Goal: Task Accomplishment & Management: Use online tool/utility

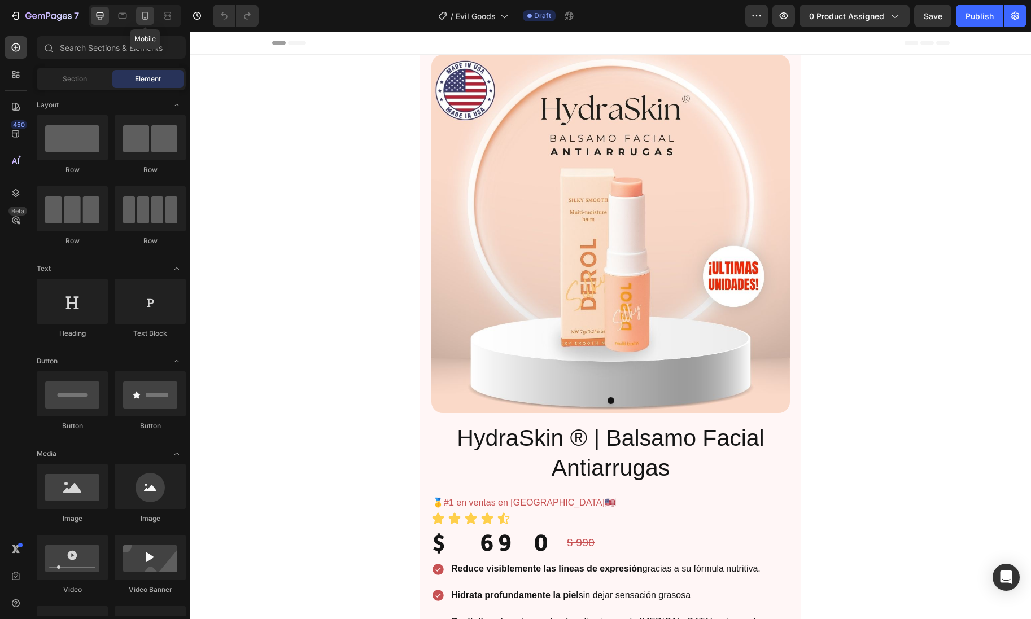
click at [151, 18] on div at bounding box center [145, 16] width 18 height 18
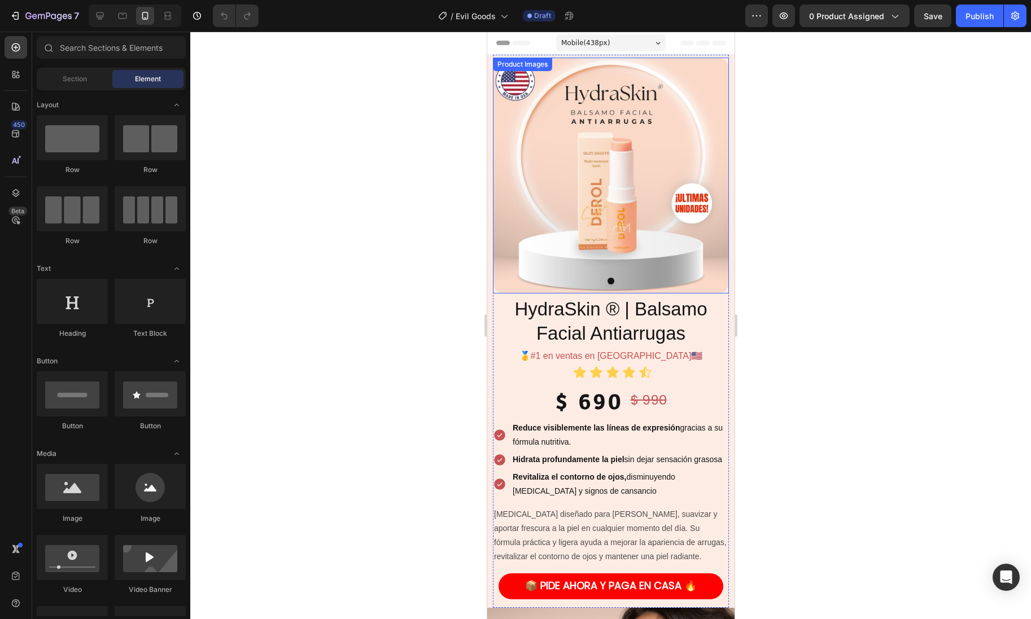
click at [660, 261] on img at bounding box center [610, 176] width 236 height 236
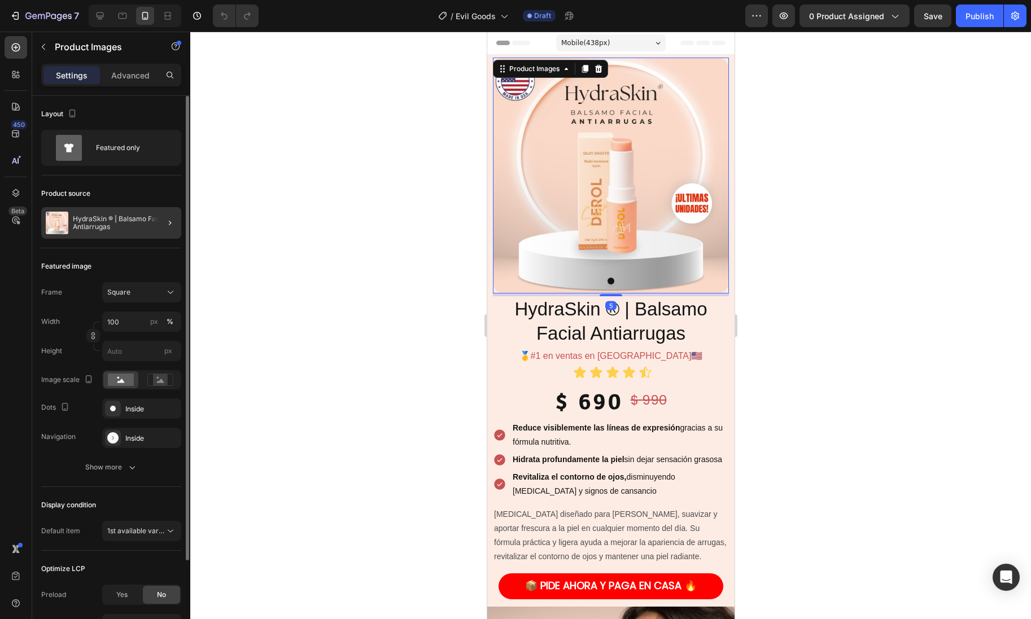
click at [150, 229] on div at bounding box center [166, 223] width 32 height 32
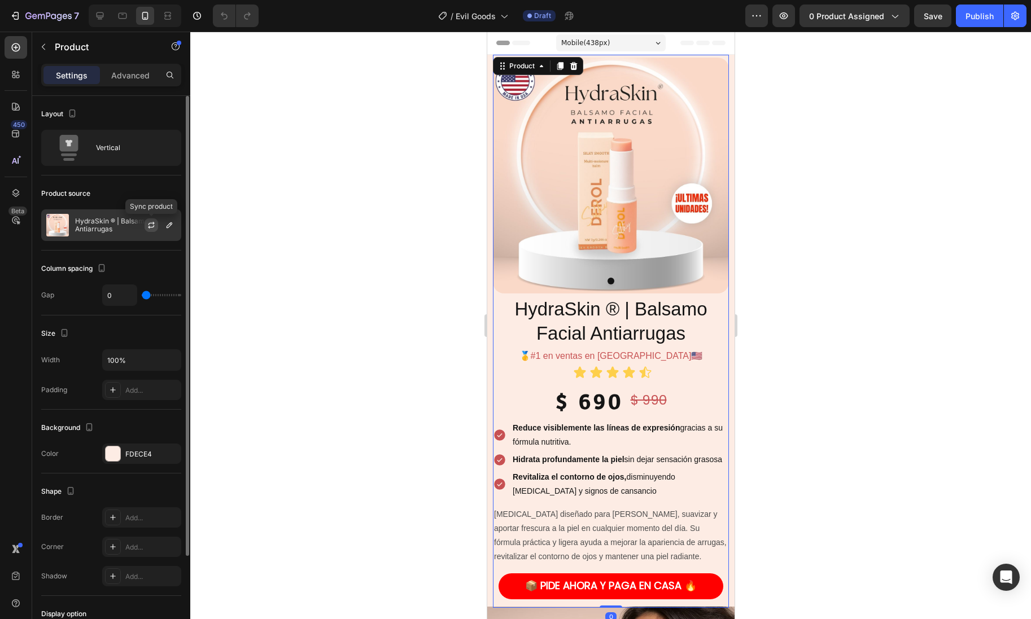
click at [153, 227] on icon "button" at bounding box center [151, 226] width 6 height 3
click at [169, 224] on icon "button" at bounding box center [170, 225] width 6 height 6
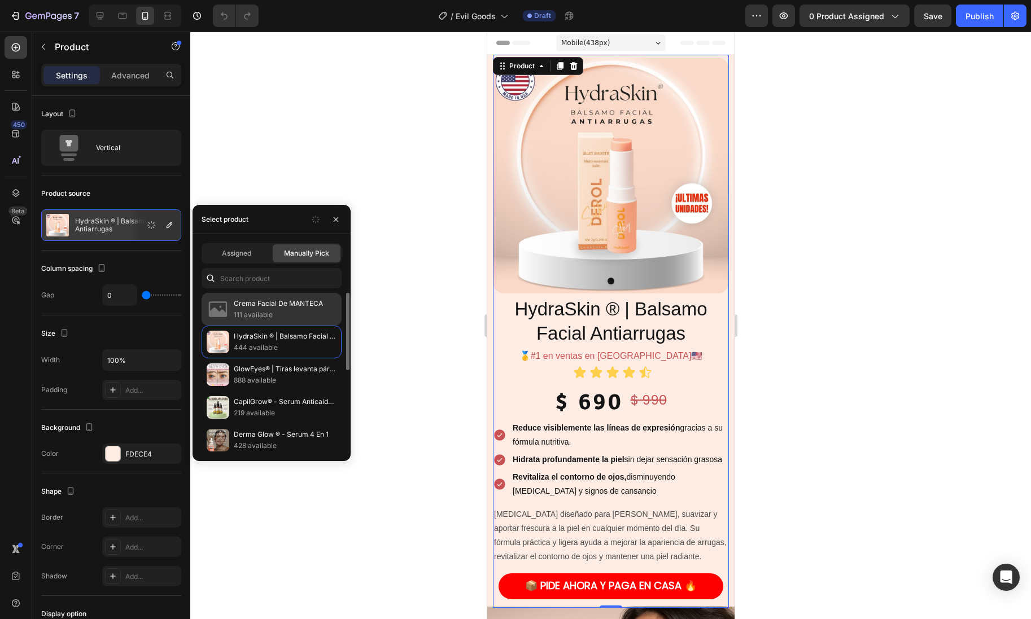
click at [259, 318] on p "111 available" at bounding box center [285, 314] width 103 height 11
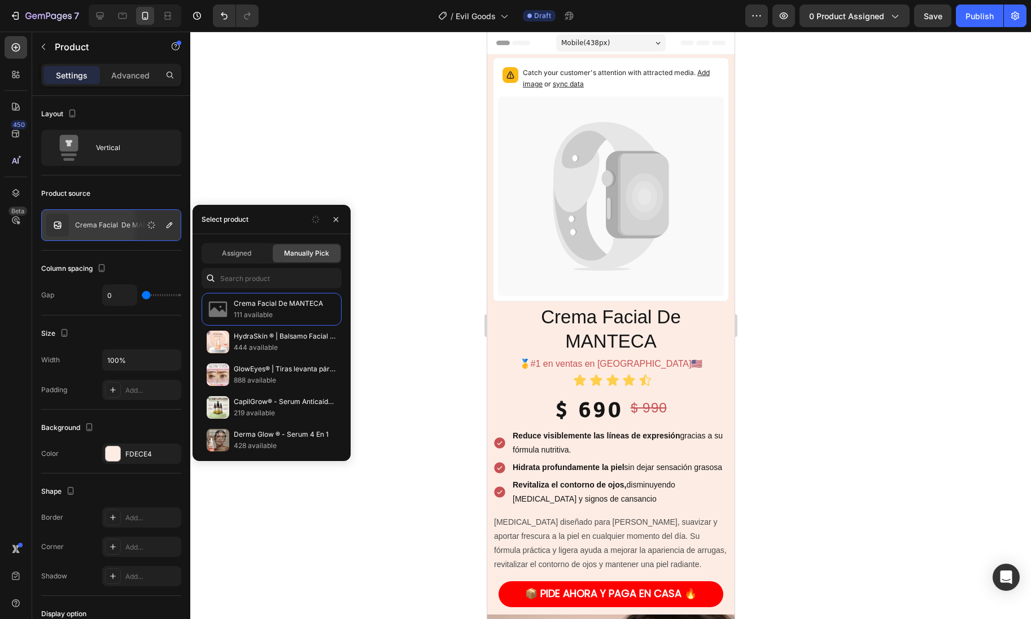
click at [325, 172] on div at bounding box center [610, 326] width 841 height 588
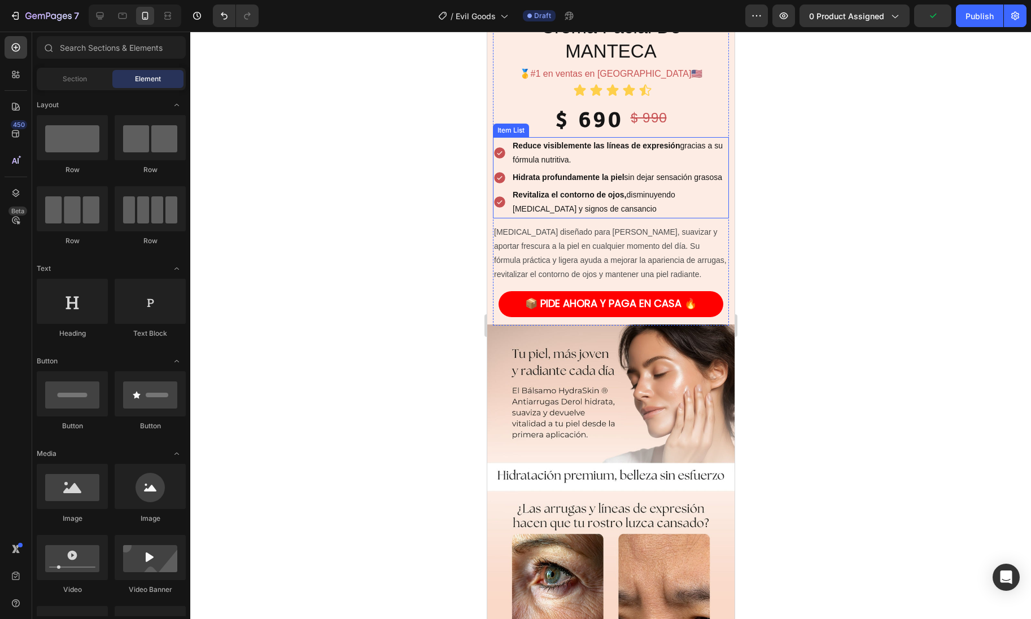
scroll to position [297, 0]
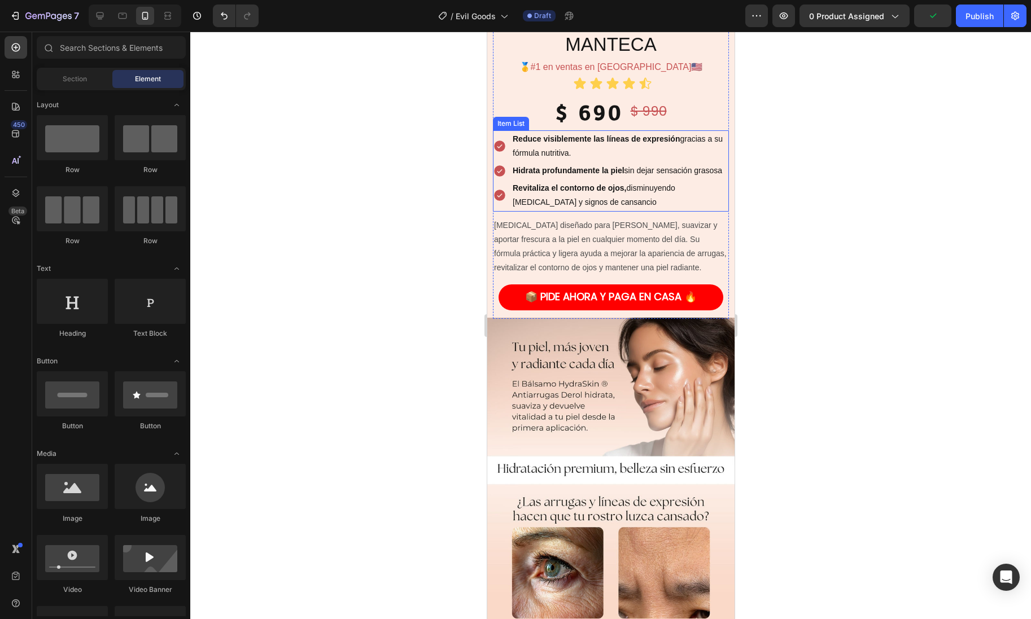
click at [505, 441] on img at bounding box center [610, 537] width 247 height 439
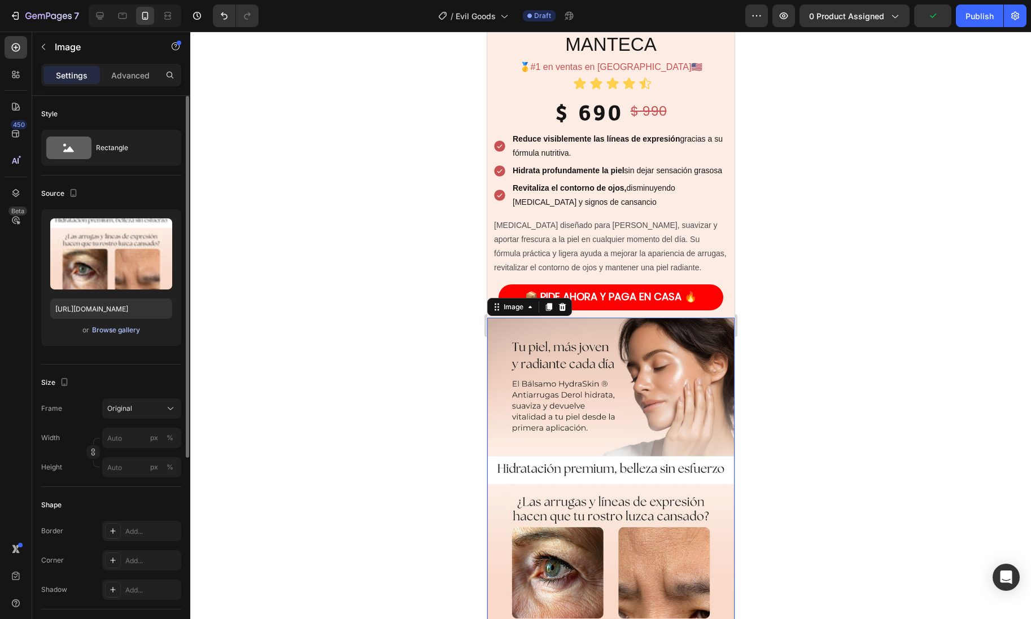
click at [125, 332] on div "Browse gallery" at bounding box center [116, 330] width 48 height 10
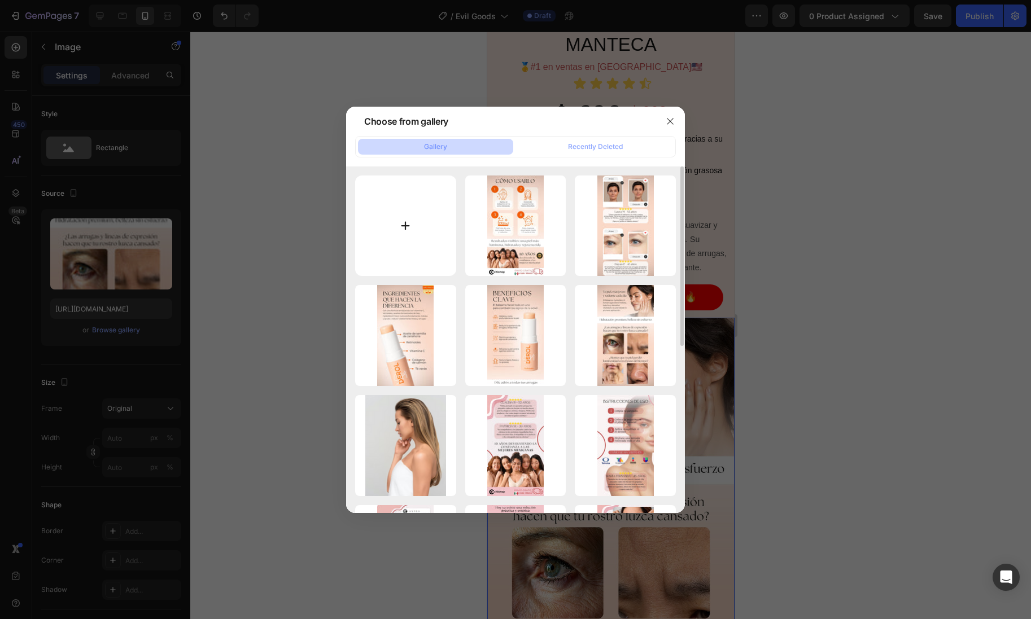
click at [410, 231] on input "file" at bounding box center [405, 226] width 101 height 101
type input "C:\fakepath\1.jpg"
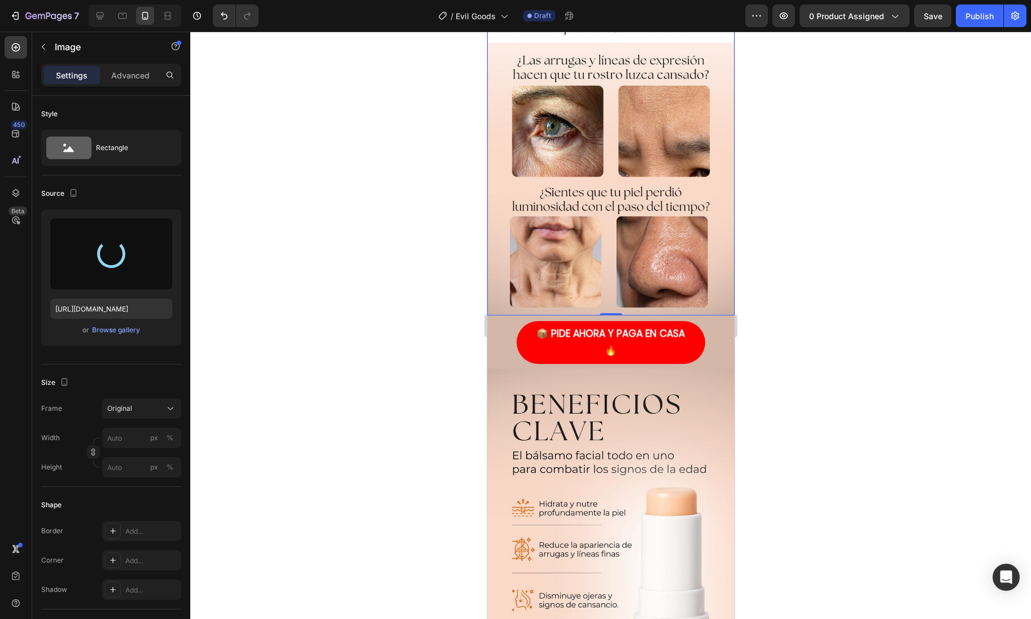
scroll to position [743, 0]
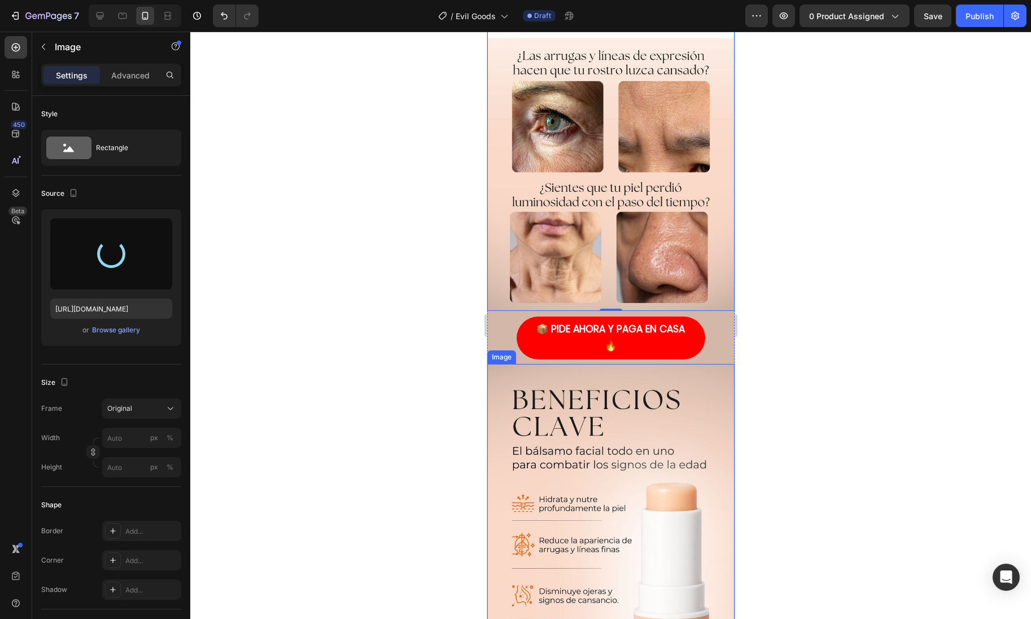
type input "[URL][DOMAIN_NAME]"
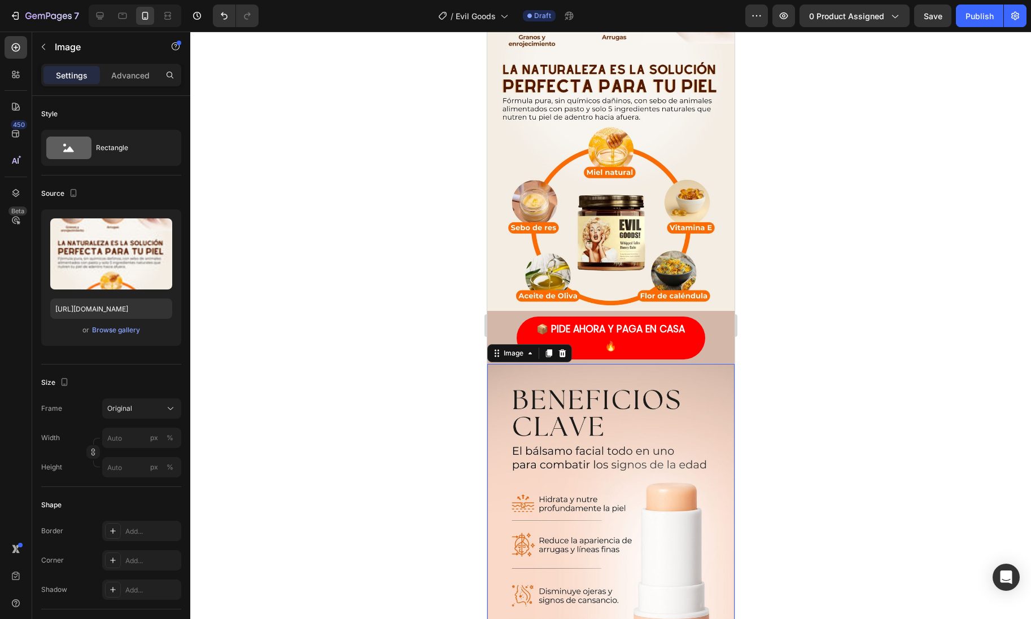
click at [545, 454] on img at bounding box center [610, 583] width 247 height 439
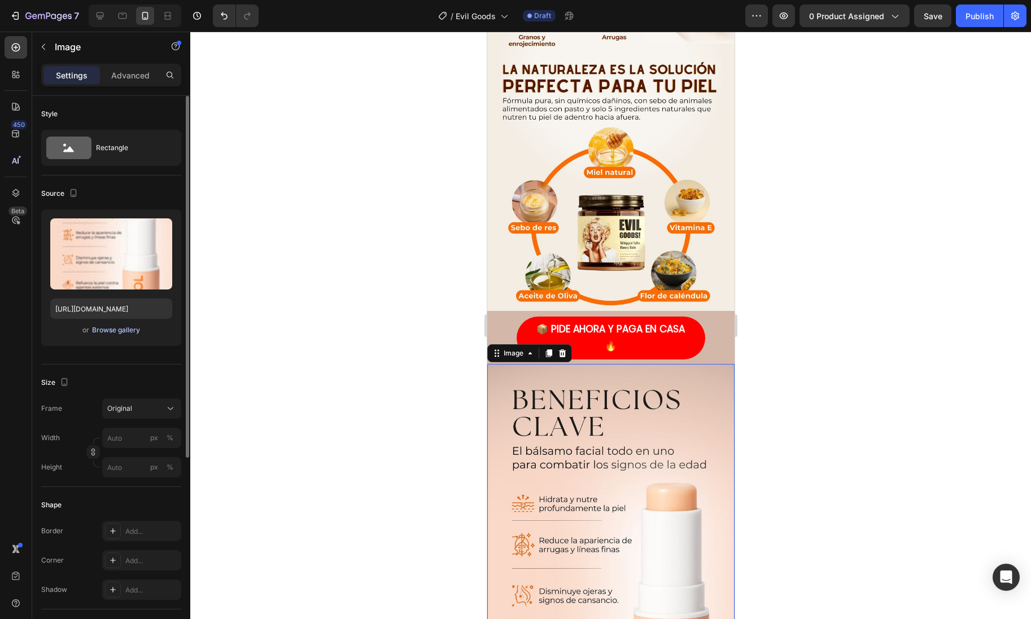
click at [126, 334] on div "Browse gallery" at bounding box center [116, 330] width 48 height 10
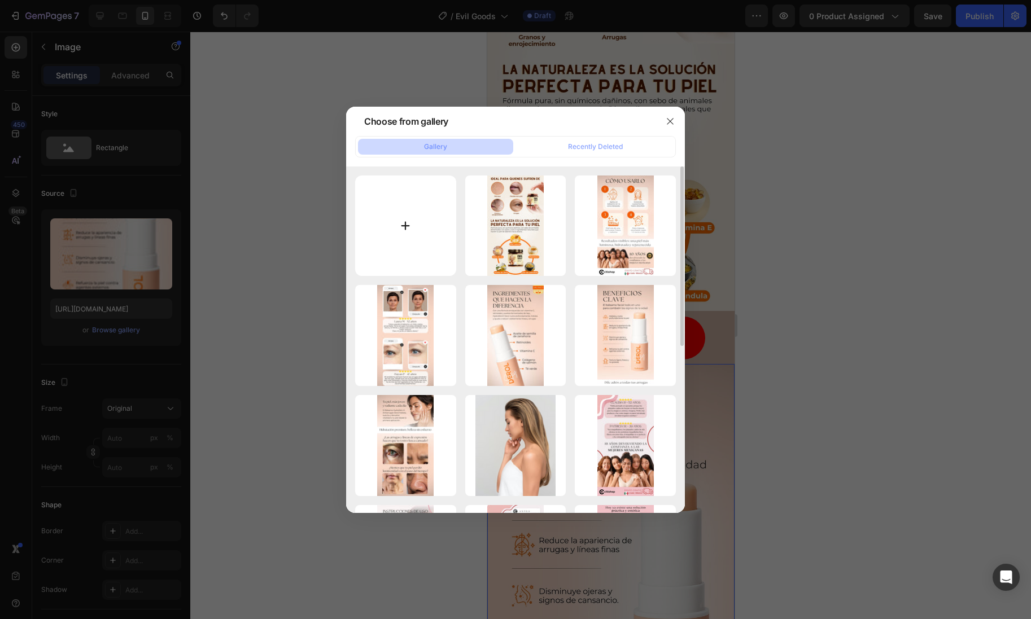
click at [413, 239] on input "file" at bounding box center [405, 226] width 101 height 101
type input "C:\fakepath\2.jpg"
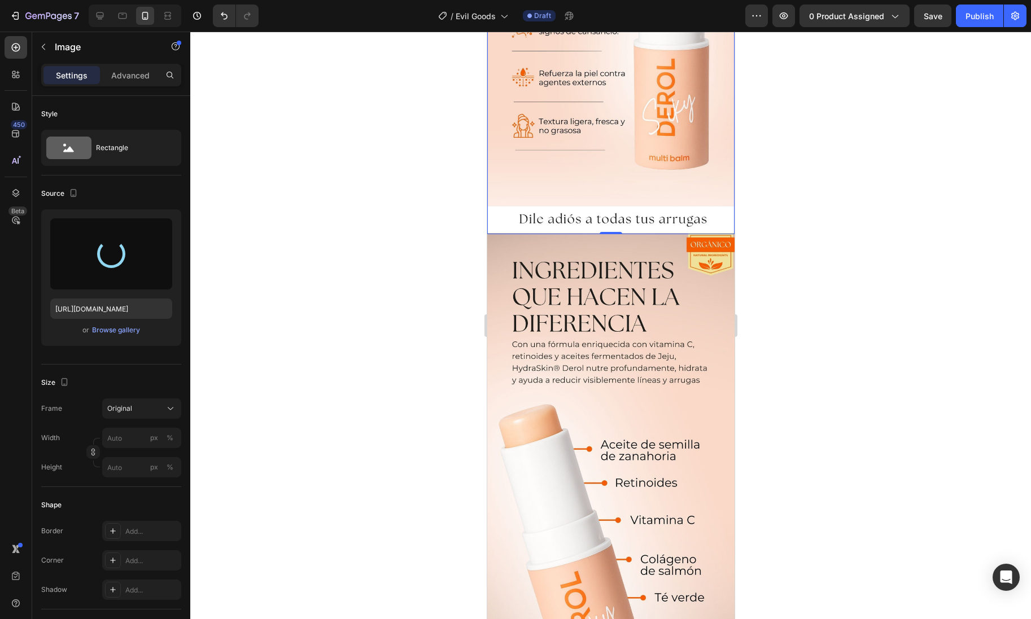
type input "[URL][DOMAIN_NAME]"
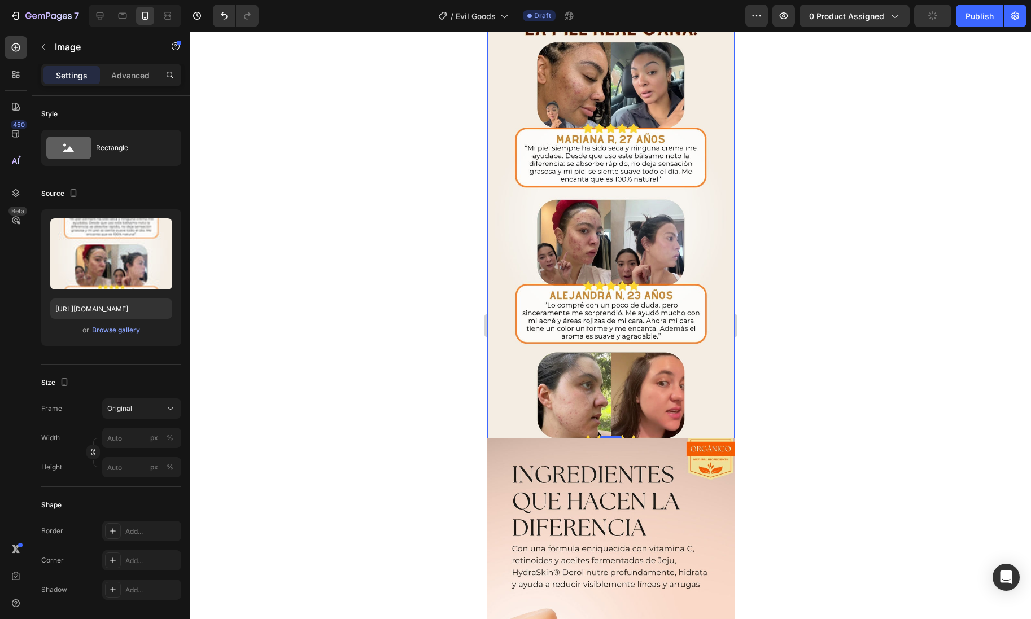
scroll to position [1109, 0]
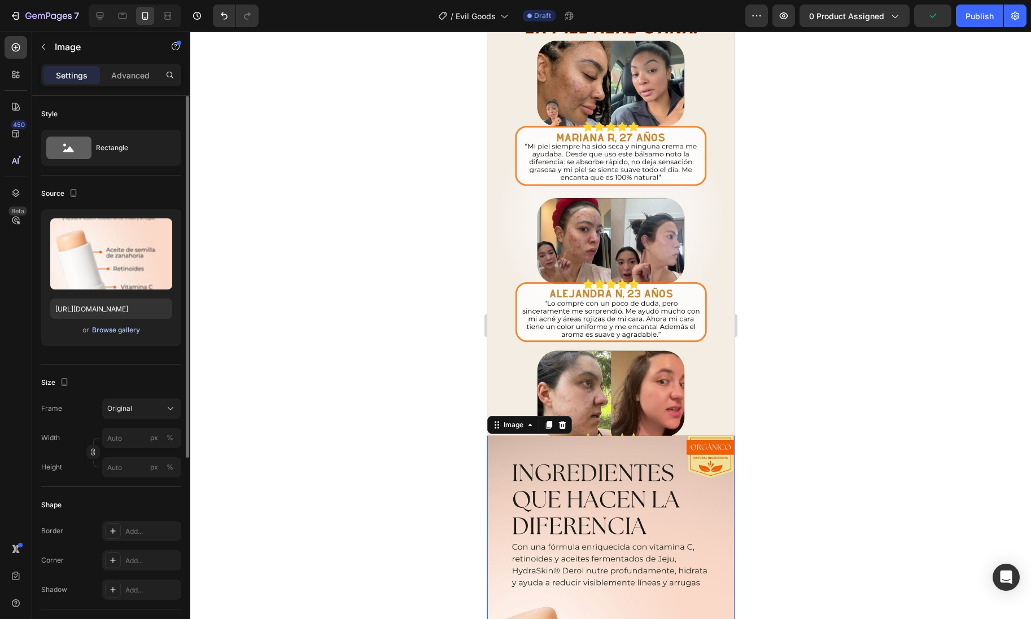
click at [106, 331] on div "Browse gallery" at bounding box center [116, 330] width 48 height 10
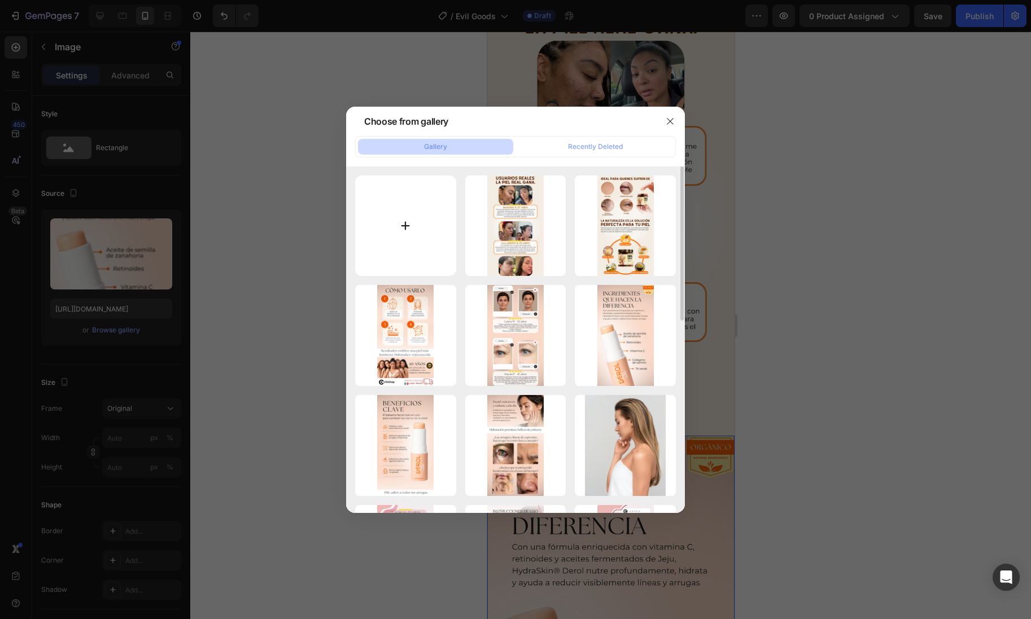
click at [394, 246] on input "file" at bounding box center [405, 226] width 101 height 101
type input "C:\fakepath\3.jpg"
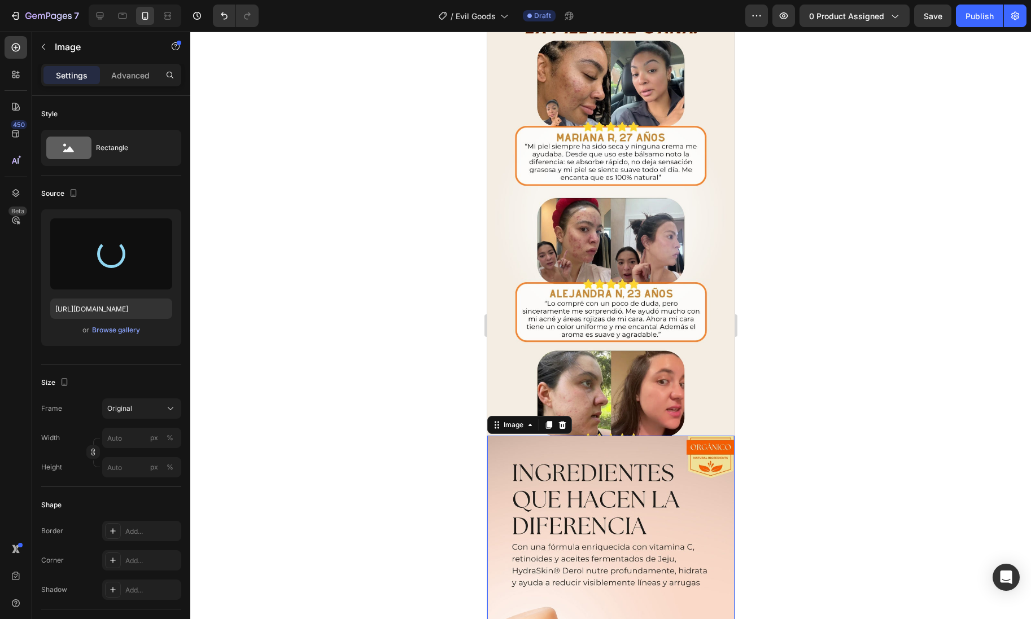
type input "[URL][DOMAIN_NAME]"
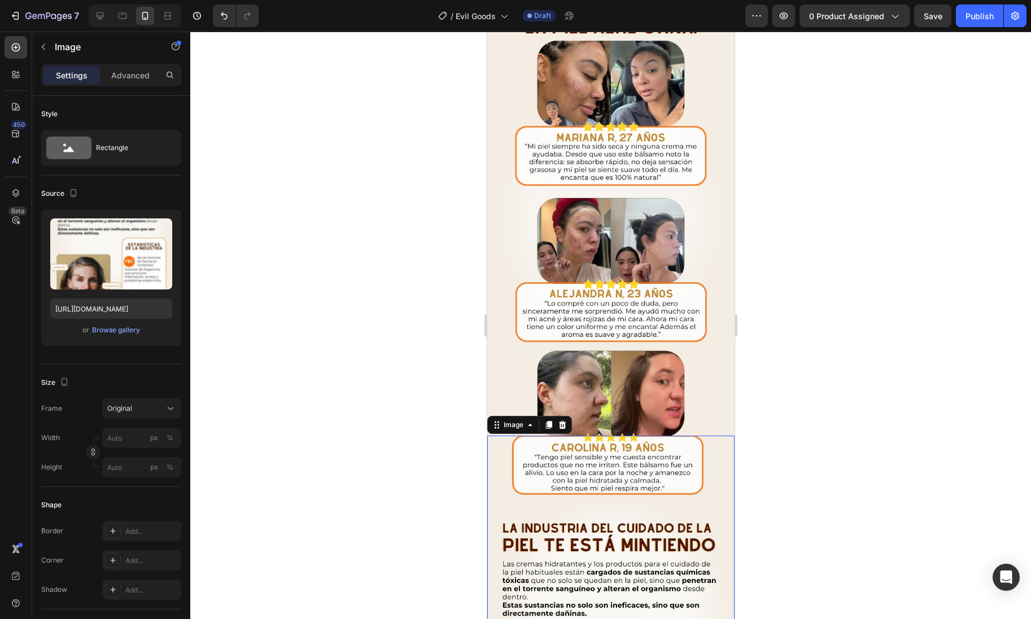
click at [428, 483] on div at bounding box center [610, 326] width 841 height 588
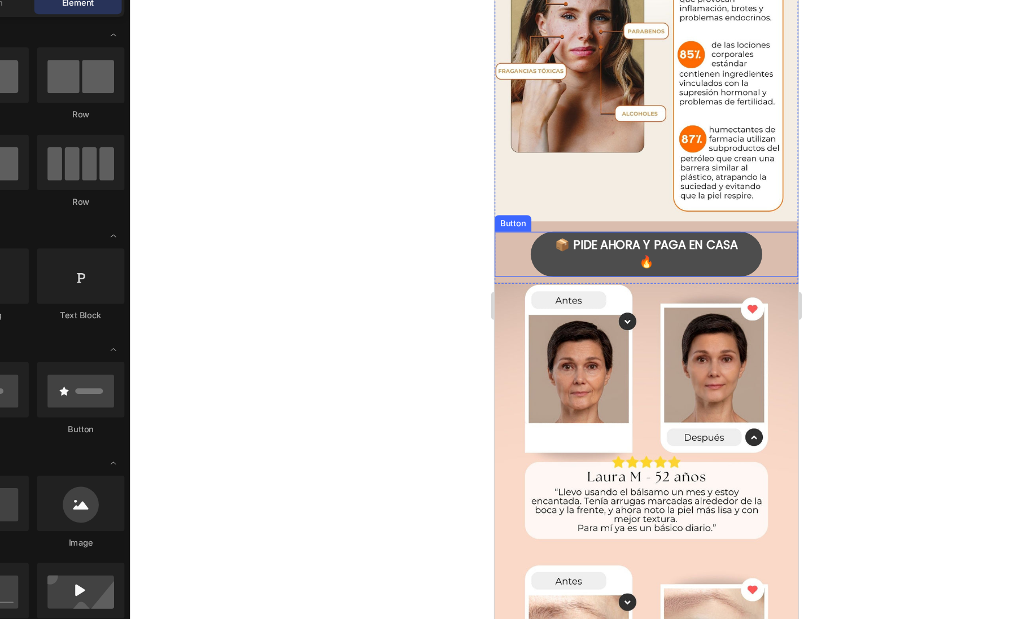
scroll to position [1731, 0]
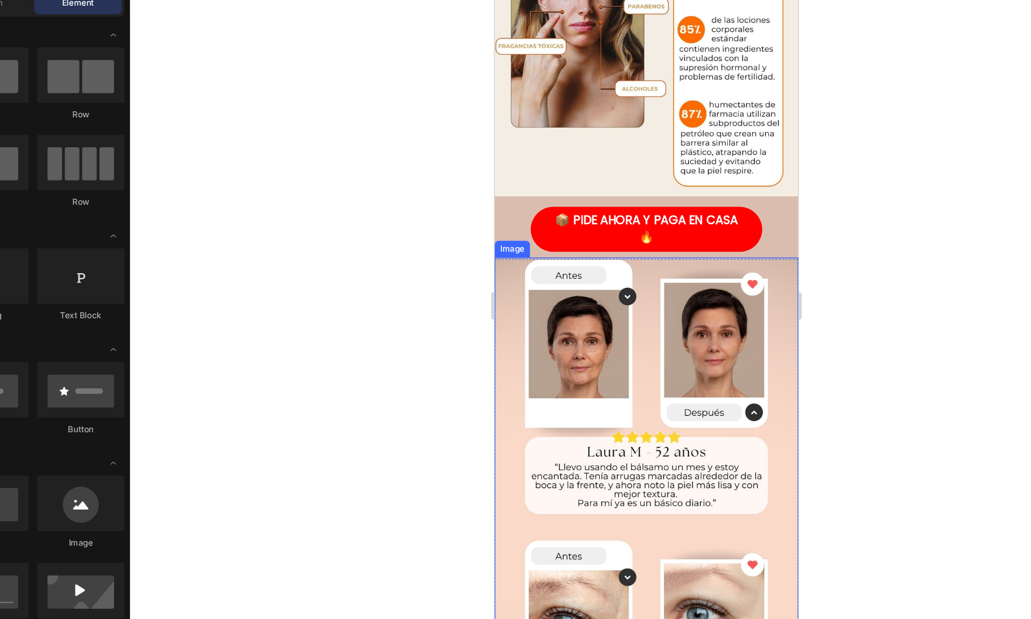
click at [677, 366] on img at bounding box center [617, 419] width 247 height 439
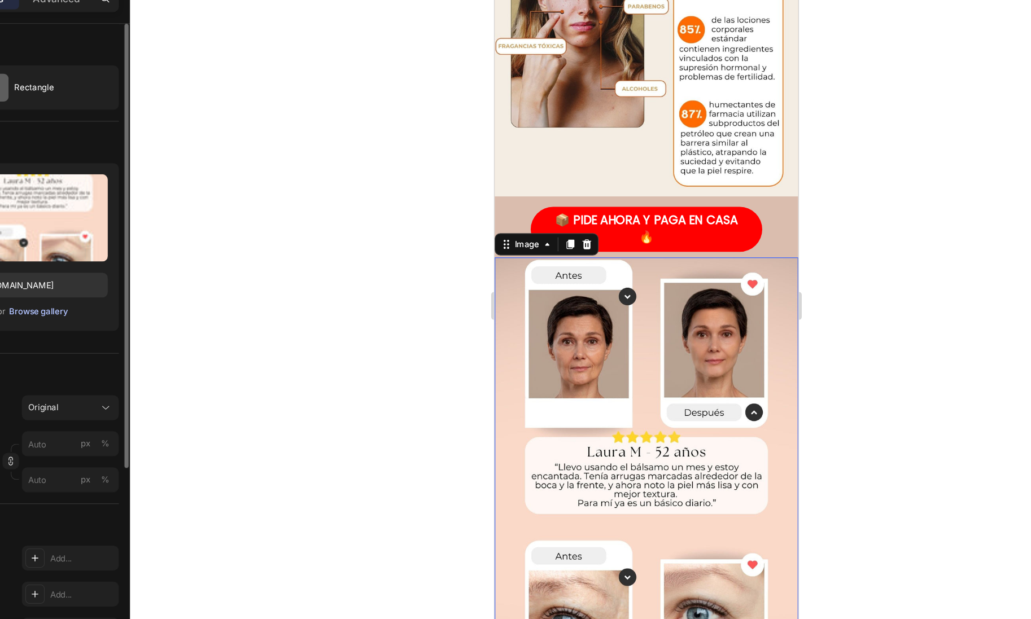
click at [133, 331] on div "Browse gallery" at bounding box center [116, 330] width 48 height 10
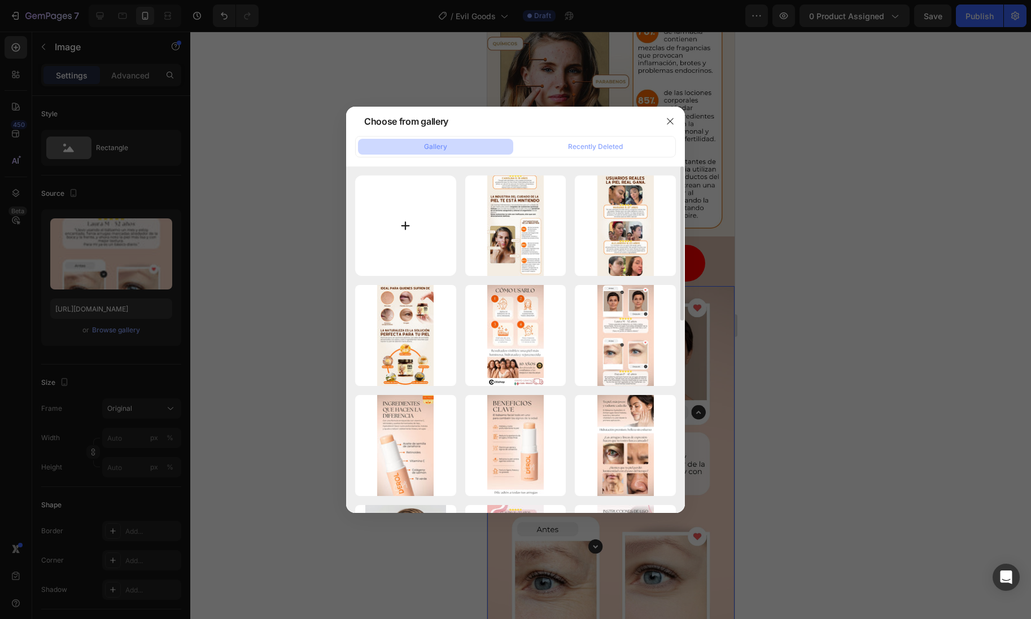
click at [400, 232] on input "file" at bounding box center [405, 226] width 101 height 101
type input "C:\fakepath\4.jpg"
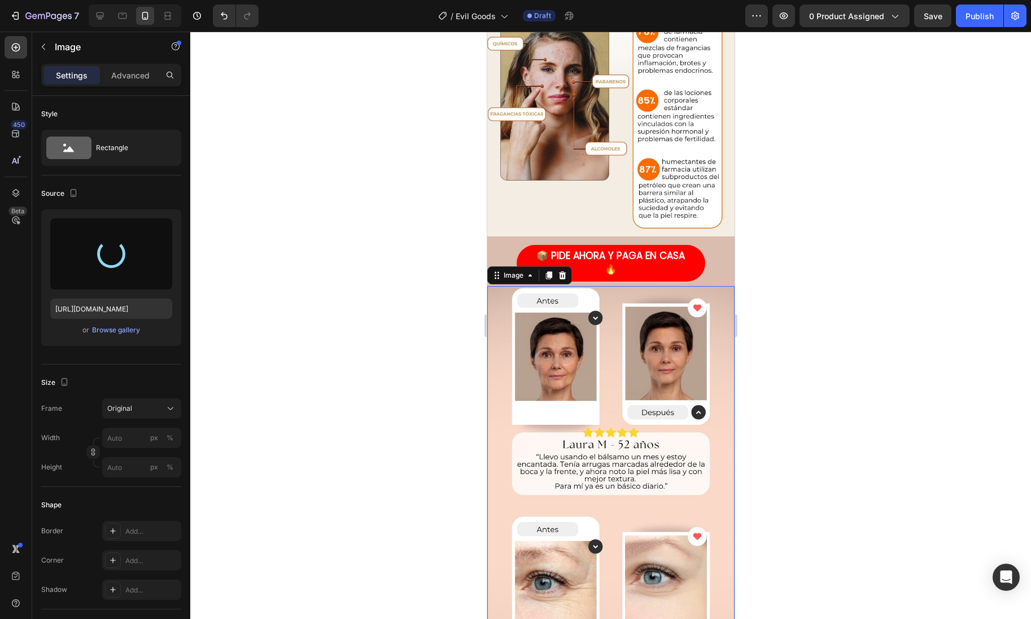
type input "[URL][DOMAIN_NAME]"
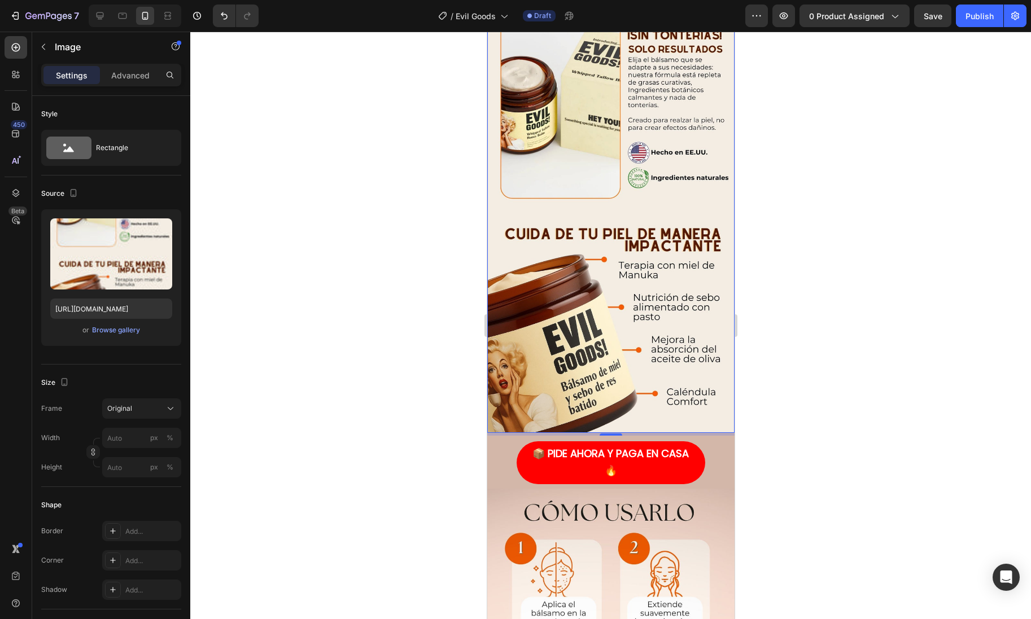
scroll to position [2025, 0]
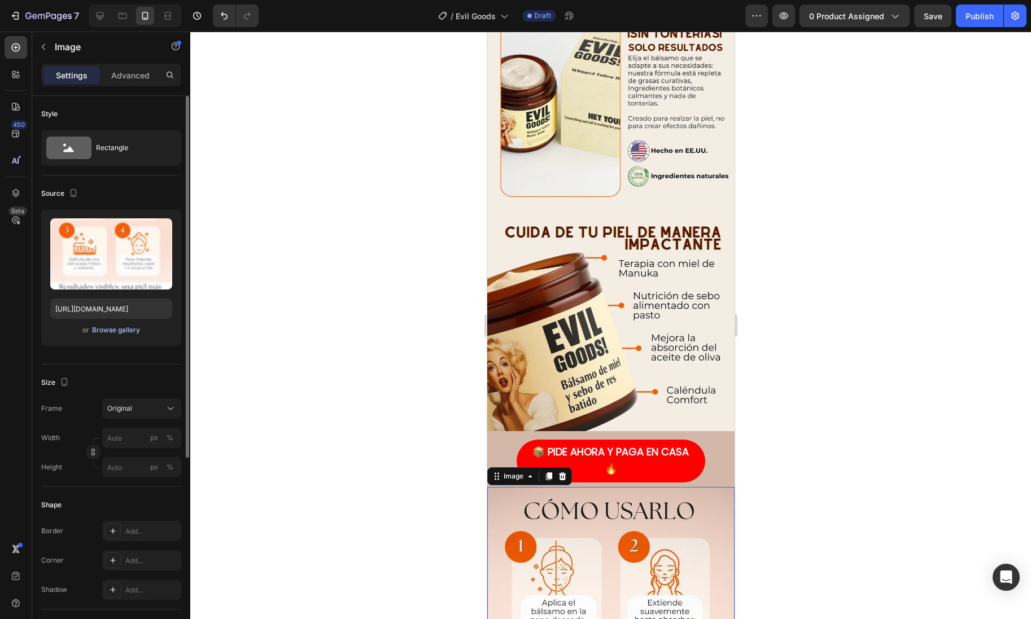
click at [125, 326] on div "Browse gallery" at bounding box center [116, 330] width 48 height 10
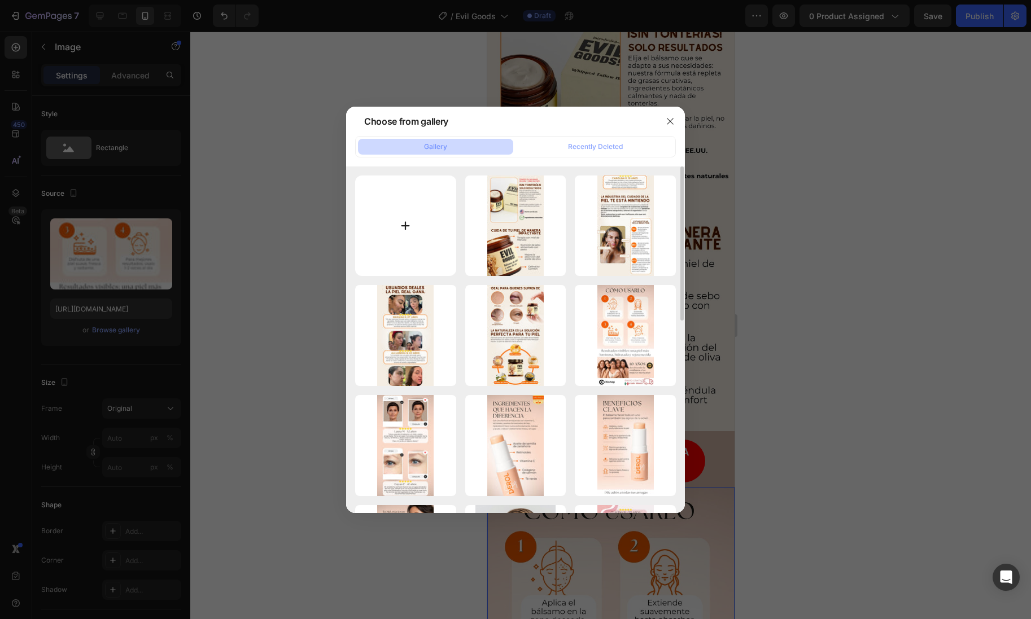
click at [415, 219] on input "file" at bounding box center [405, 226] width 101 height 101
type input "C:\fakepath\5.jpg"
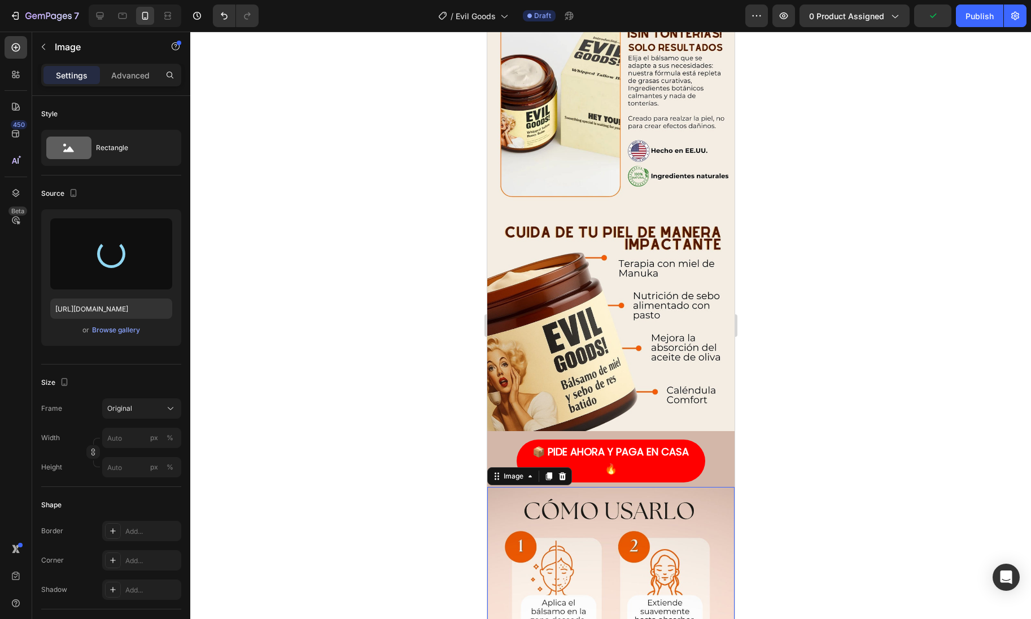
type input "[URL][DOMAIN_NAME]"
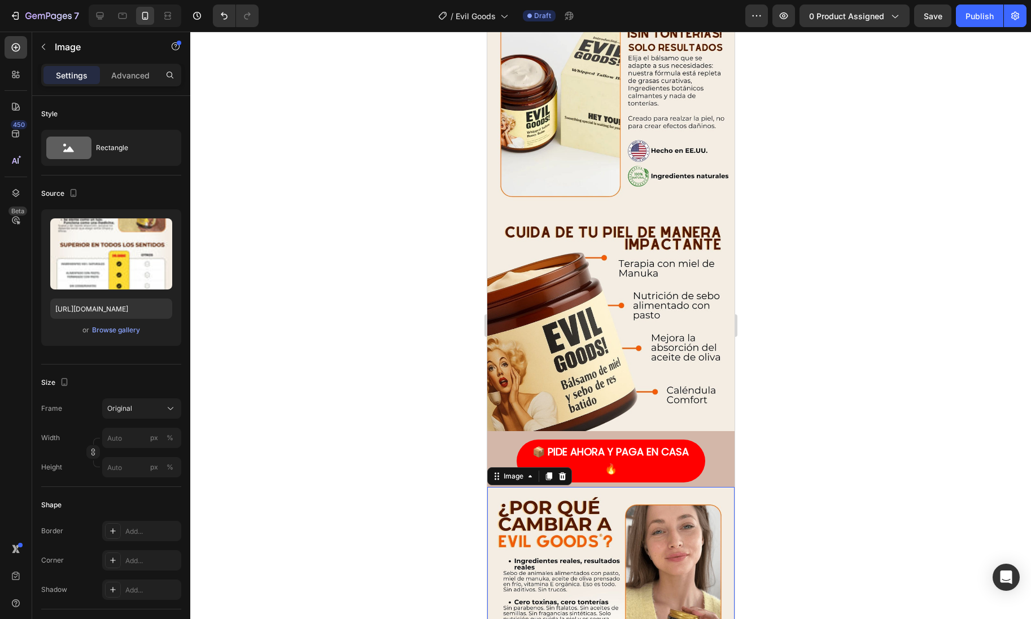
click at [752, 386] on div at bounding box center [610, 326] width 841 height 588
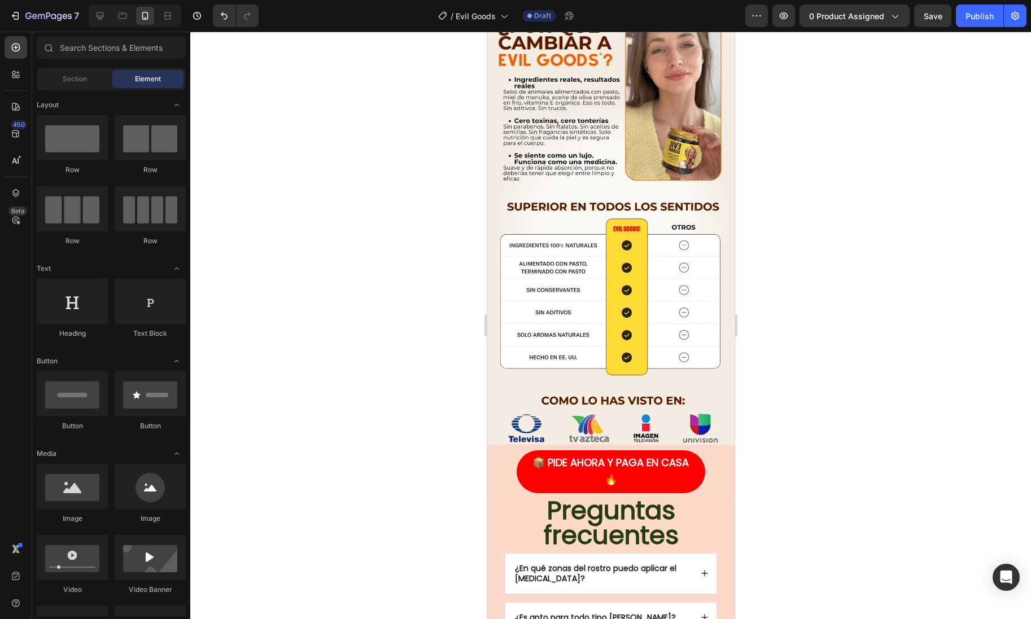
scroll to position [2511, 0]
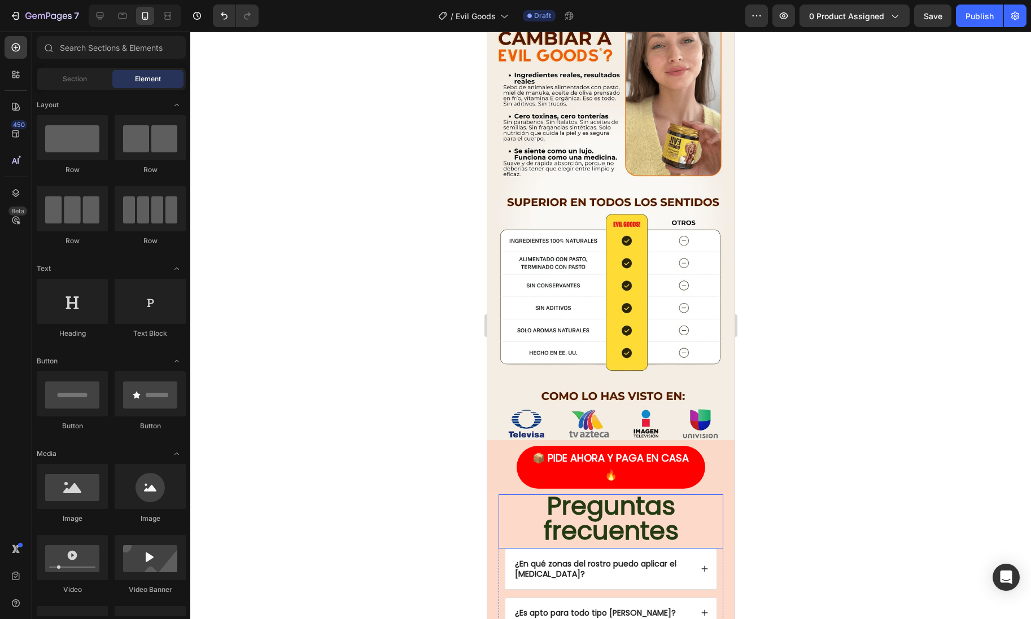
click at [703, 511] on h2 "Preguntas frecuentes" at bounding box center [610, 519] width 213 height 51
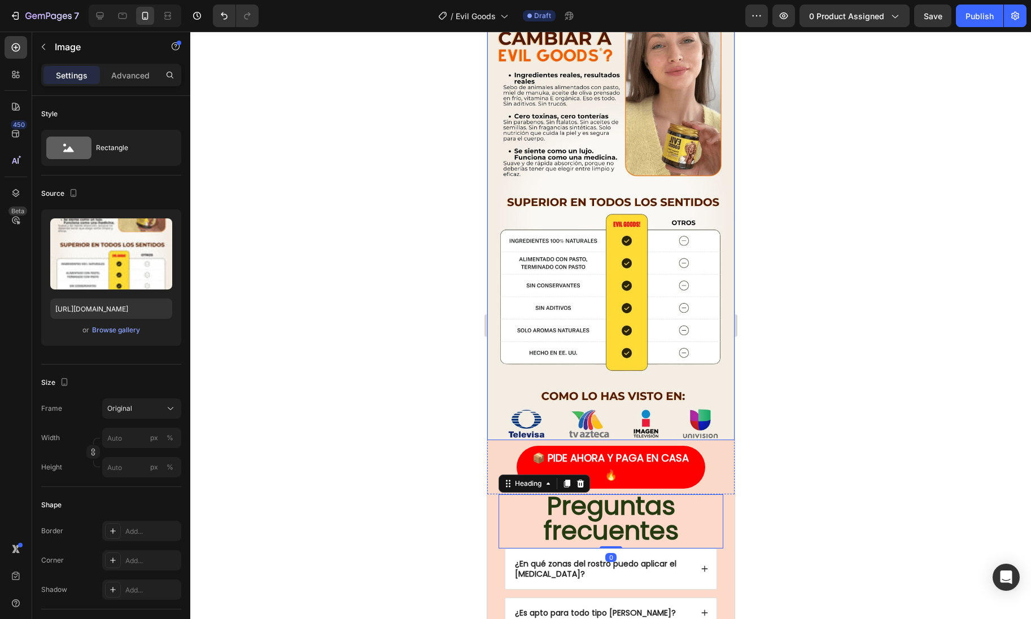
click at [678, 275] on img at bounding box center [610, 220] width 247 height 439
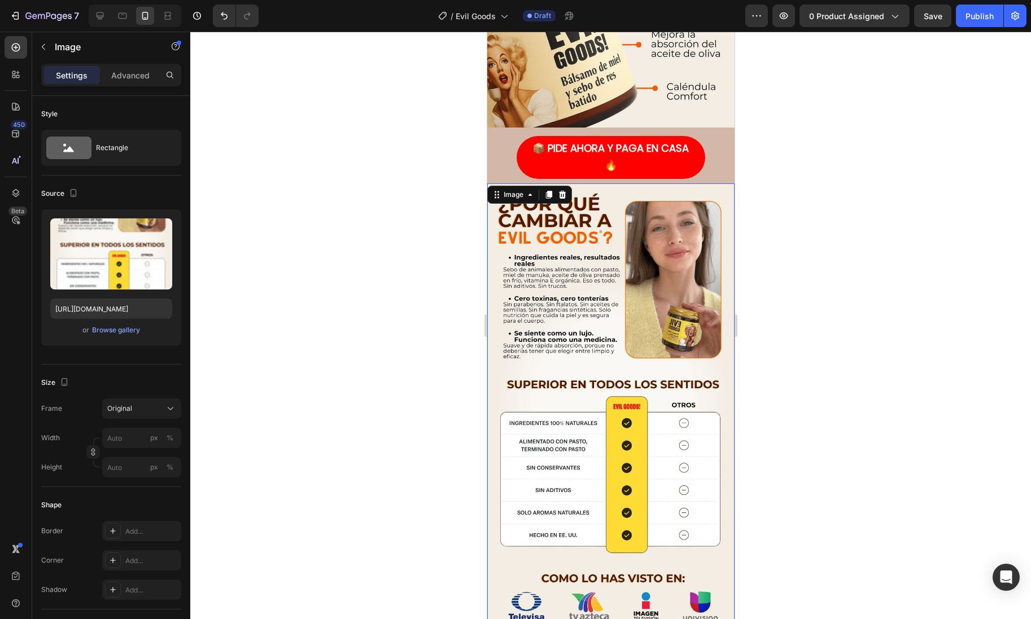
scroll to position [2322, 0]
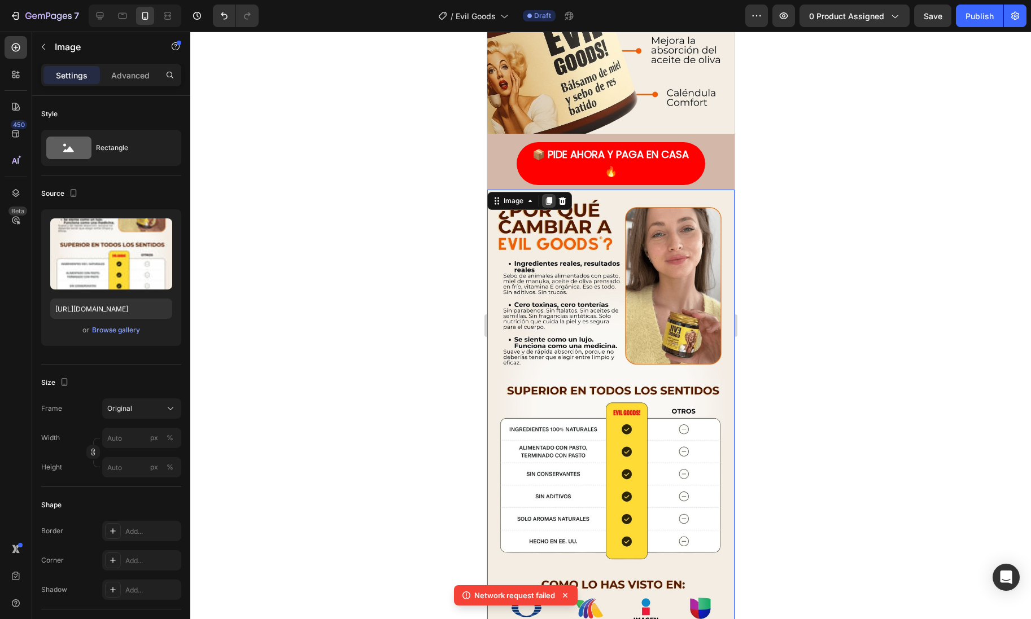
click at [550, 197] on icon at bounding box center [548, 201] width 6 height 8
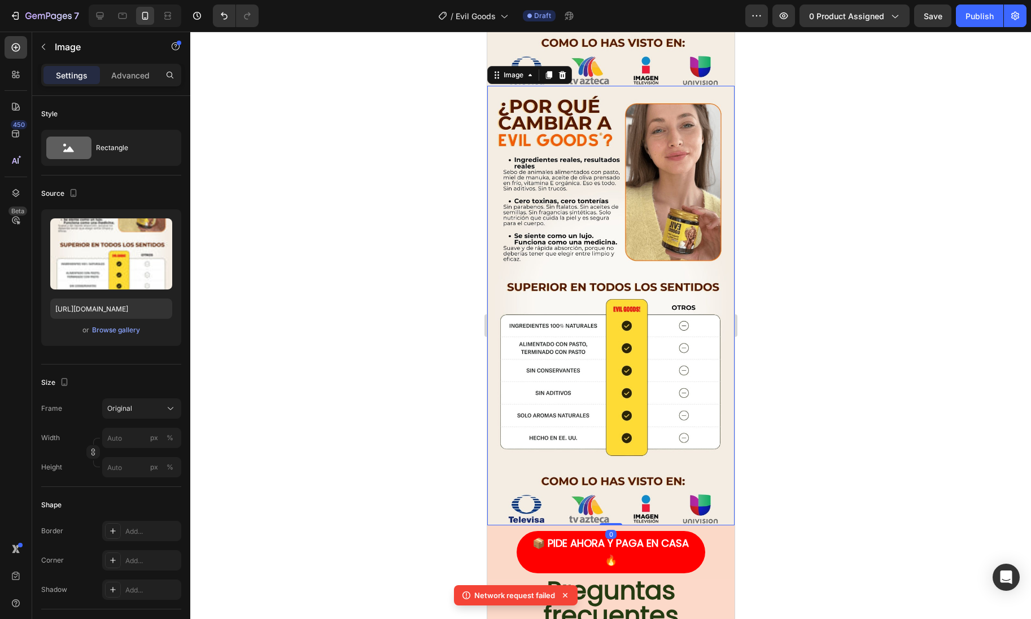
scroll to position [2865, 0]
click at [568, 287] on img at bounding box center [610, 304] width 247 height 439
click at [132, 333] on div "Browse gallery" at bounding box center [116, 330] width 48 height 10
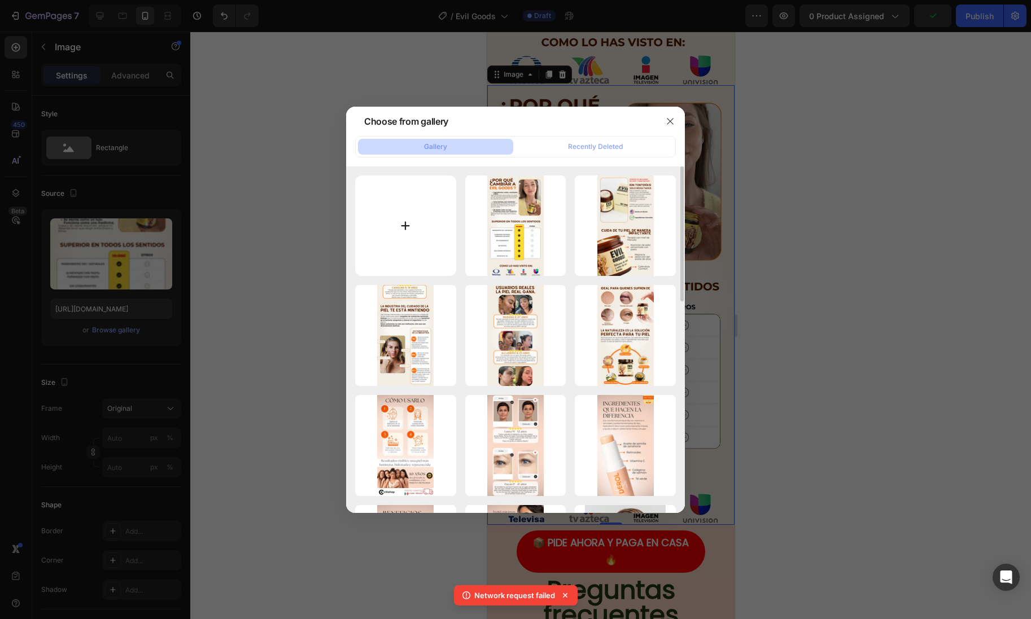
click at [388, 247] on input "file" at bounding box center [405, 226] width 101 height 101
type input "C:\fakepath\6.jpg"
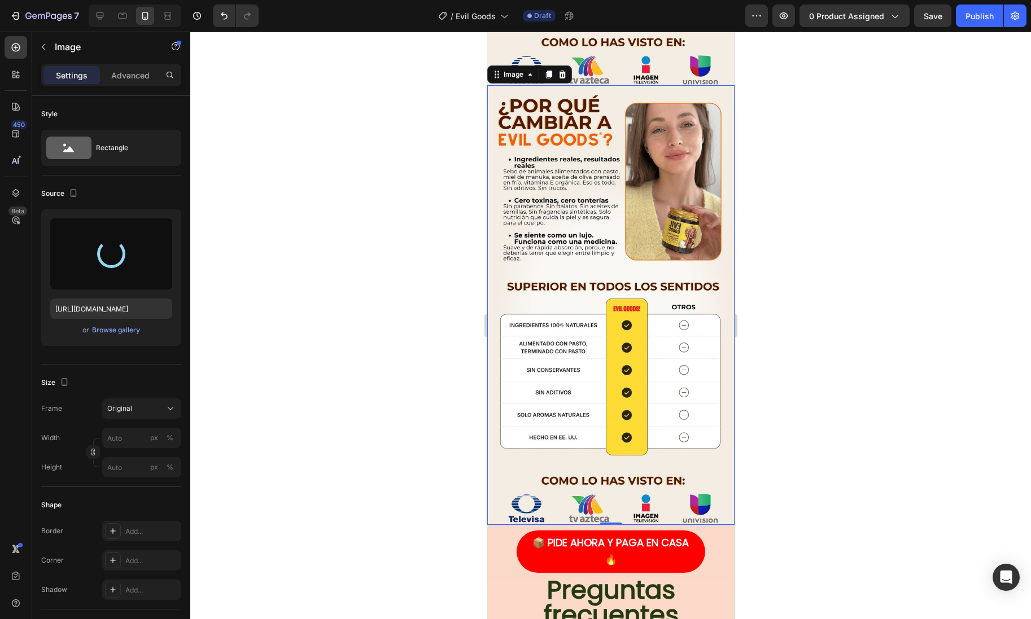
type input "[URL][DOMAIN_NAME]"
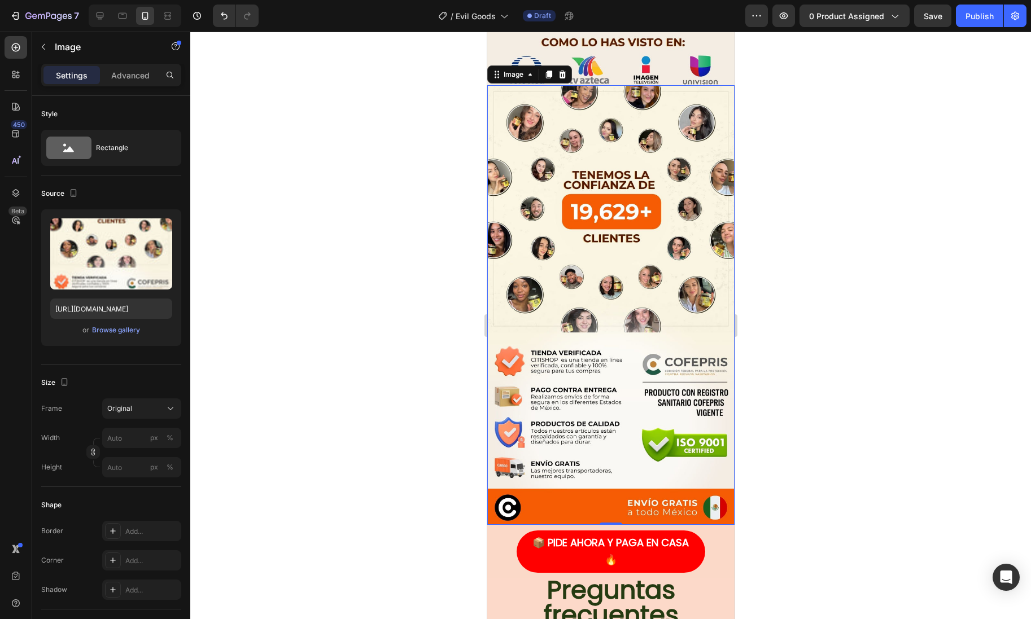
click at [778, 233] on div at bounding box center [610, 326] width 841 height 588
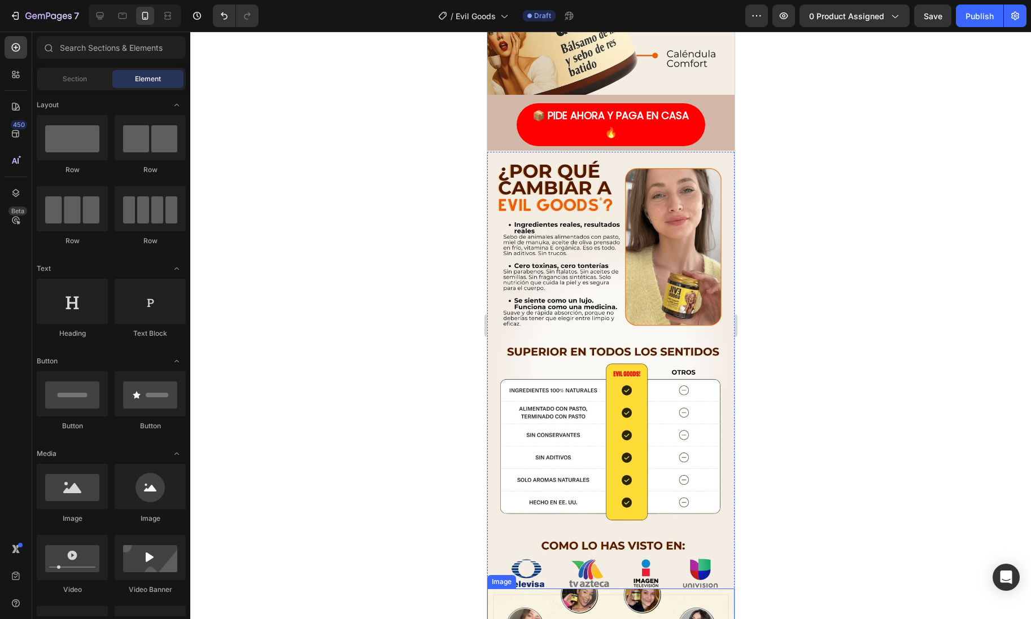
scroll to position [2324, 0]
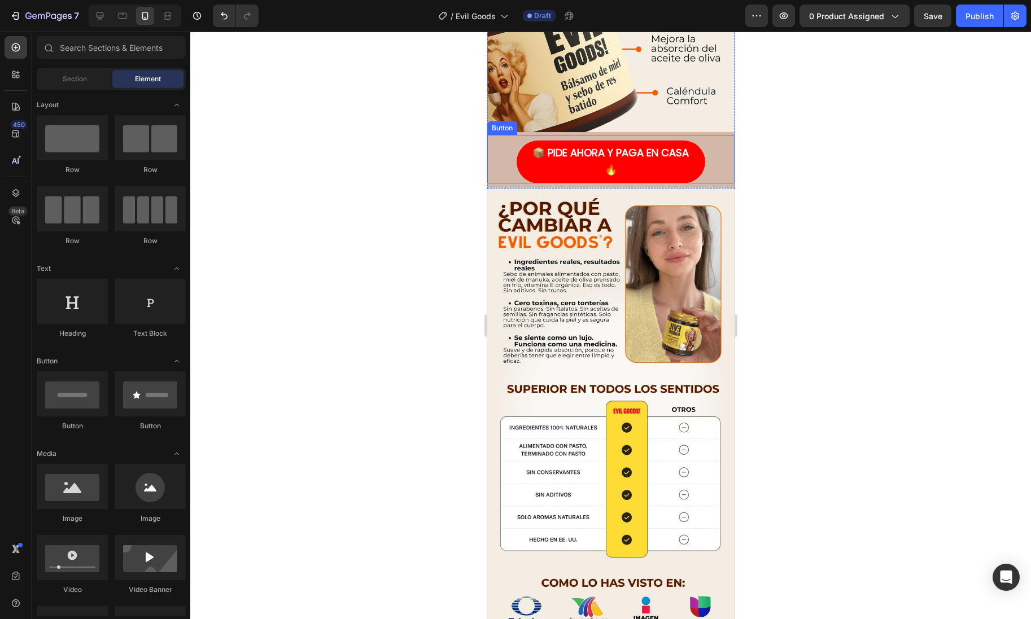
click at [714, 152] on div "📦 PIDE AHORA Y PAGA EN CASA 🔥 Button" at bounding box center [610, 159] width 247 height 49
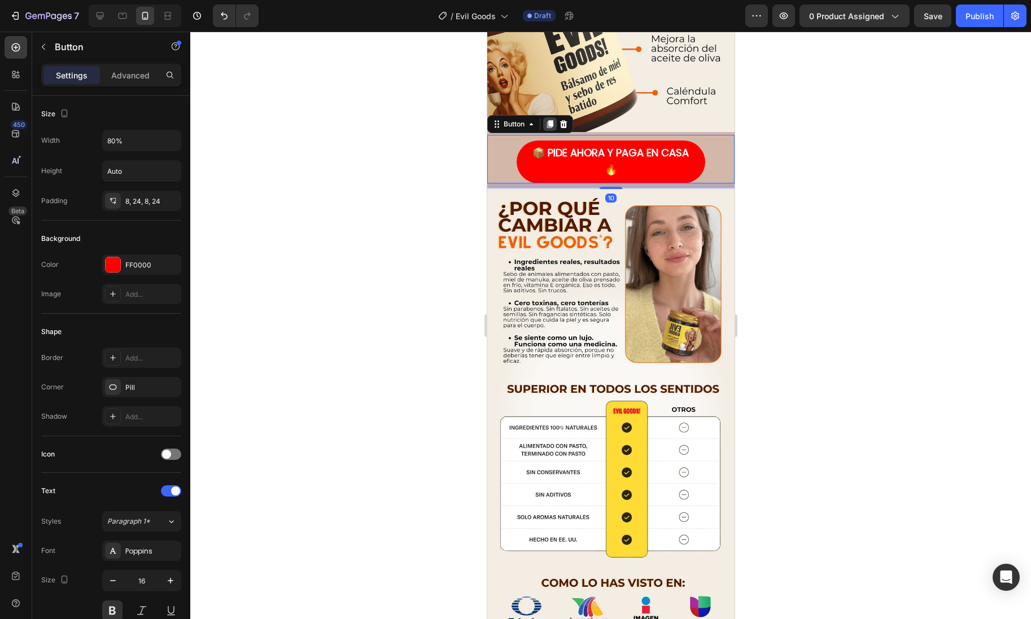
click at [550, 120] on icon at bounding box center [549, 124] width 6 height 8
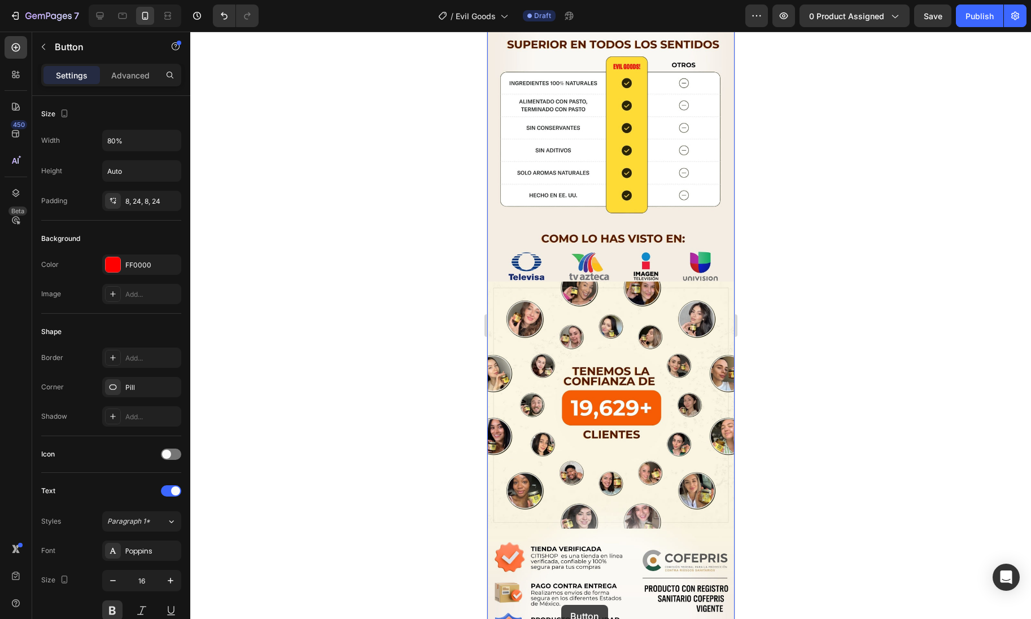
scroll to position [2747, 0]
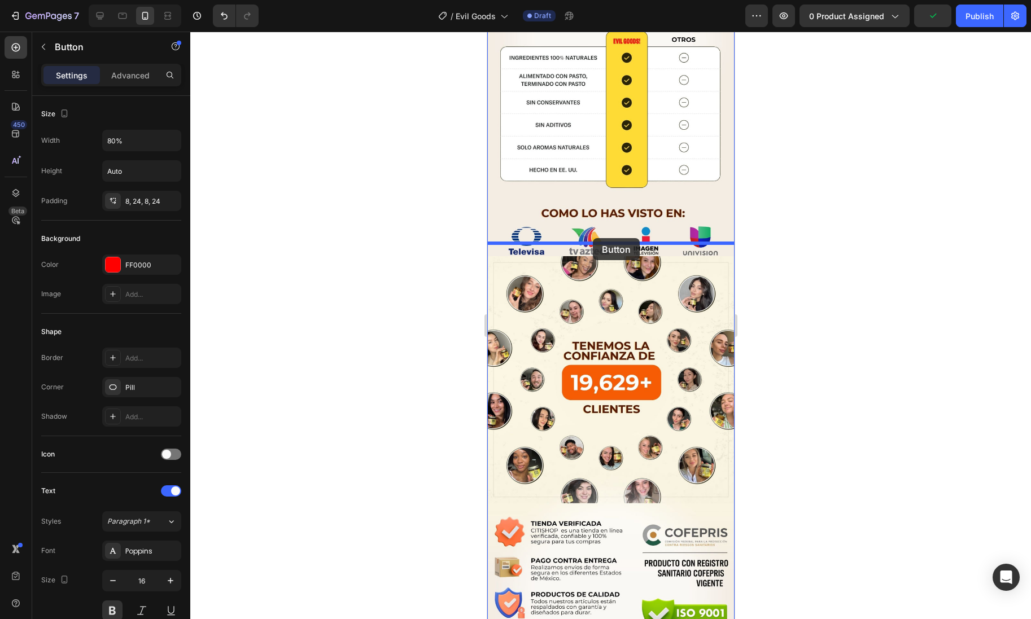
drag, startPoint x: 520, startPoint y: 176, endPoint x: 592, endPoint y: 238, distance: 95.2
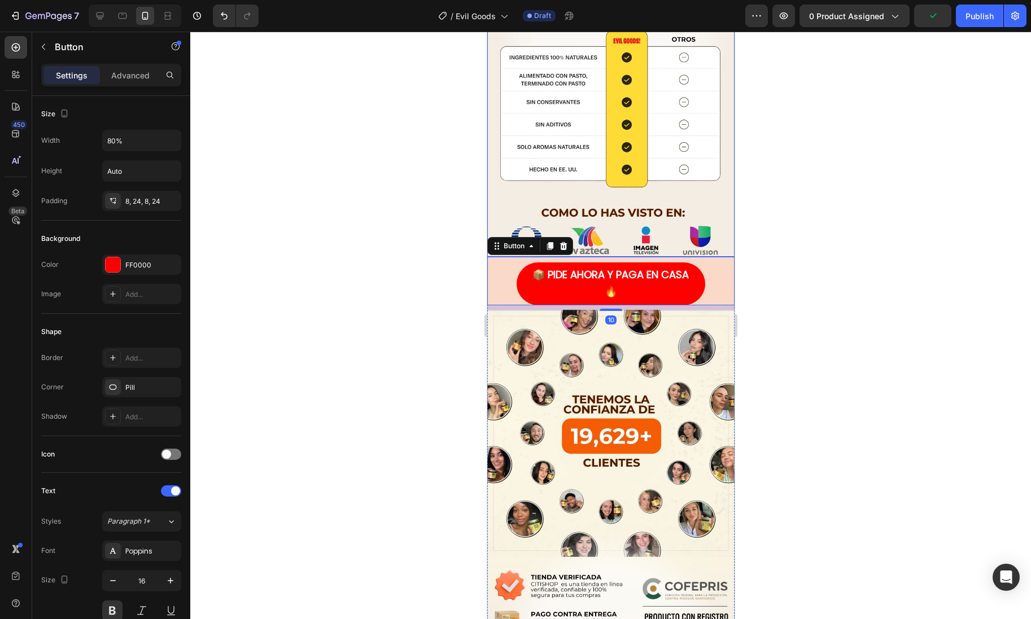
click at [763, 246] on div at bounding box center [610, 326] width 841 height 588
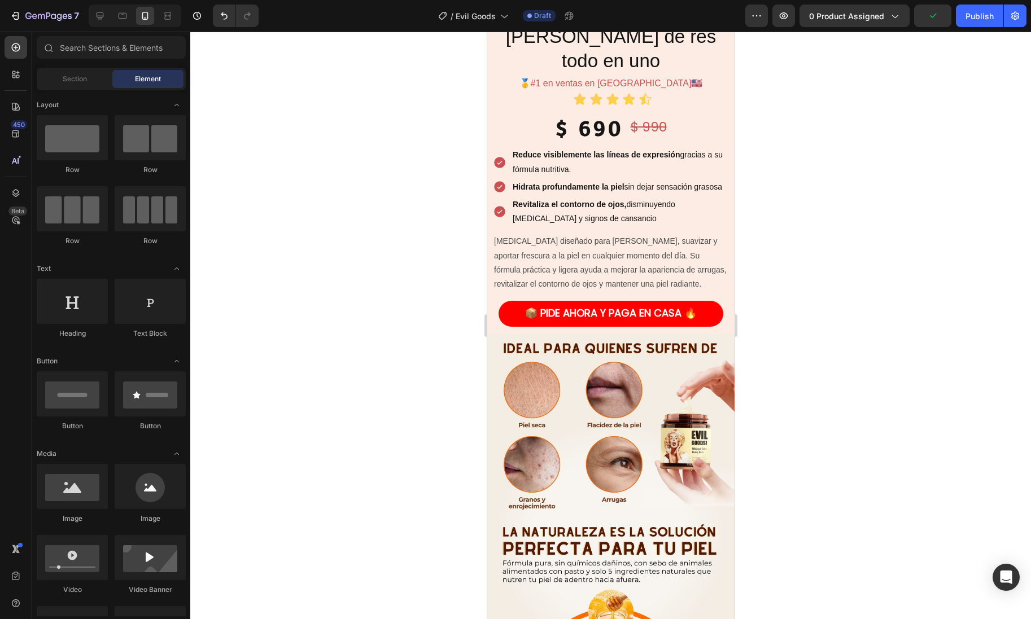
scroll to position [320, 0]
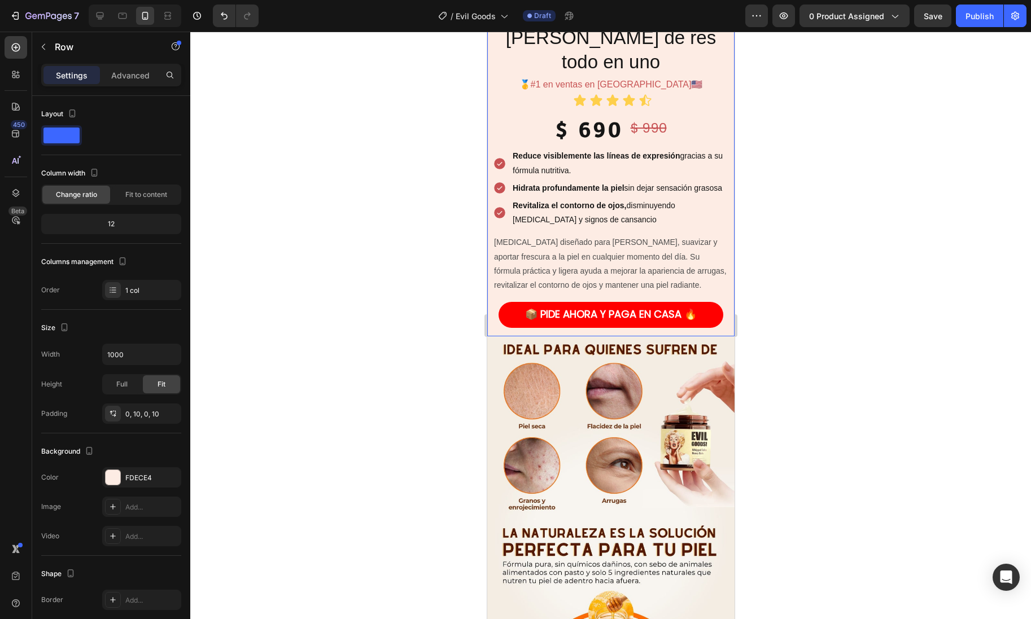
click at [733, 264] on div "Product Images Evil Goods® | [MEDICAL_DATA][PERSON_NAME] de res todo en uno Pro…" at bounding box center [610, 36] width 247 height 602
click at [117, 479] on div at bounding box center [113, 477] width 15 height 15
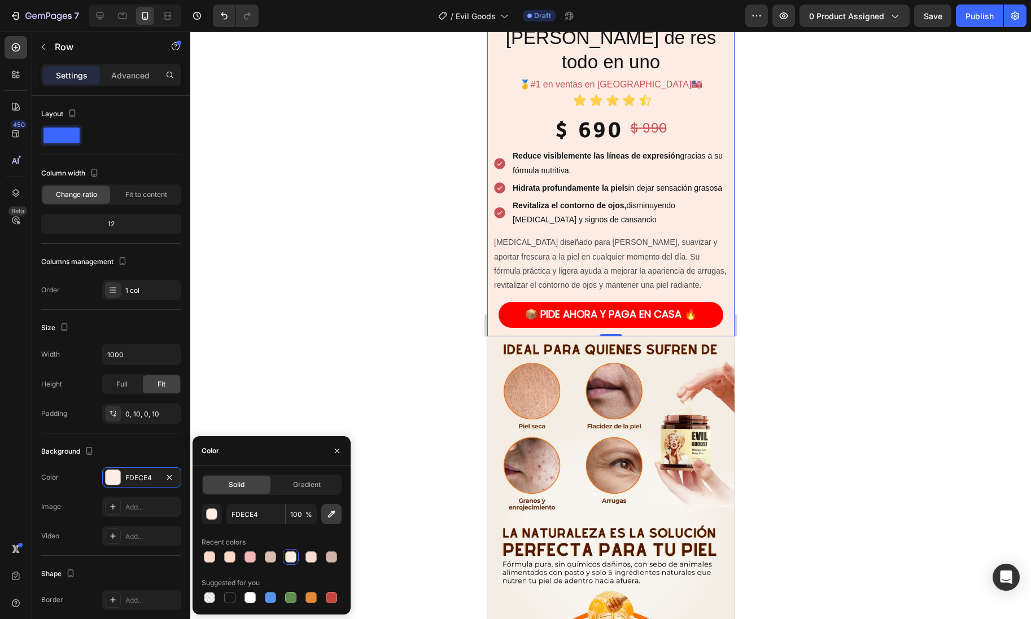
click at [335, 520] on button "button" at bounding box center [331, 514] width 20 height 20
click at [332, 514] on icon "button" at bounding box center [331, 514] width 7 height 7
type input "F5ECE2"
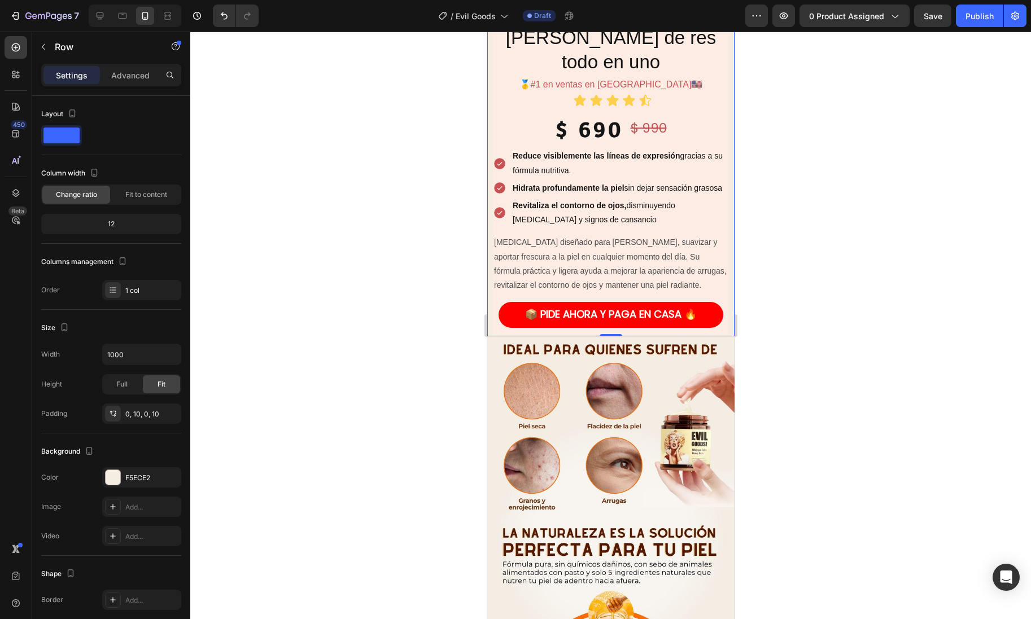
click at [426, 272] on div at bounding box center [610, 326] width 841 height 588
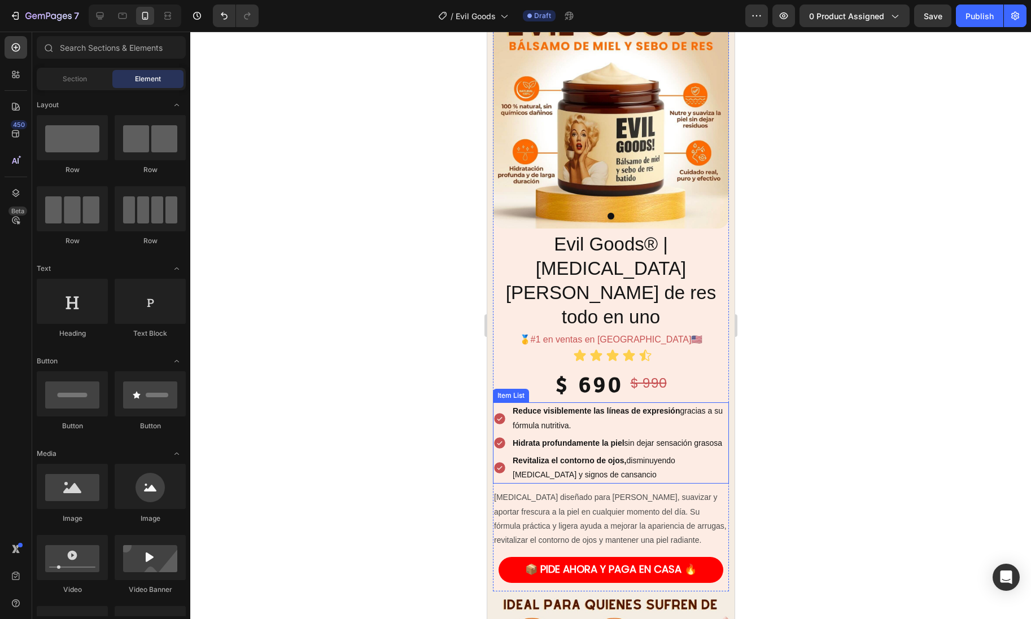
scroll to position [46, 0]
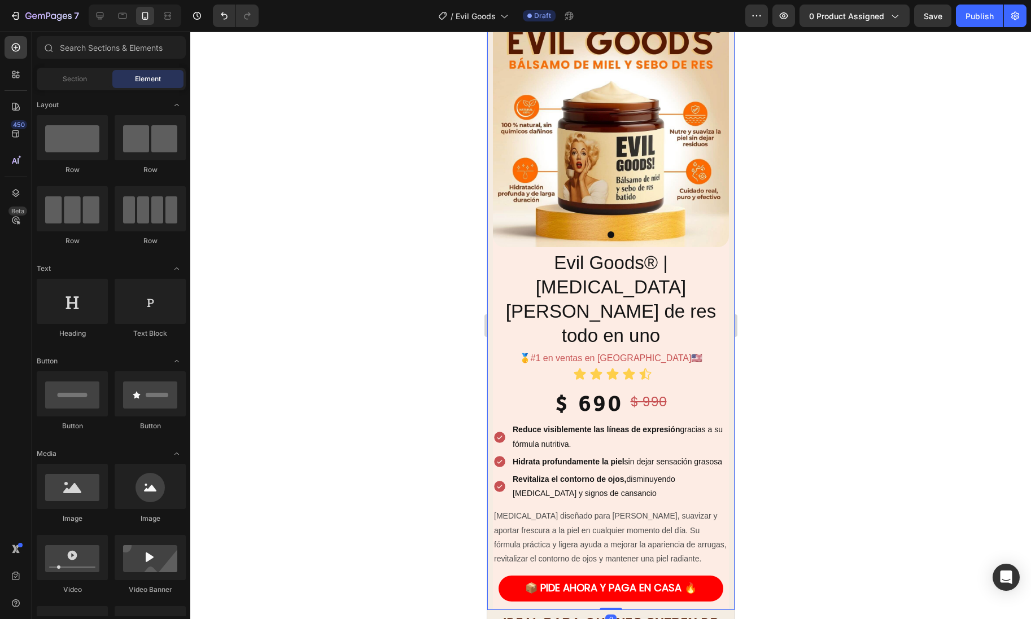
click at [487, 263] on div "Product Images Evil Goods® | [MEDICAL_DATA][PERSON_NAME] de res todo en uno Pro…" at bounding box center [610, 309] width 247 height 602
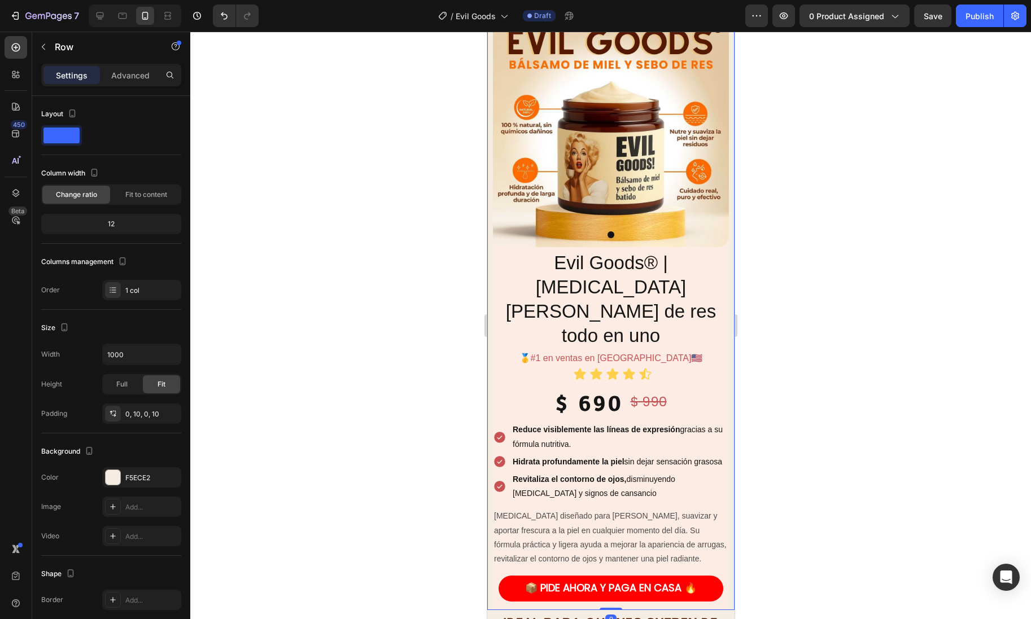
scroll to position [0, 0]
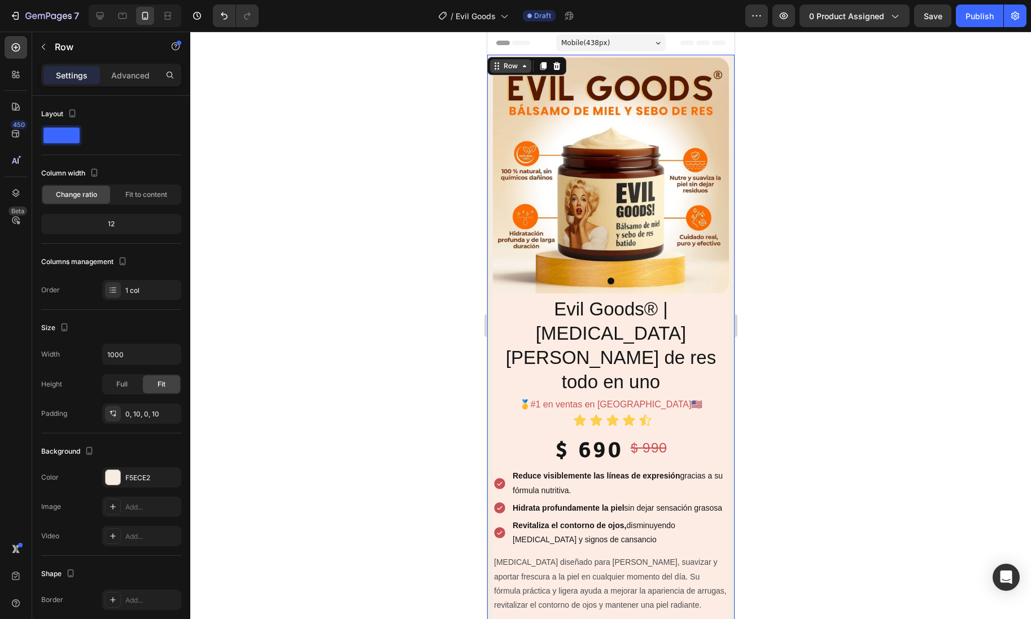
click at [517, 63] on div "Row" at bounding box center [510, 66] width 19 height 10
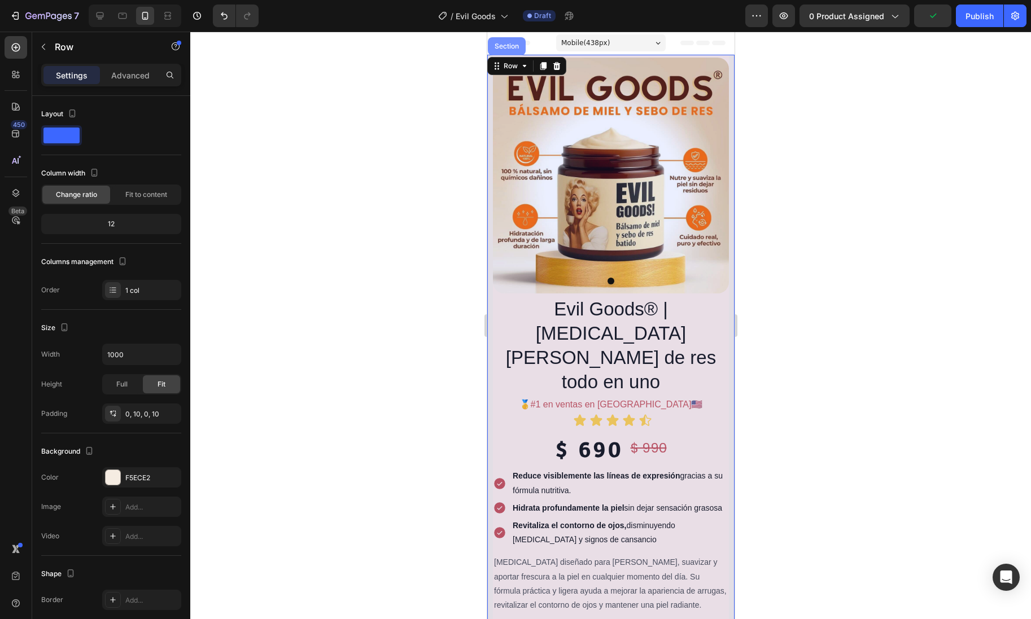
click at [510, 50] on div "Section" at bounding box center [506, 46] width 38 height 18
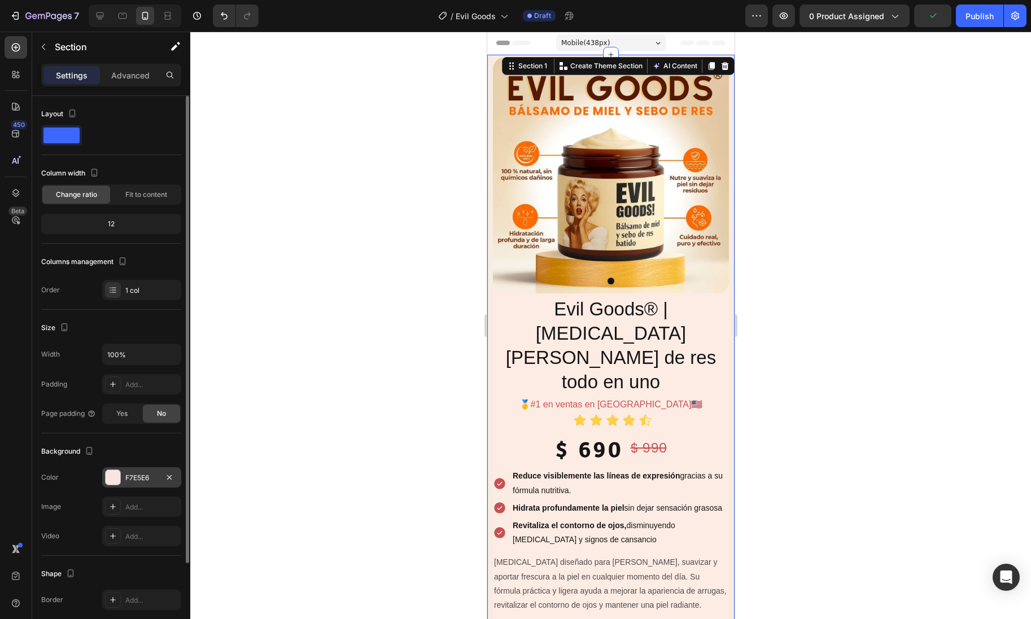
click at [119, 480] on div at bounding box center [113, 477] width 15 height 15
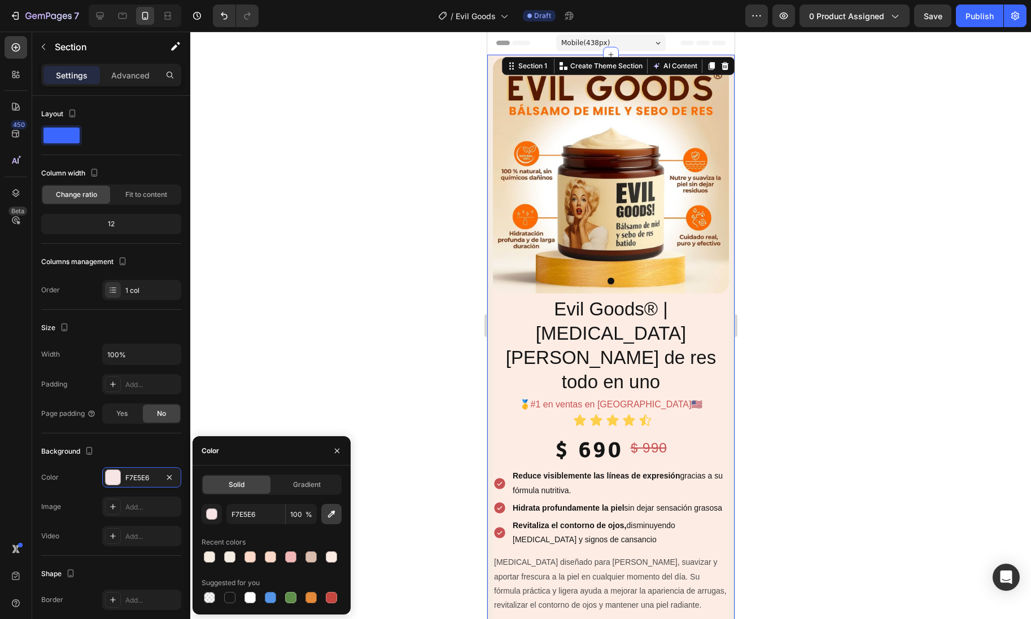
click at [334, 511] on icon "button" at bounding box center [331, 514] width 7 height 7
type input "F3EADF"
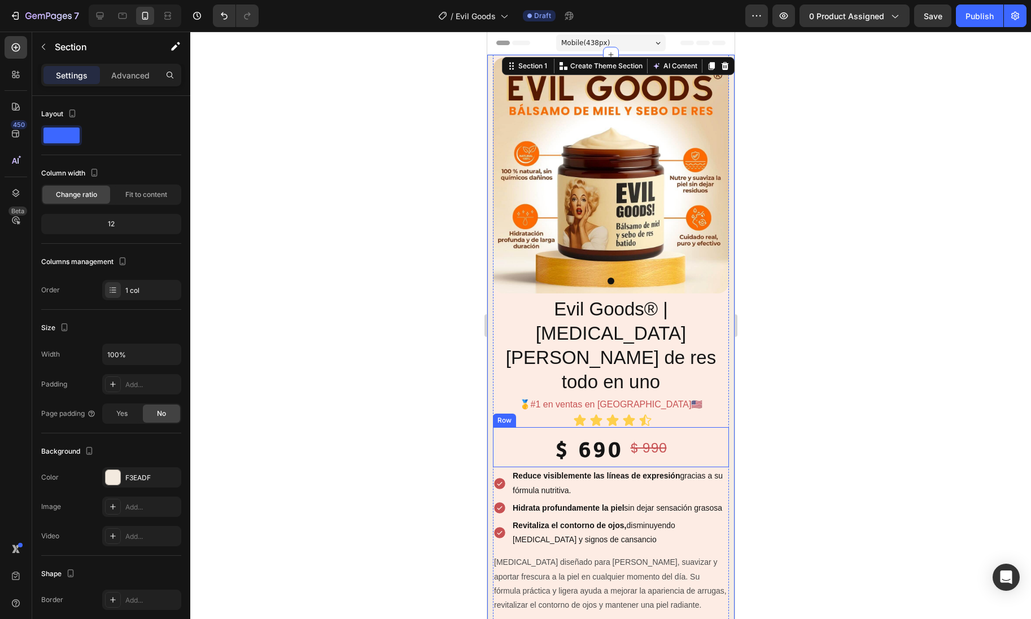
click at [780, 373] on div at bounding box center [610, 326] width 841 height 588
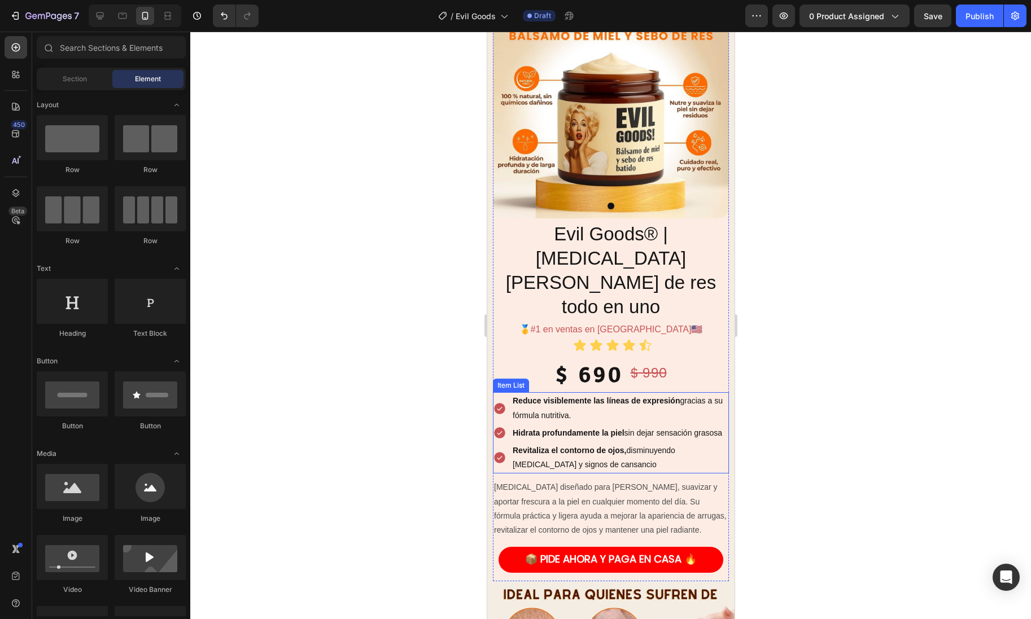
scroll to position [59, 0]
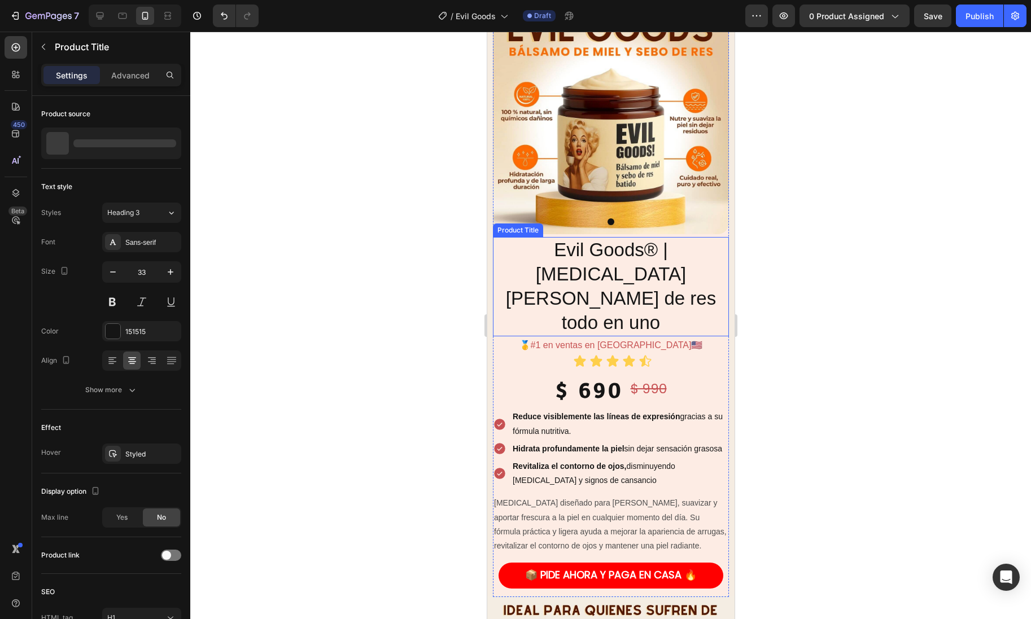
click at [723, 242] on div "Evil Goods® | [MEDICAL_DATA][PERSON_NAME] de res todo en uno Product Title" at bounding box center [610, 286] width 236 height 99
click at [528, 222] on div "Product Title" at bounding box center [529, 226] width 46 height 10
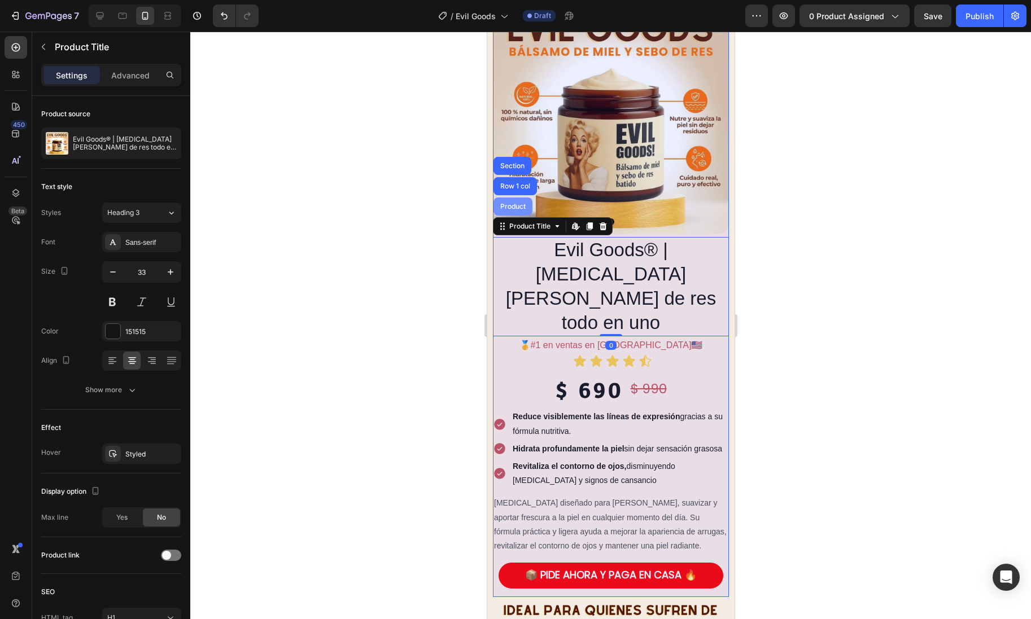
click at [522, 205] on div "Product" at bounding box center [512, 206] width 30 height 7
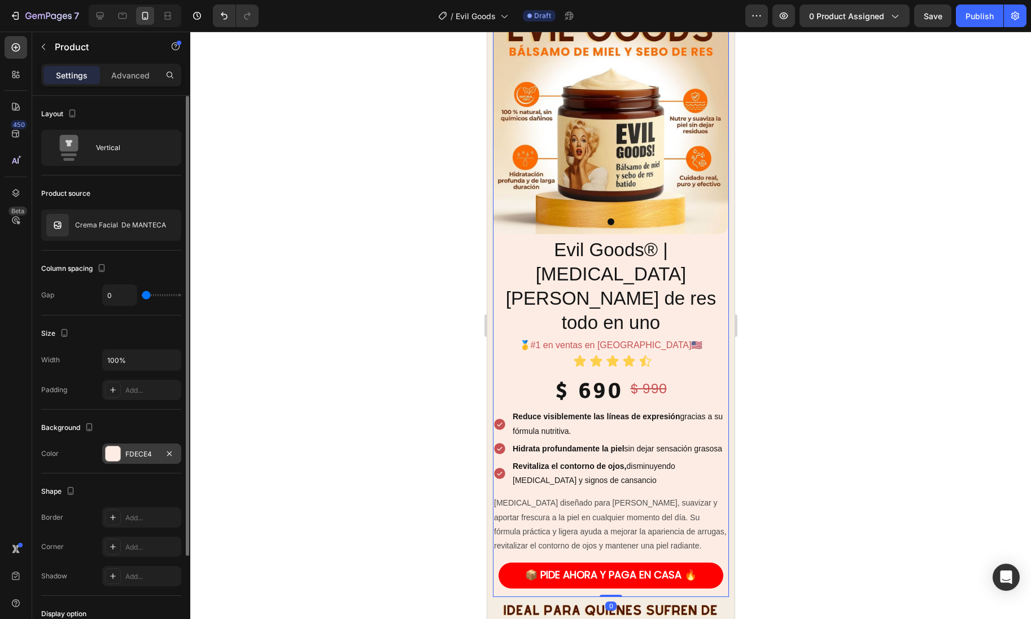
click at [117, 455] on div at bounding box center [113, 454] width 15 height 15
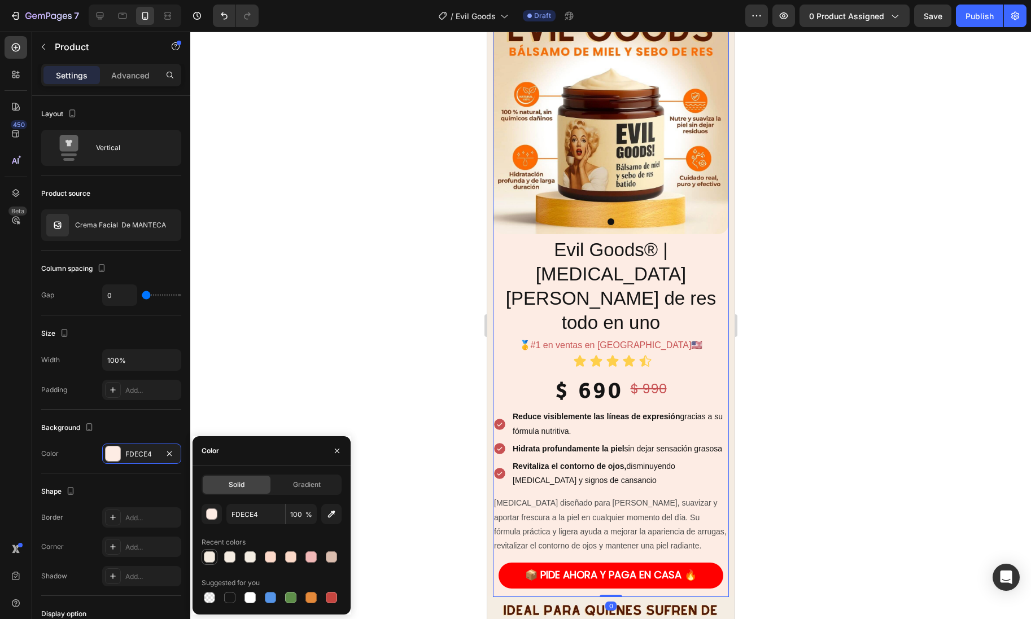
click at [208, 557] on div at bounding box center [209, 557] width 11 height 11
type input "F3EADF"
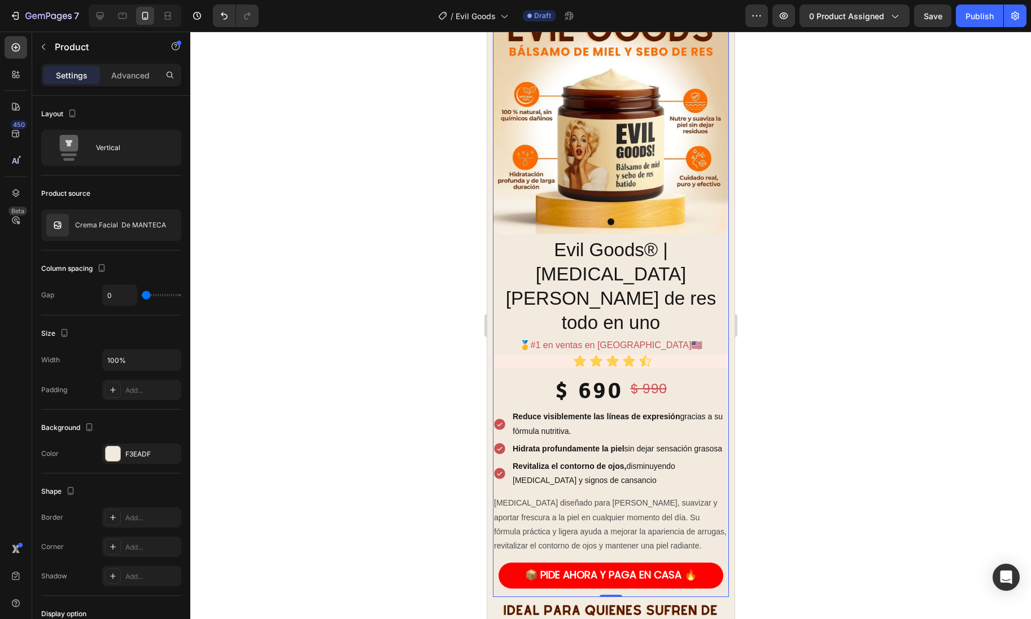
click at [367, 309] on div at bounding box center [610, 326] width 841 height 588
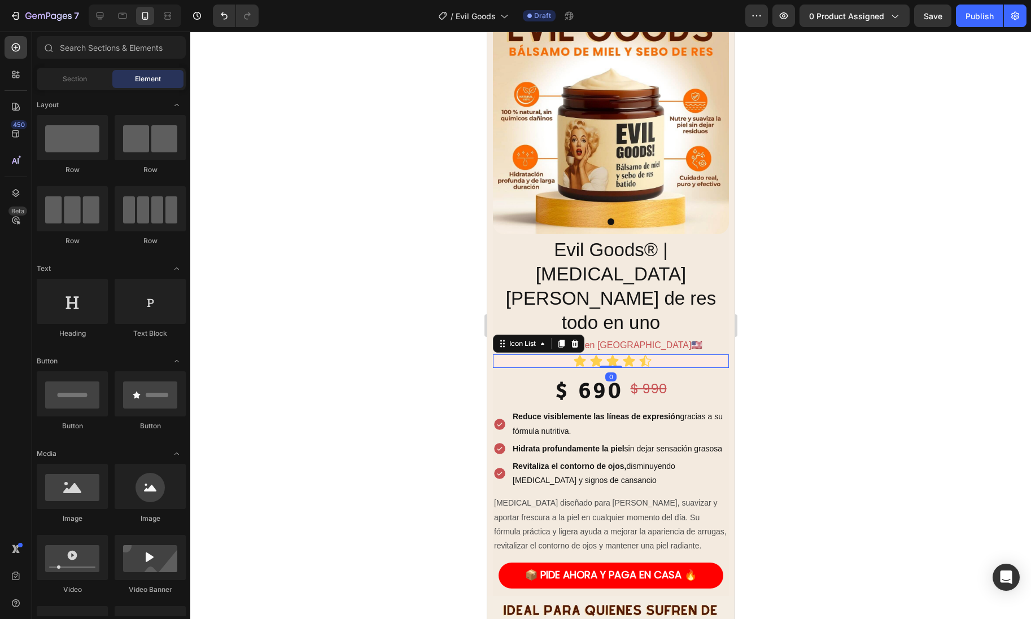
click at [516, 354] on div "Icon Icon Icon Icon Icon" at bounding box center [611, 361] width 233 height 14
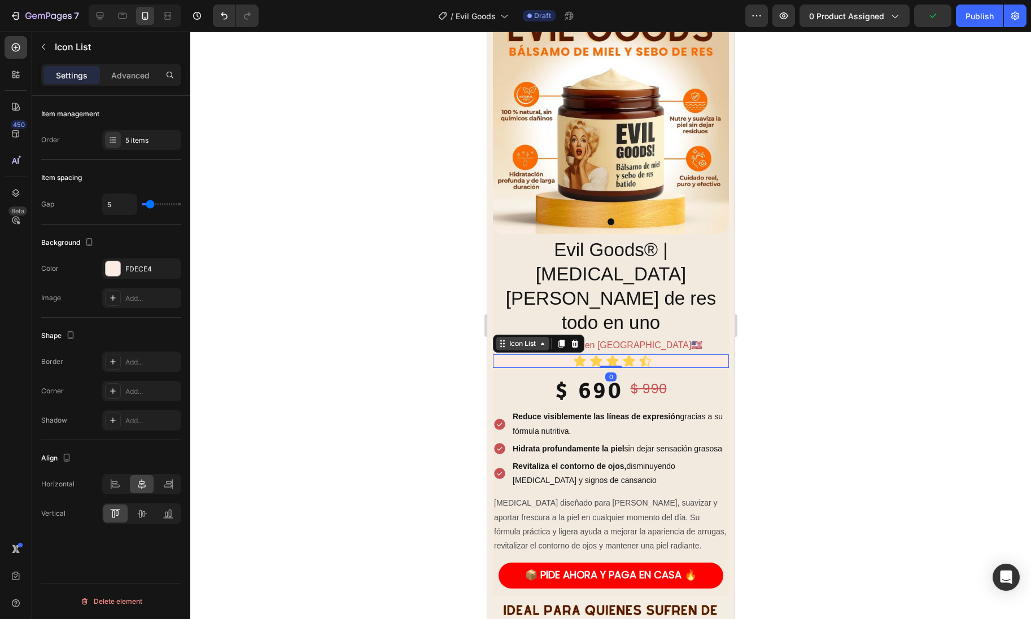
click at [518, 339] on div "Icon List" at bounding box center [521, 344] width 31 height 10
click at [115, 275] on div at bounding box center [113, 268] width 15 height 15
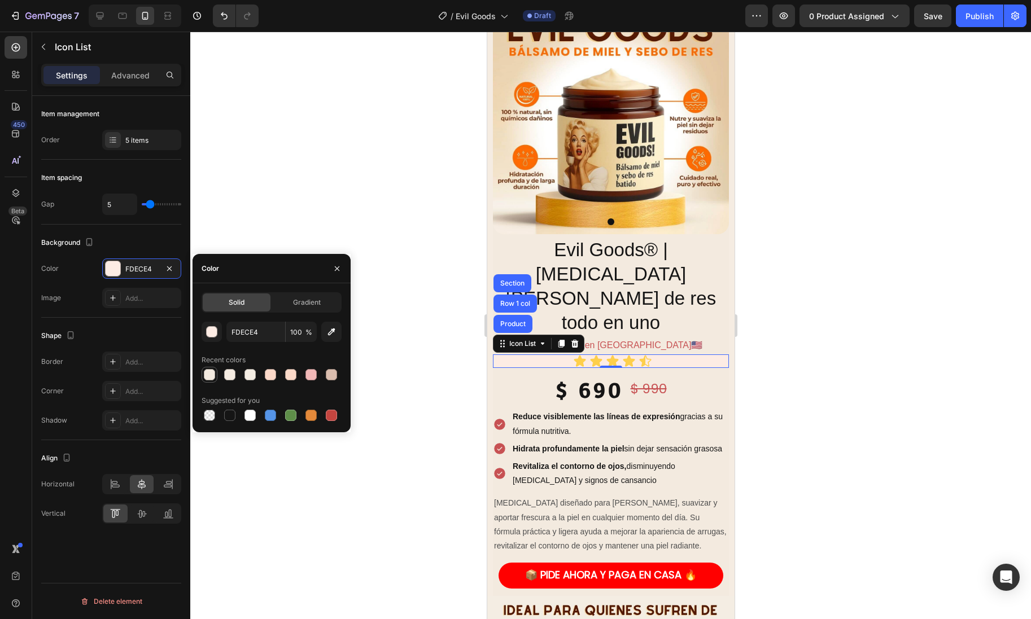
click at [211, 375] on div at bounding box center [209, 374] width 11 height 11
type input "F3EADF"
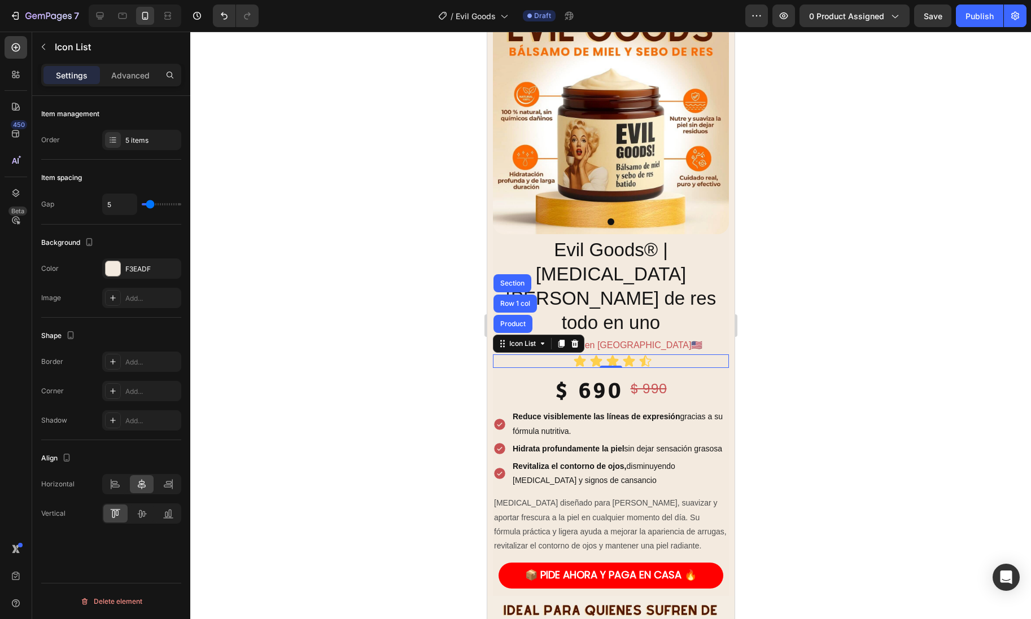
click at [372, 344] on div at bounding box center [610, 326] width 841 height 588
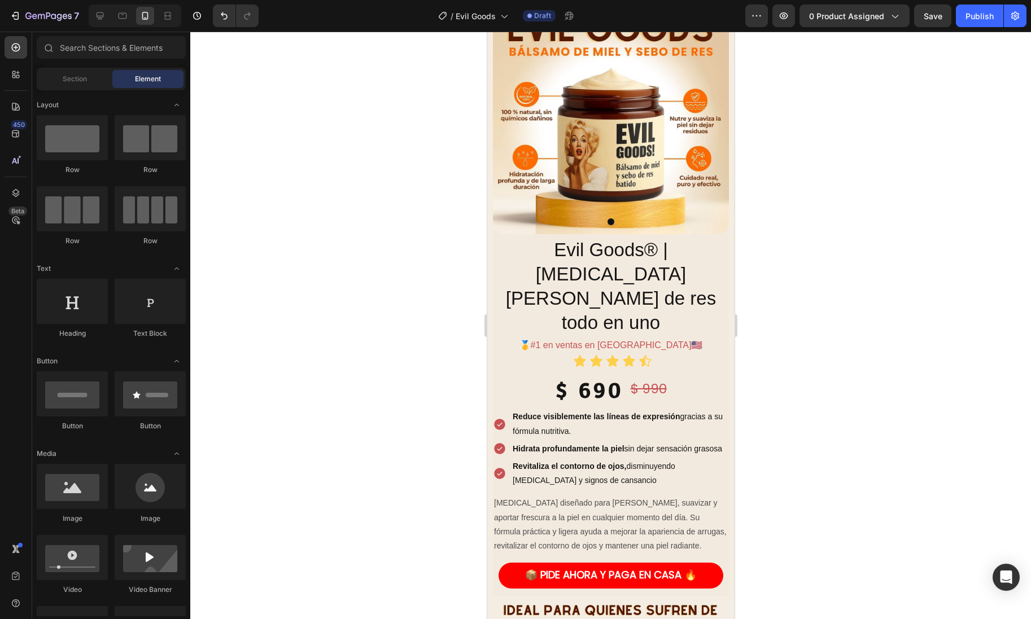
click at [372, 344] on div at bounding box center [610, 326] width 841 height 588
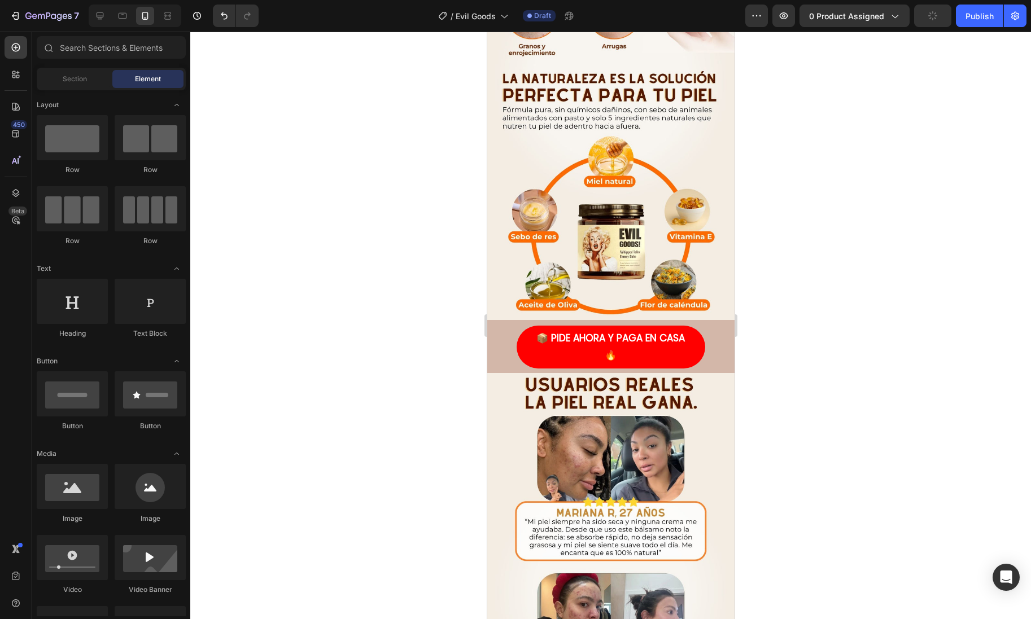
scroll to position [717, 0]
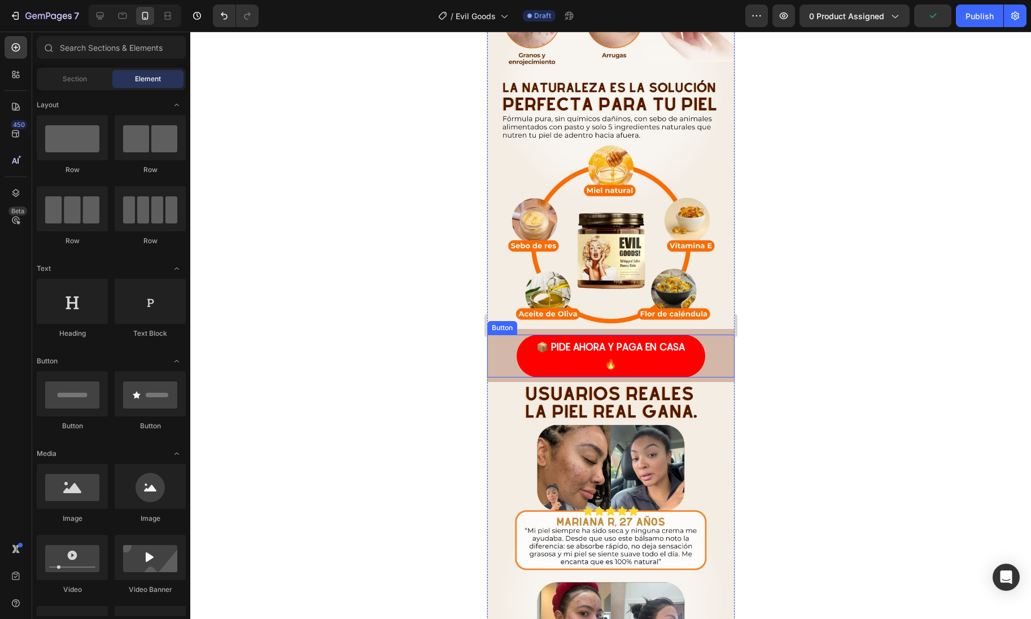
click at [716, 340] on div "📦 PIDE AHORA Y PAGA EN CASA 🔥 Button" at bounding box center [610, 356] width 247 height 43
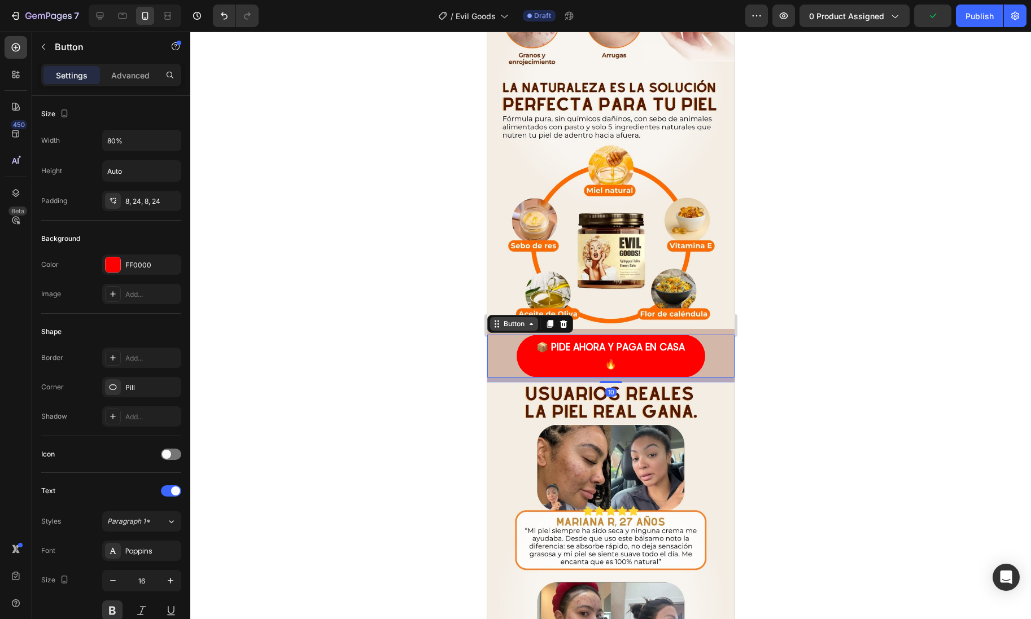
click at [520, 326] on div "Button" at bounding box center [513, 324] width 25 height 10
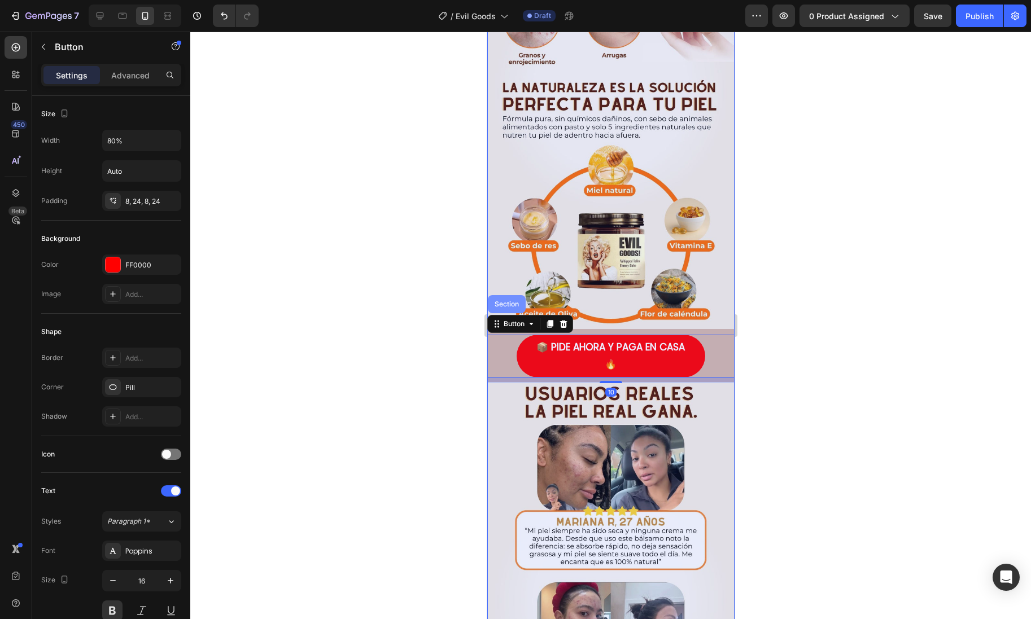
click at [504, 309] on div "Section" at bounding box center [506, 304] width 38 height 18
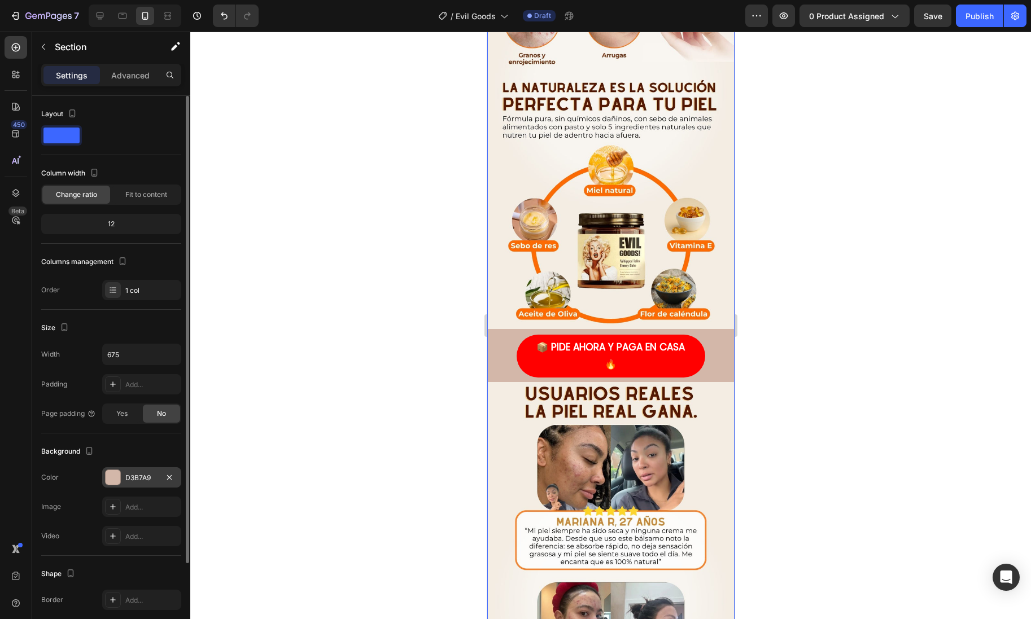
click at [115, 480] on div at bounding box center [113, 477] width 15 height 15
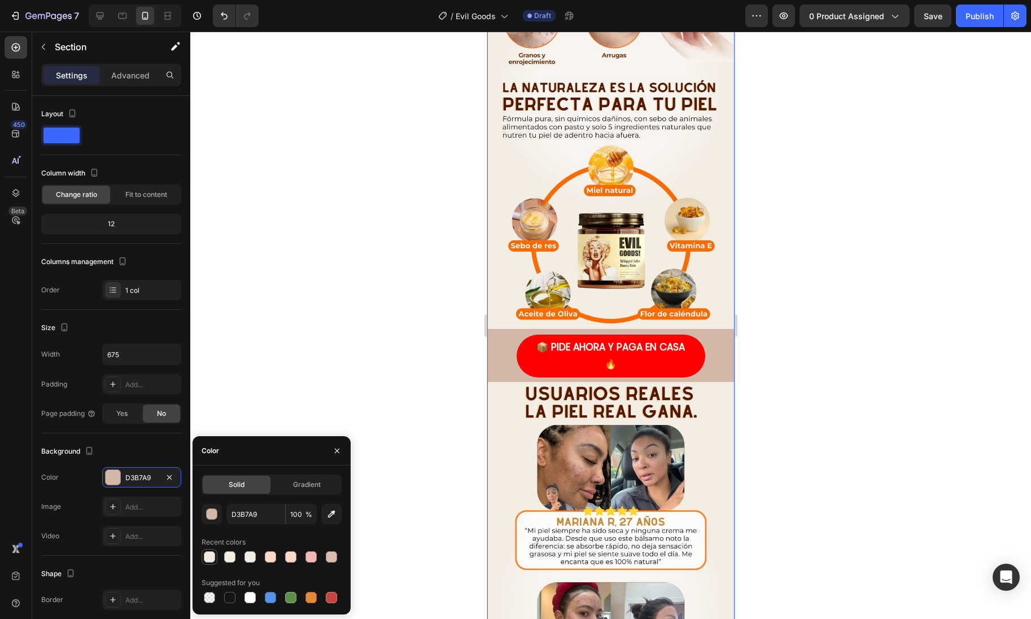
click at [203, 555] on div at bounding box center [210, 557] width 14 height 14
type input "F3EADF"
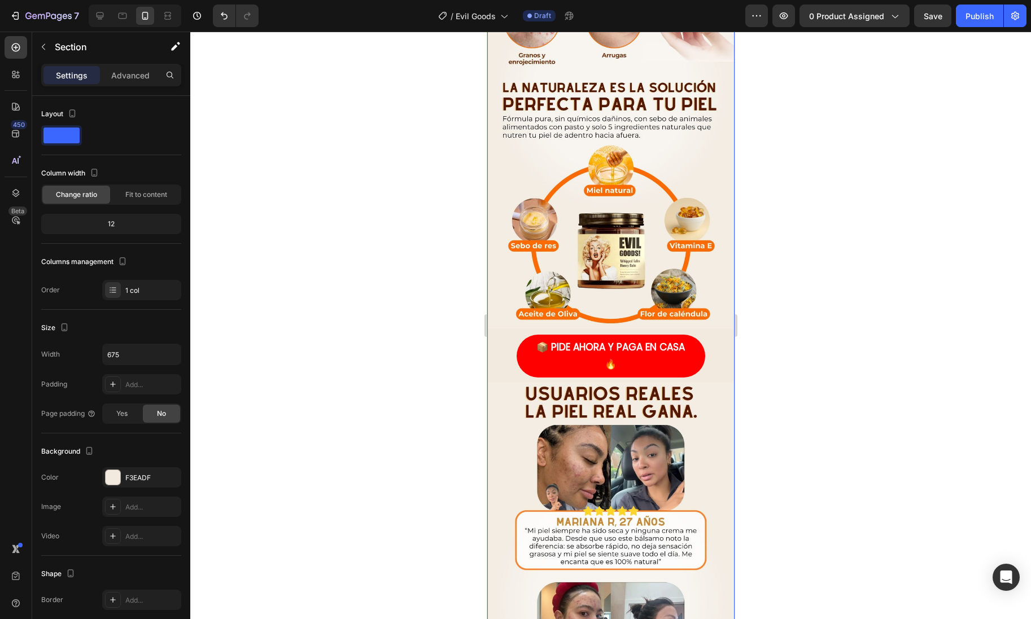
click at [368, 347] on div at bounding box center [610, 326] width 841 height 588
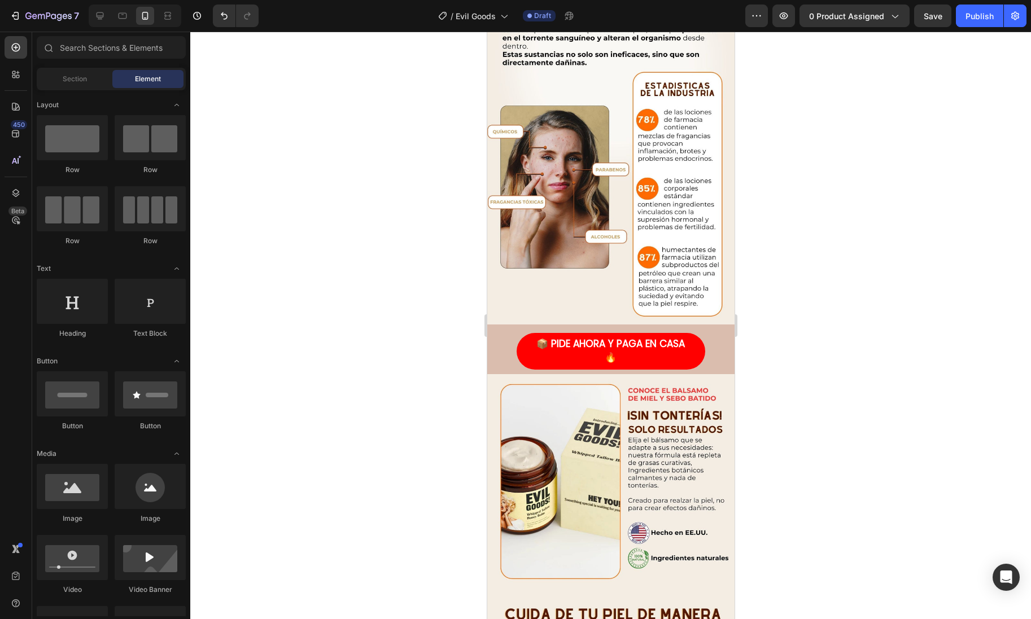
scroll to position [1660, 0]
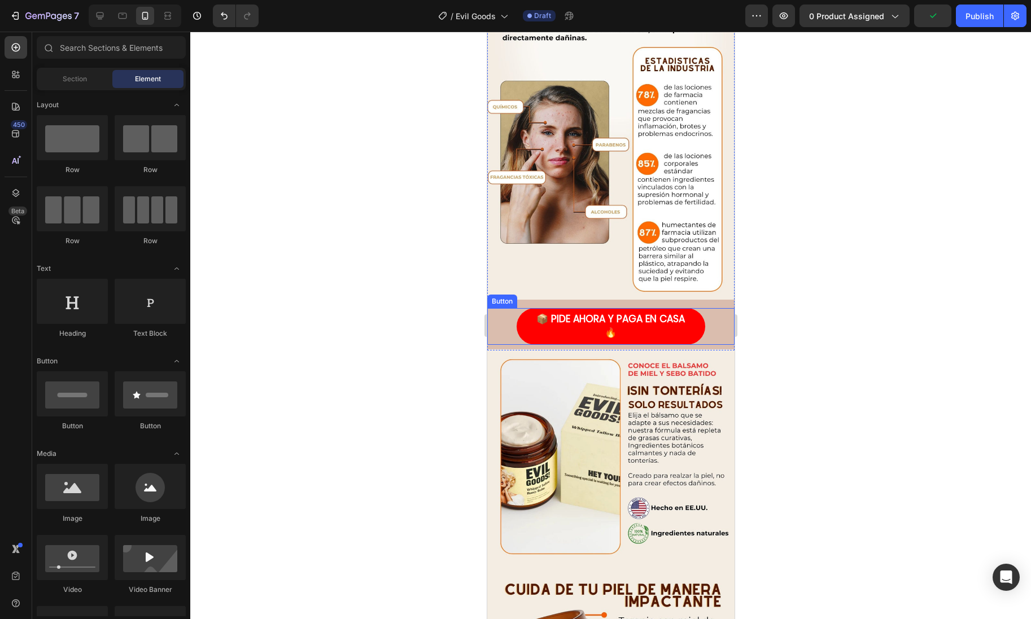
click at [715, 313] on div "📦 PIDE AHORA Y PAGA EN CASA 🔥 Button" at bounding box center [610, 326] width 247 height 37
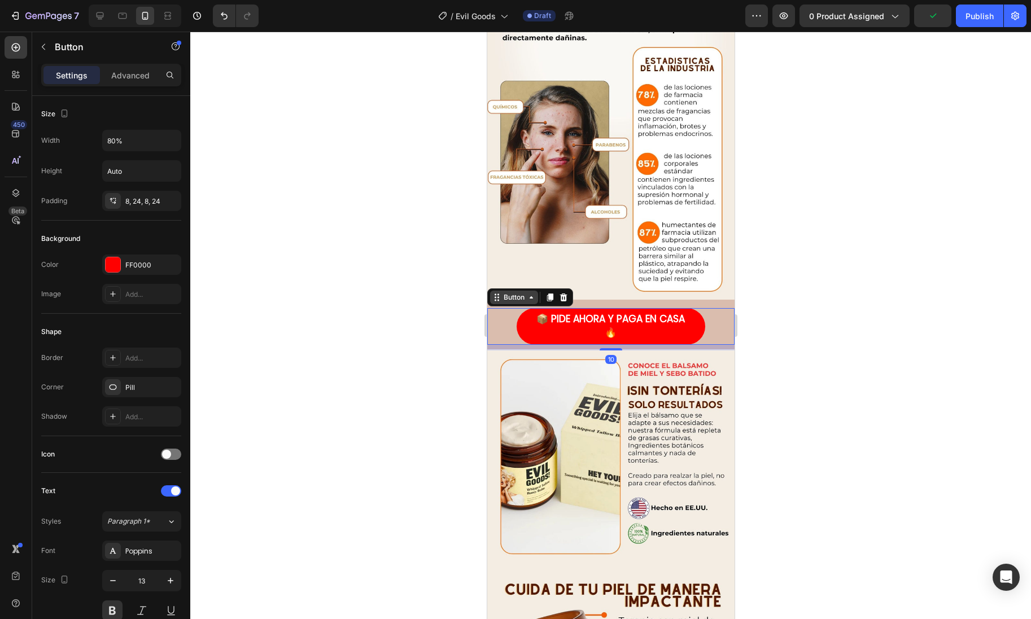
click at [522, 292] on div "Button" at bounding box center [513, 297] width 25 height 10
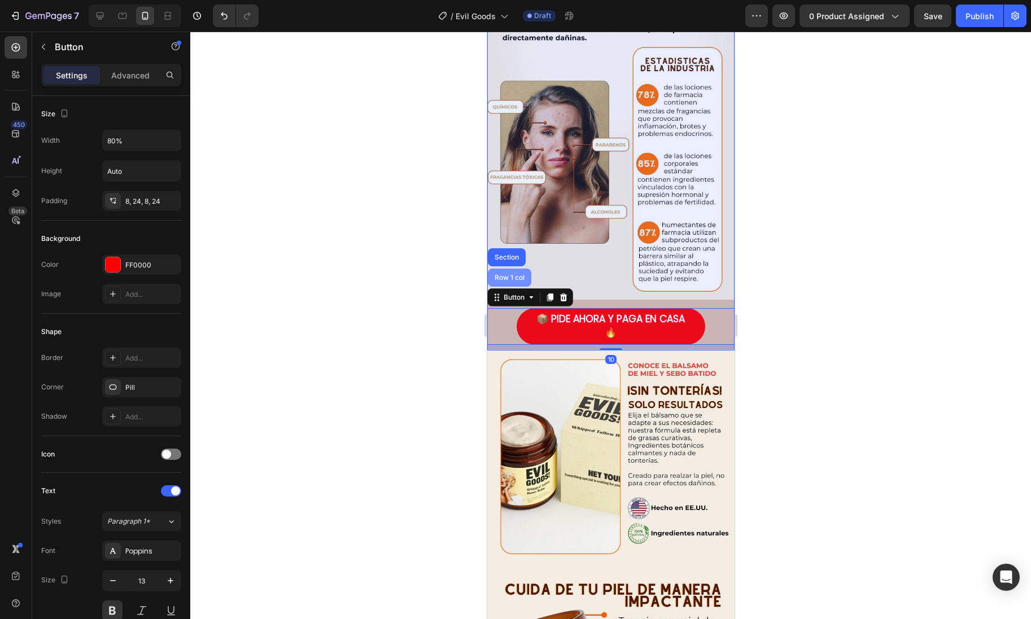
click at [511, 276] on div "Row 1 col" at bounding box center [509, 277] width 34 height 7
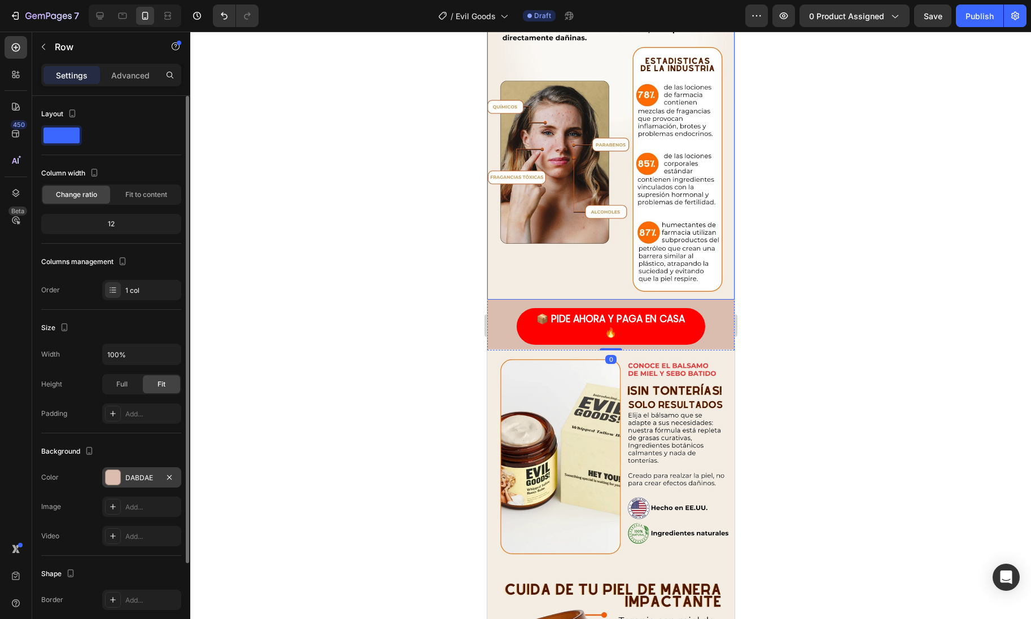
click at [114, 479] on div at bounding box center [113, 477] width 15 height 15
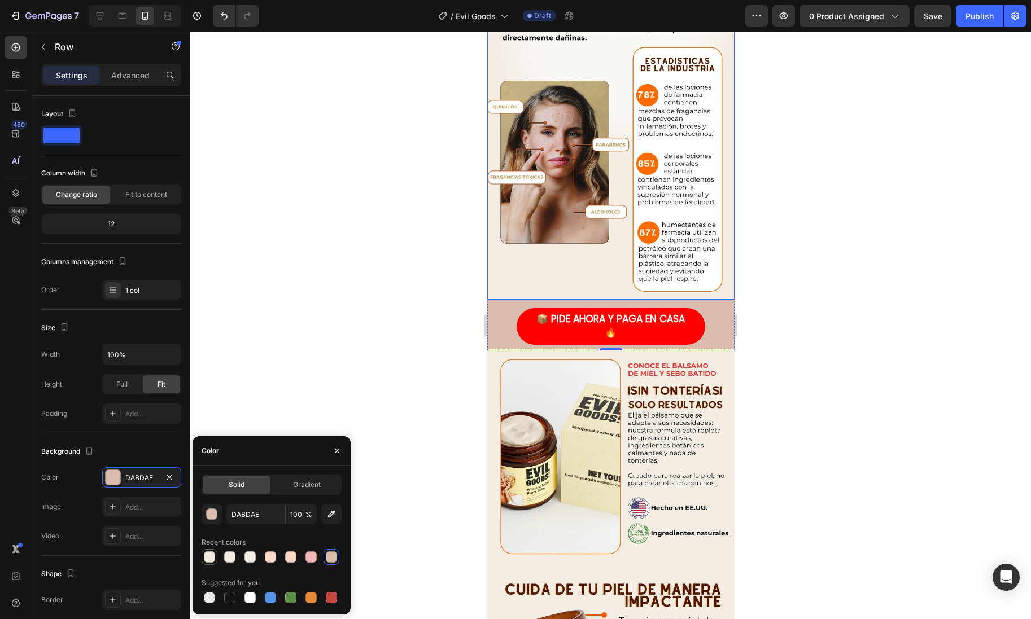
click at [209, 555] on div at bounding box center [209, 557] width 11 height 11
type input "F3EADF"
click at [331, 349] on div at bounding box center [610, 326] width 841 height 588
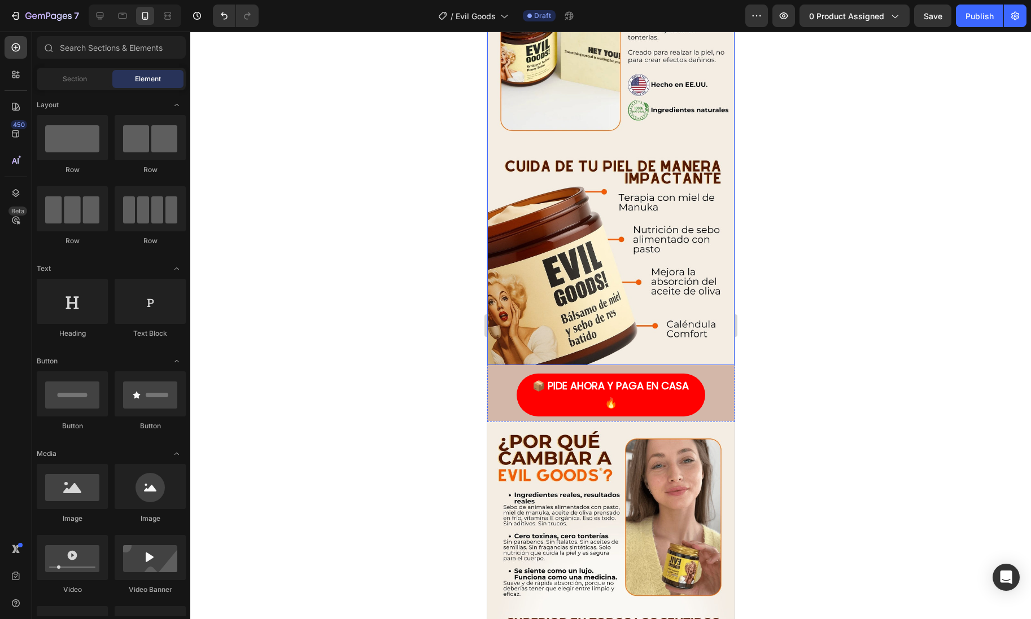
scroll to position [2084, 0]
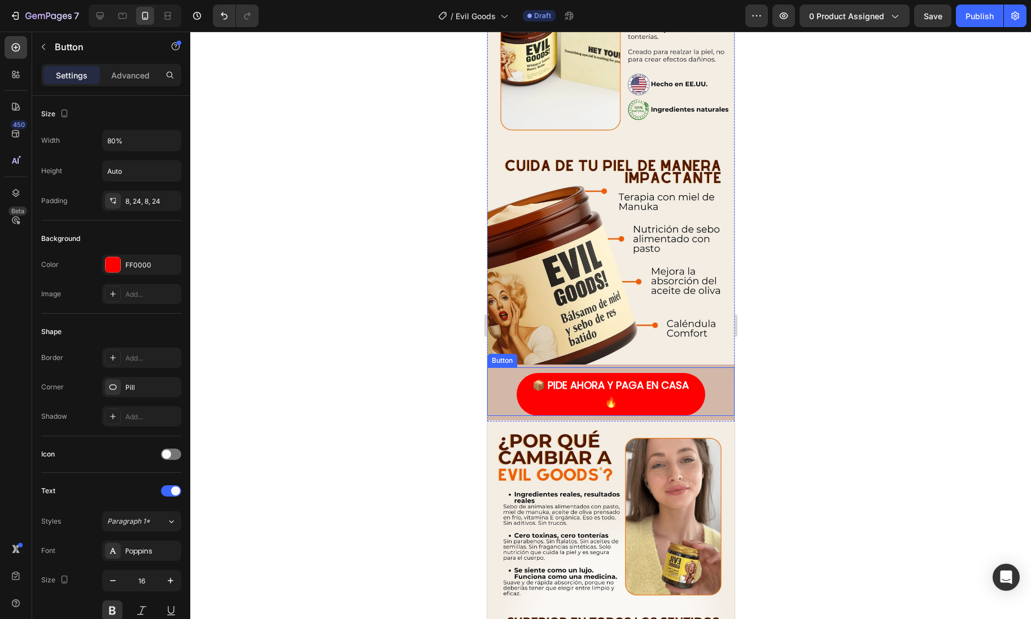
click at [508, 385] on div "📦 PIDE AHORA Y PAGA EN CASA 🔥 Button" at bounding box center [610, 391] width 247 height 49
click at [506, 352] on div "Button" at bounding box center [513, 357] width 25 height 10
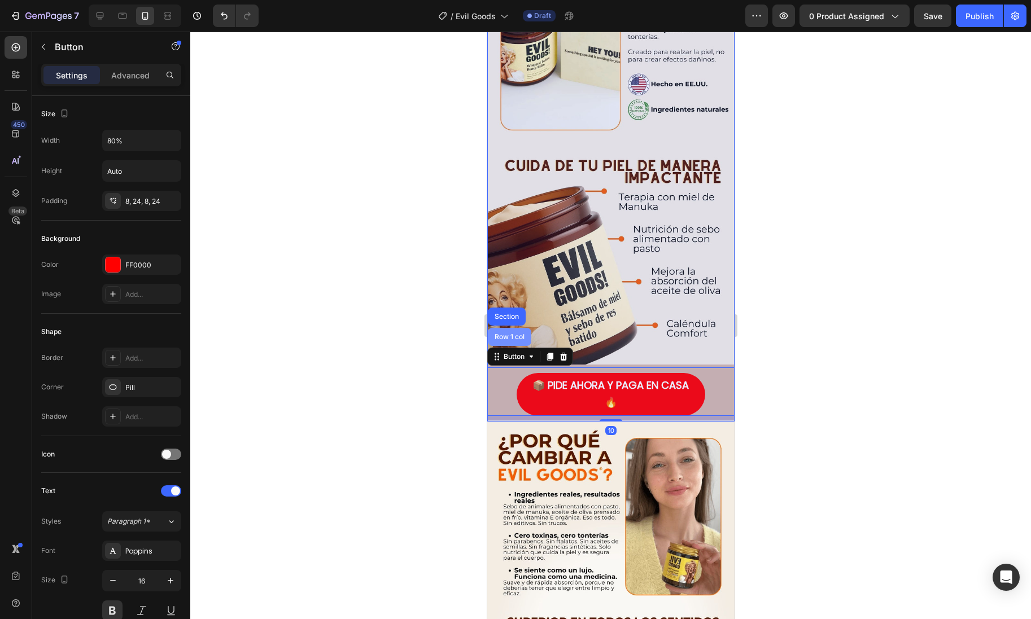
click at [507, 328] on div "Row 1 col" at bounding box center [508, 337] width 43 height 18
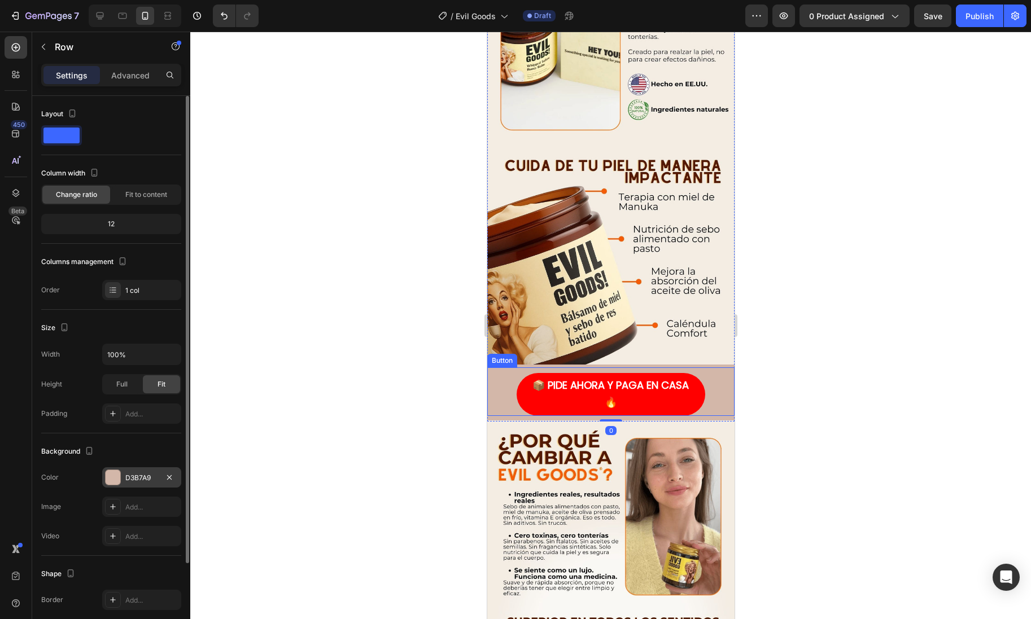
click at [108, 479] on div at bounding box center [113, 477] width 15 height 15
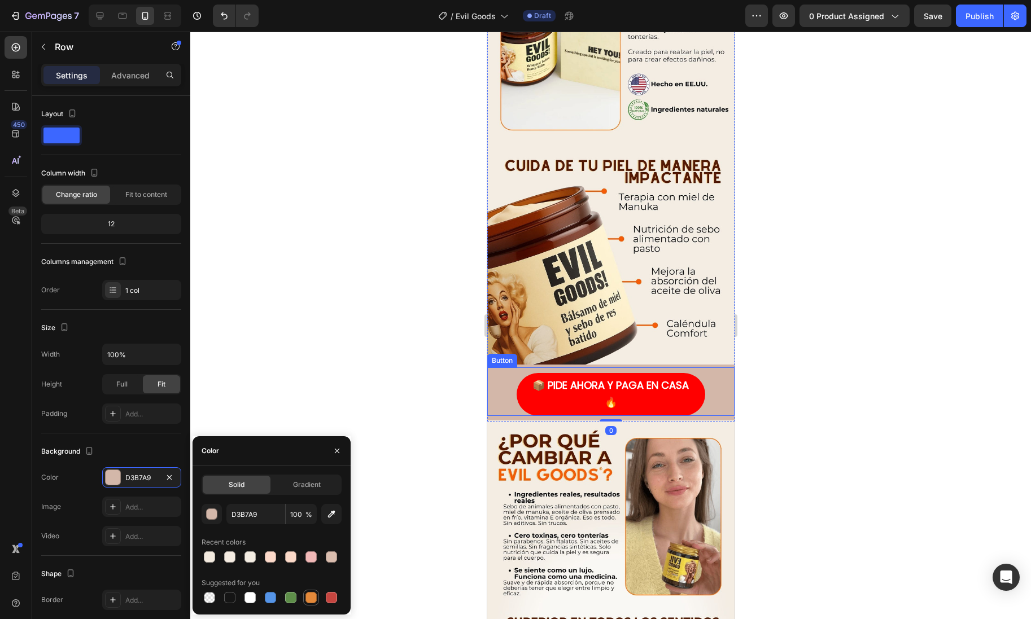
click at [312, 599] on div at bounding box center [310, 597] width 11 height 11
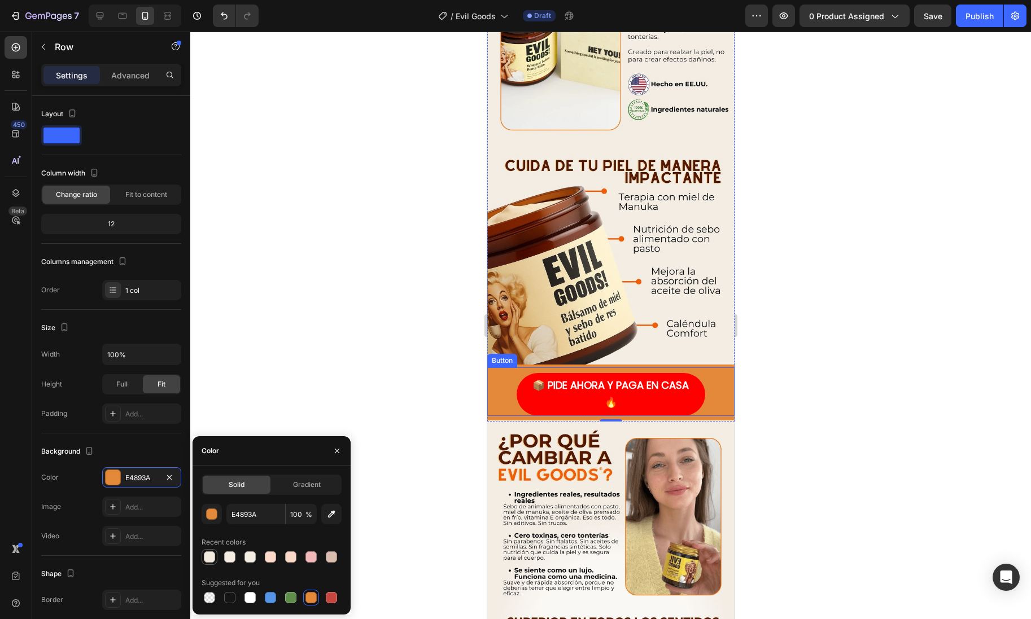
click at [208, 557] on div at bounding box center [209, 557] width 11 height 11
type input "F3EADF"
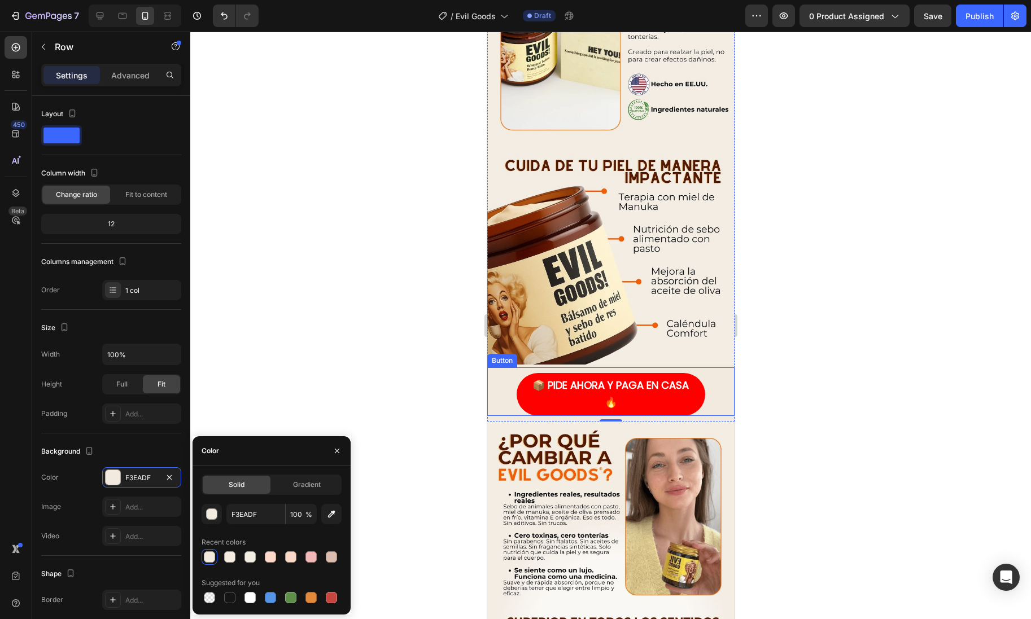
click at [366, 377] on div at bounding box center [610, 326] width 841 height 588
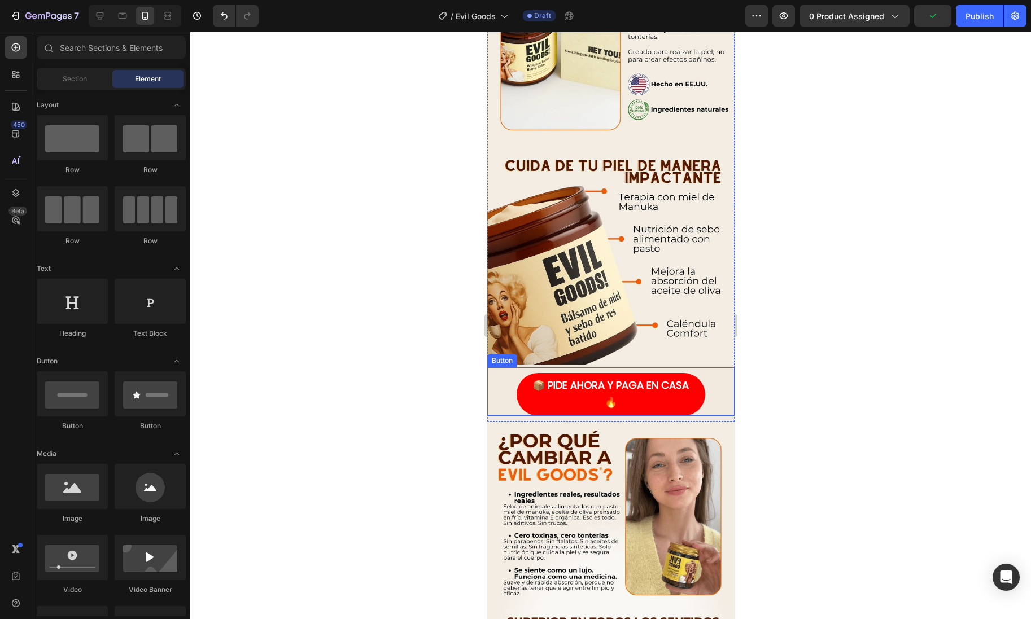
click at [471, 543] on div at bounding box center [610, 326] width 841 height 588
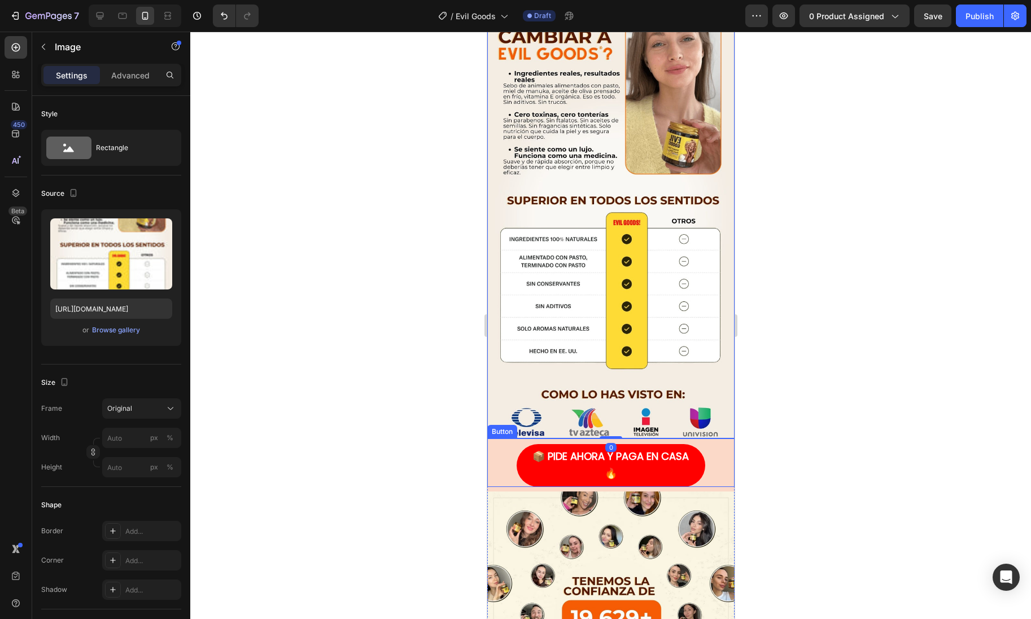
scroll to position [2520, 0]
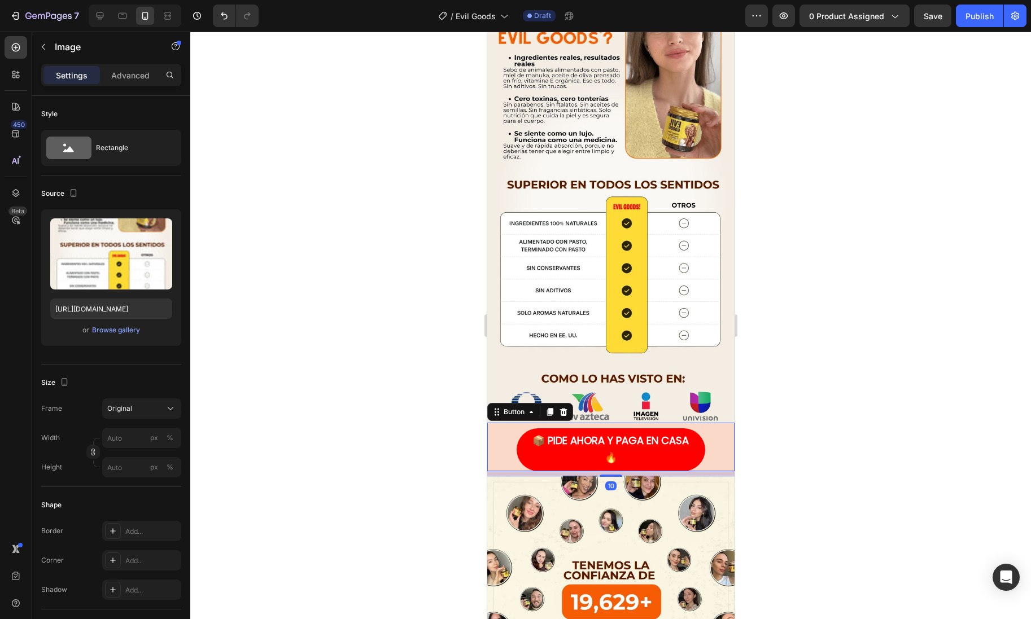
click at [707, 439] on div "📦 PIDE AHORA Y PAGA EN CASA 🔥 Button 10" at bounding box center [610, 447] width 247 height 49
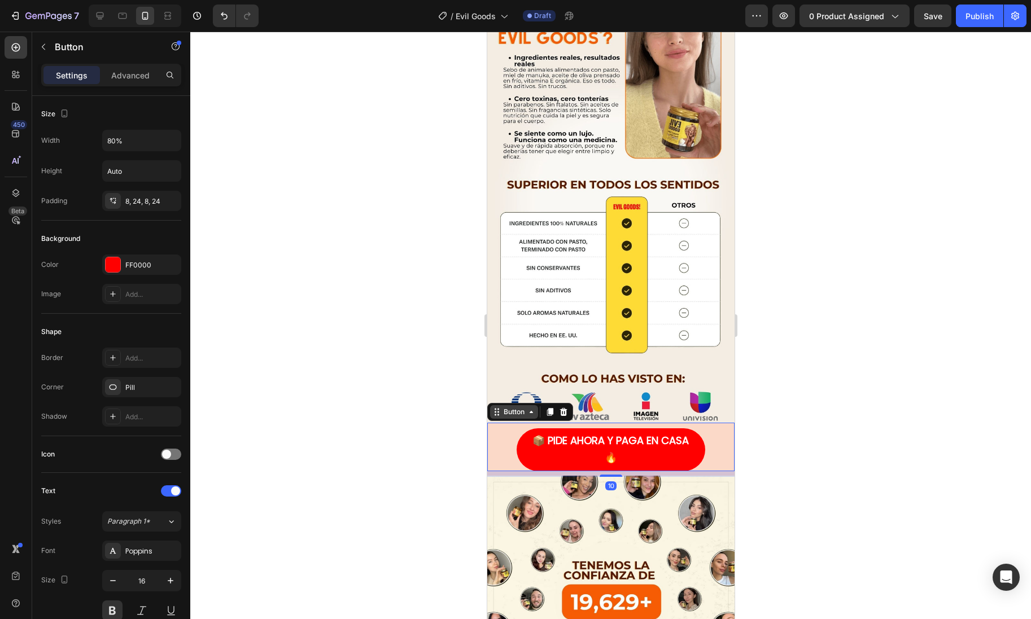
click at [518, 407] on div "Button" at bounding box center [513, 412] width 25 height 10
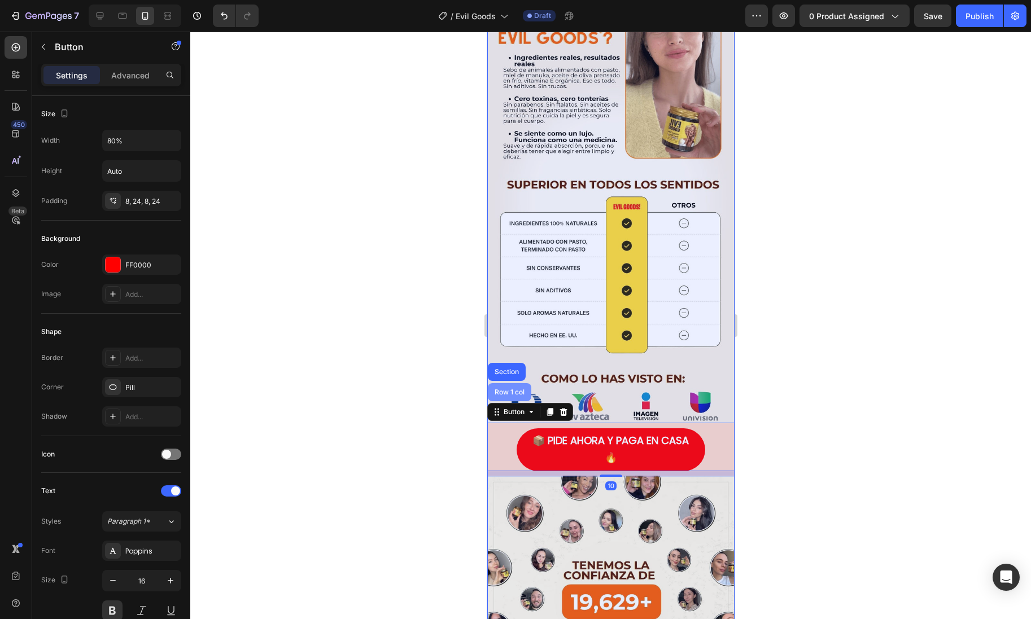
click at [510, 389] on div "Row 1 col" at bounding box center [509, 392] width 34 height 7
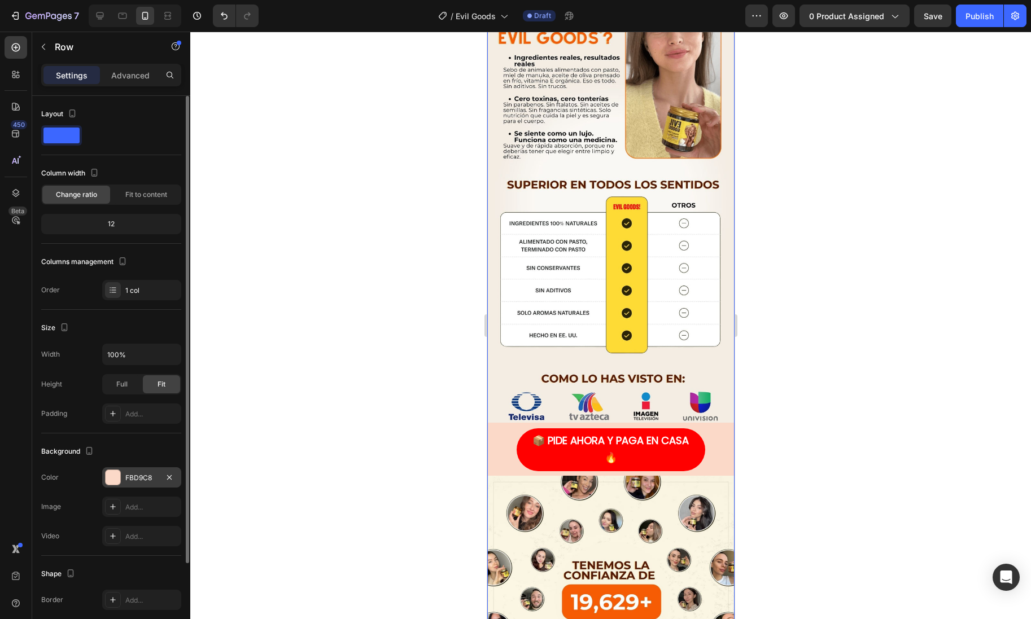
click at [110, 483] on div at bounding box center [113, 477] width 15 height 15
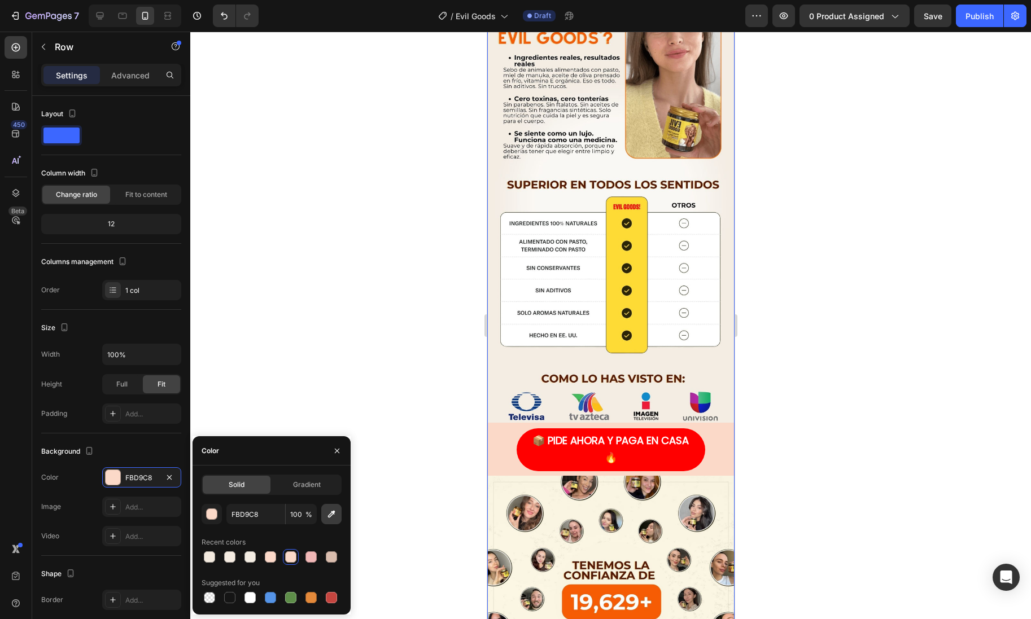
click at [329, 519] on icon "button" at bounding box center [331, 514] width 11 height 11
type input "F75A03"
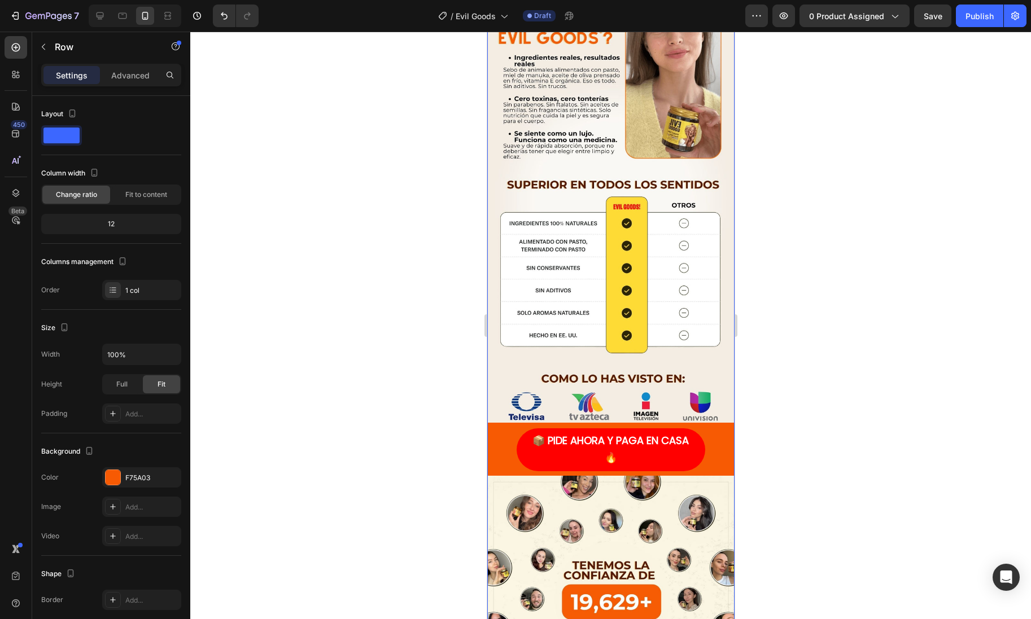
click at [808, 441] on div at bounding box center [610, 326] width 841 height 588
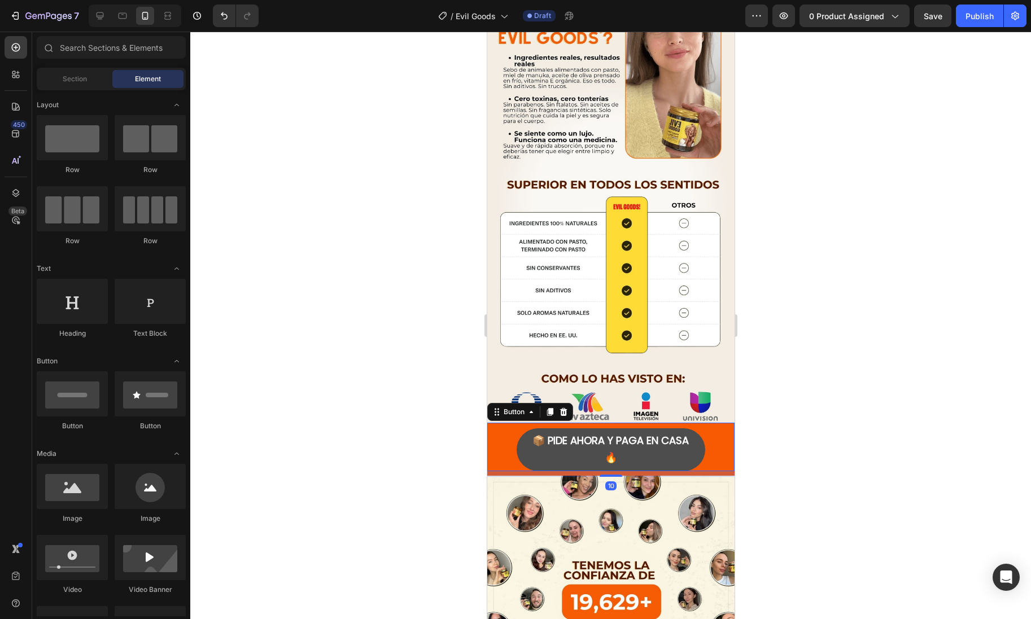
click at [698, 437] on button "📦 PIDE AHORA Y PAGA EN CASA 🔥" at bounding box center [610, 449] width 189 height 43
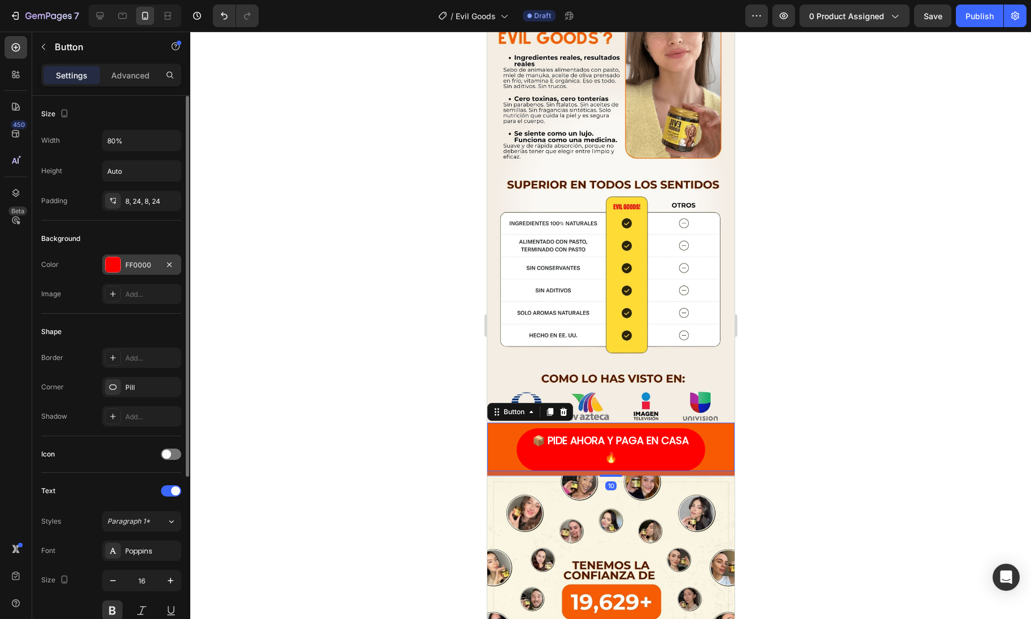
click at [107, 260] on div at bounding box center [113, 264] width 15 height 15
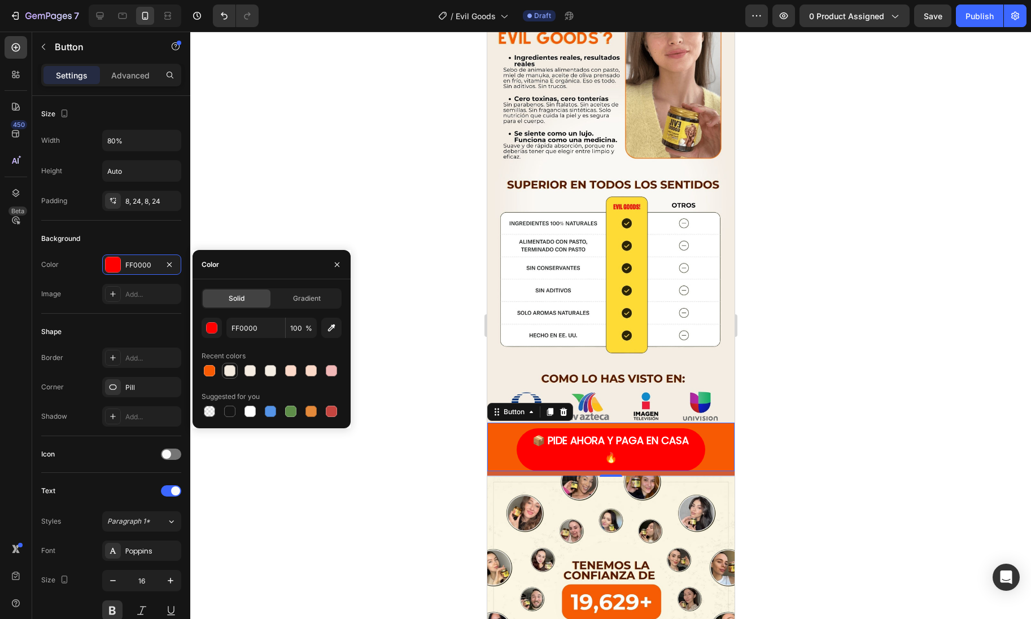
click at [230, 371] on div at bounding box center [229, 370] width 11 height 11
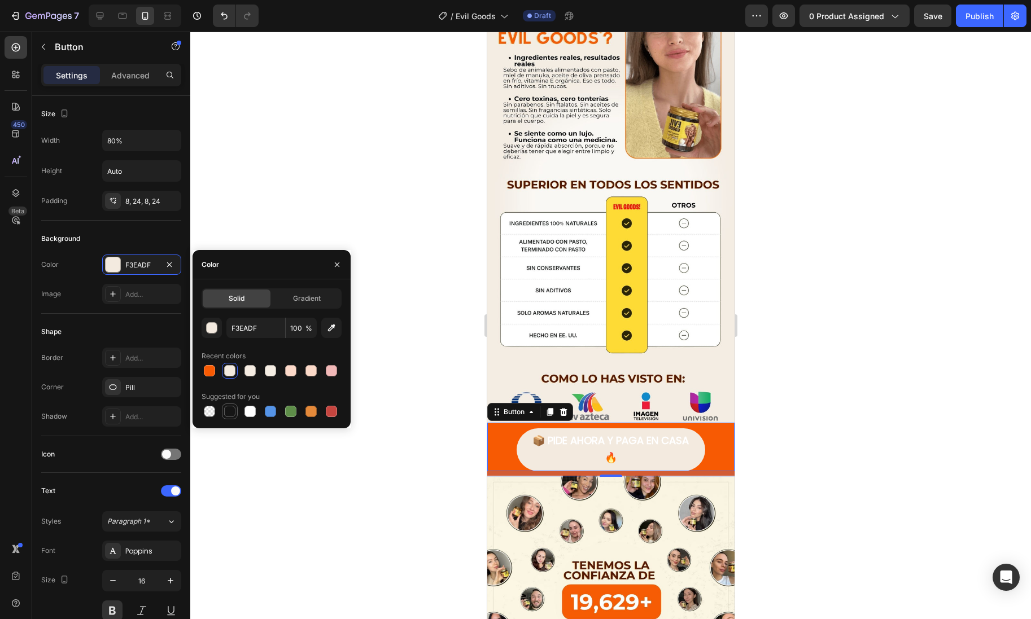
click at [233, 410] on div at bounding box center [229, 411] width 11 height 11
type input "151515"
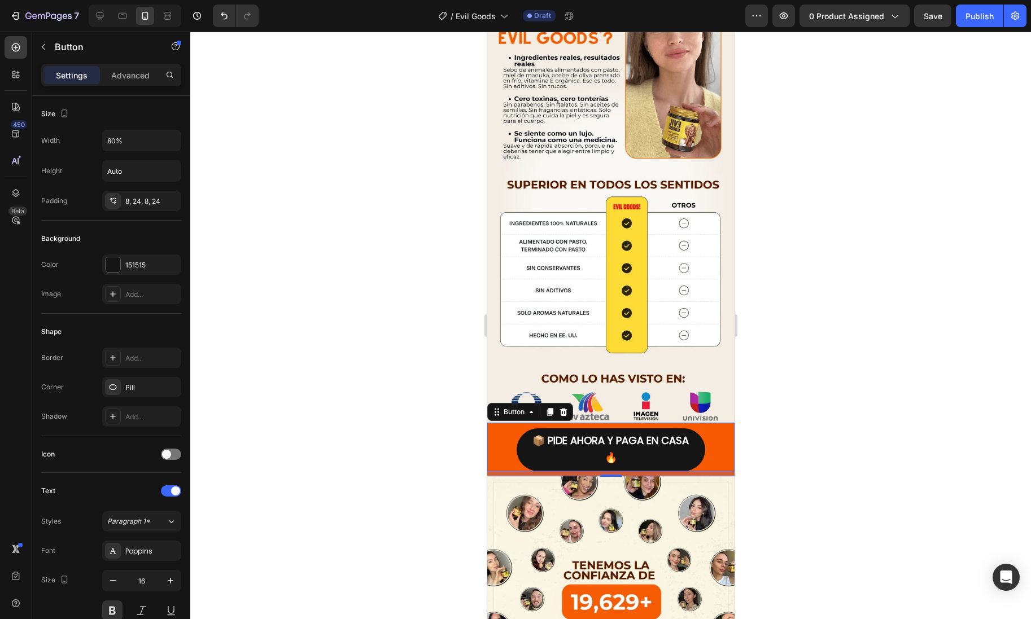
click at [773, 428] on div at bounding box center [610, 326] width 841 height 588
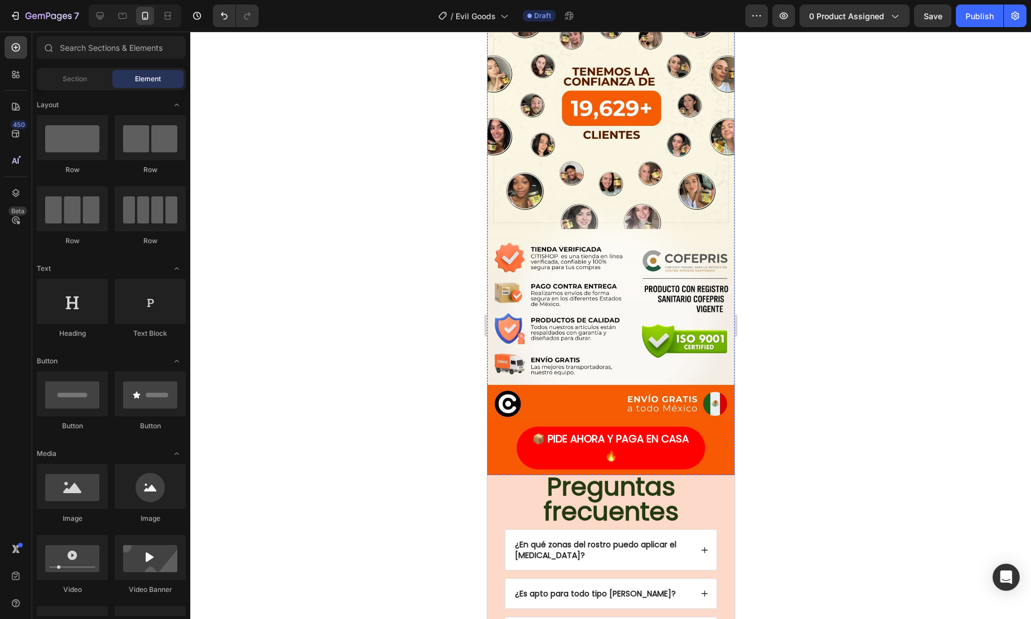
scroll to position [3028, 0]
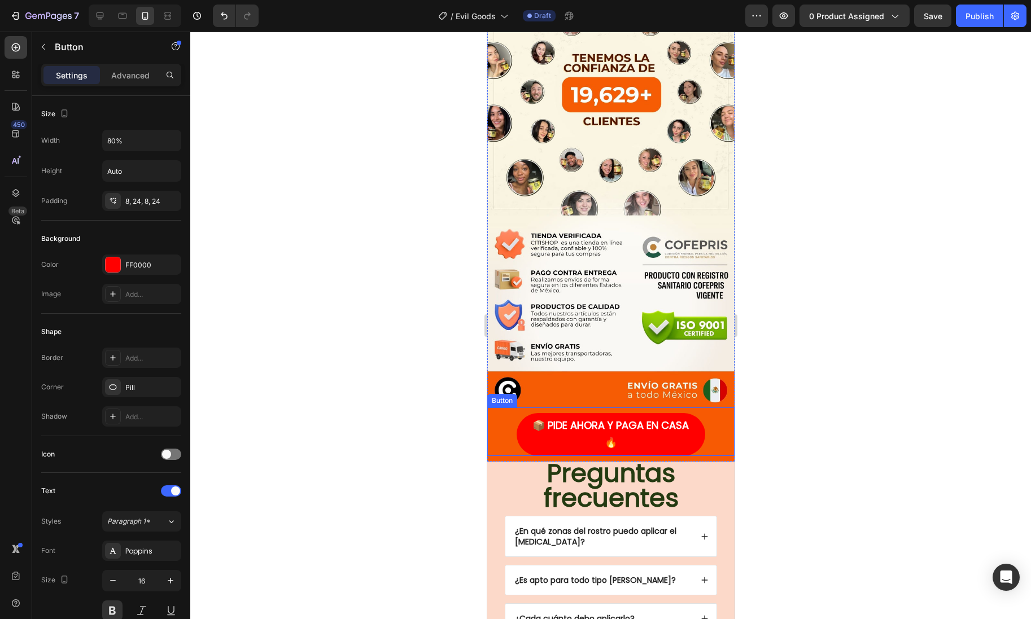
click at [716, 413] on div "📦 PIDE AHORA Y PAGA EN CASA 🔥 Button" at bounding box center [610, 432] width 247 height 49
click at [562, 392] on icon at bounding box center [562, 396] width 9 height 9
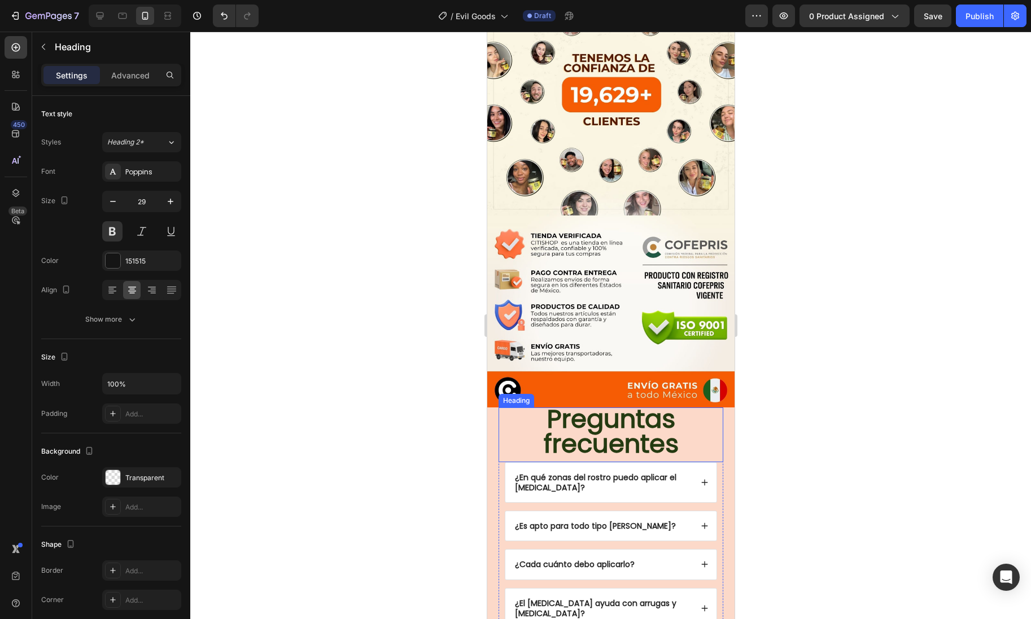
click at [708, 424] on h2 "Preguntas frecuentes" at bounding box center [610, 433] width 213 height 51
click at [533, 392] on div "Heading" at bounding box center [527, 397] width 31 height 10
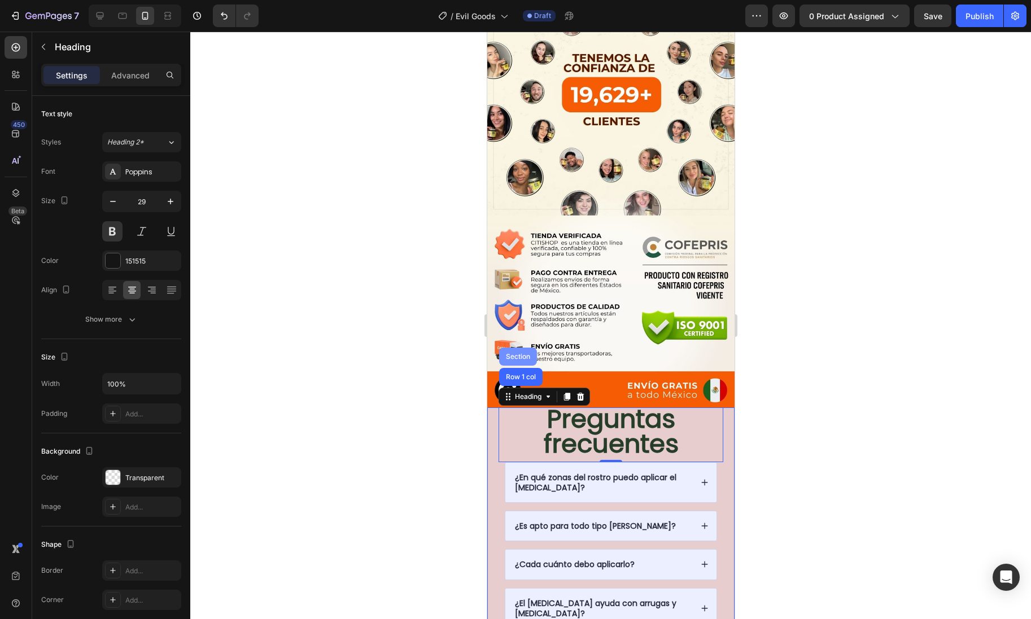
click at [517, 353] on div "Section" at bounding box center [517, 356] width 29 height 7
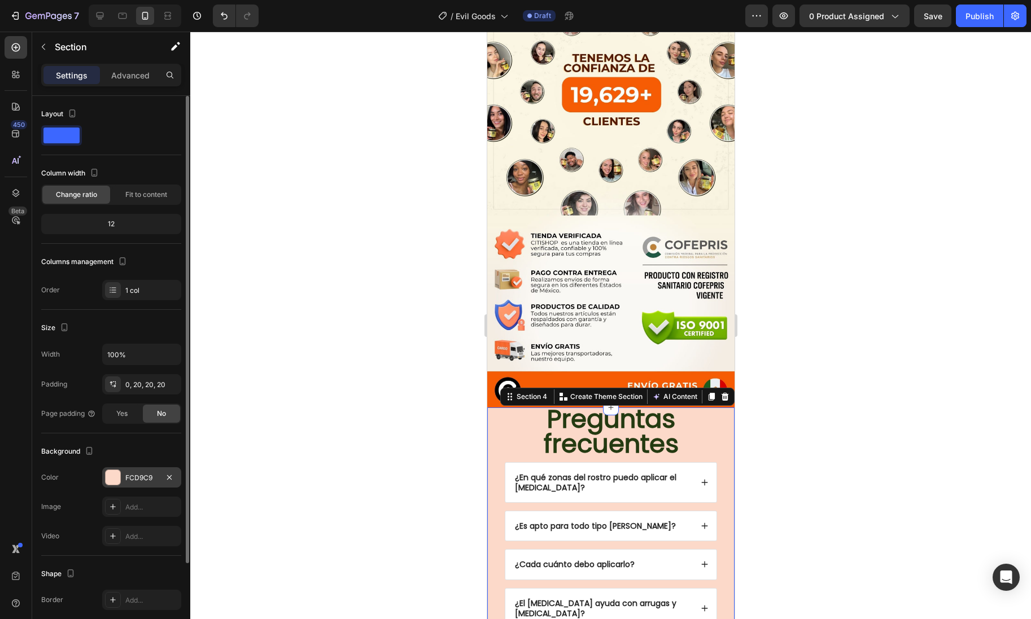
click at [116, 475] on div at bounding box center [113, 477] width 15 height 15
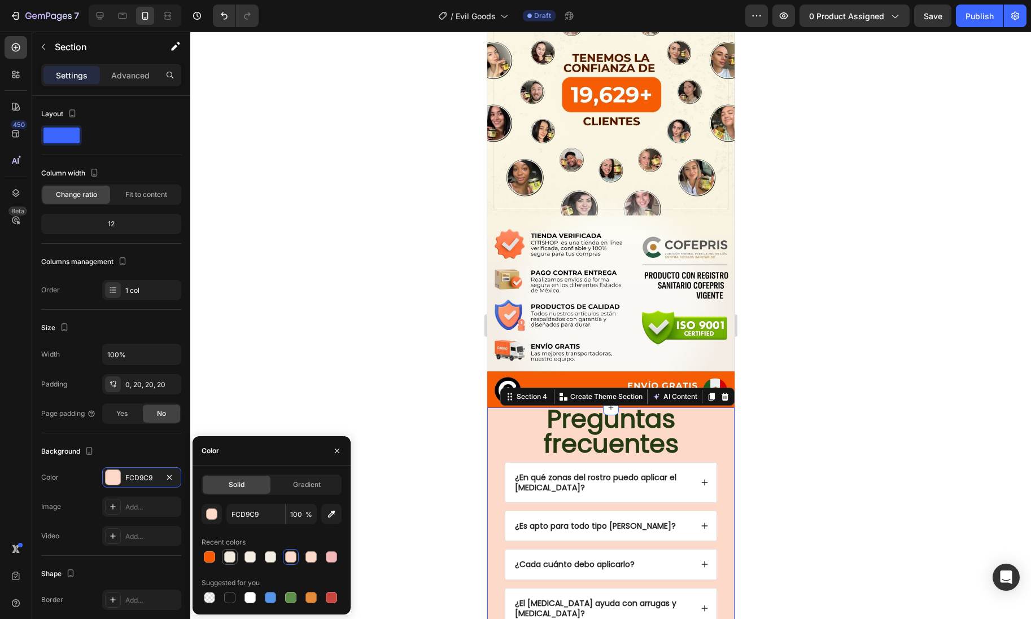
click at [228, 558] on div at bounding box center [229, 557] width 11 height 11
type input "F3EADF"
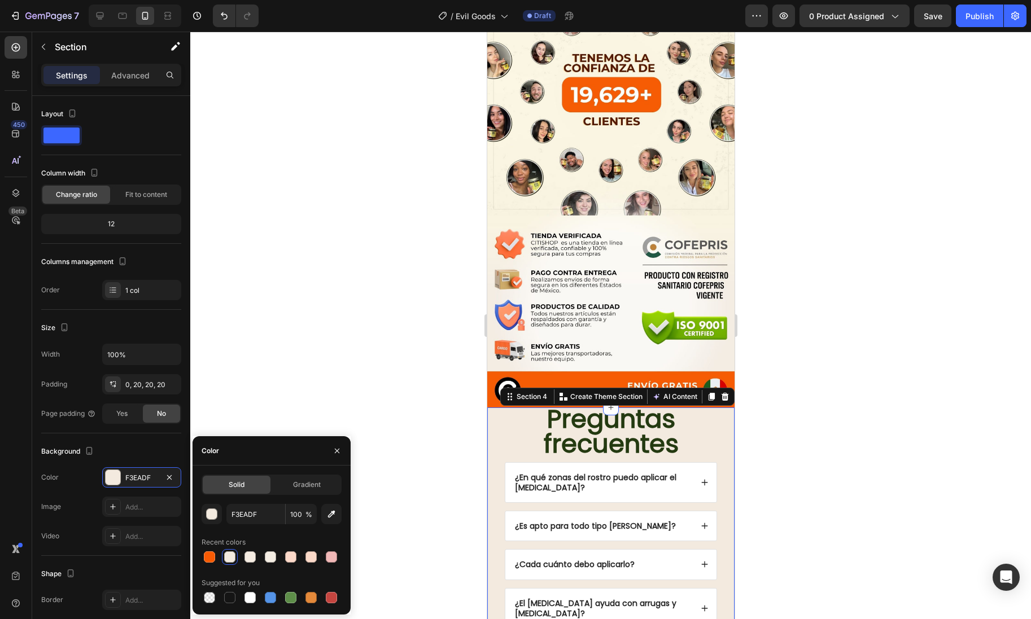
click at [408, 391] on div at bounding box center [610, 326] width 841 height 588
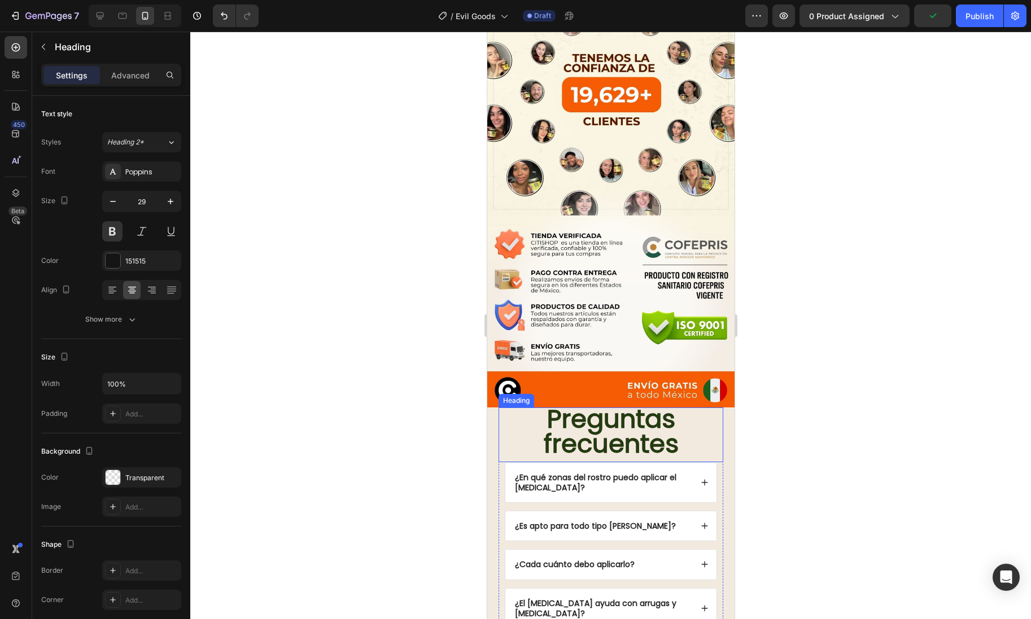
click at [683, 425] on h2 "Preguntas frecuentes" at bounding box center [610, 433] width 213 height 51
click at [135, 77] on p "Advanced" at bounding box center [130, 75] width 38 height 12
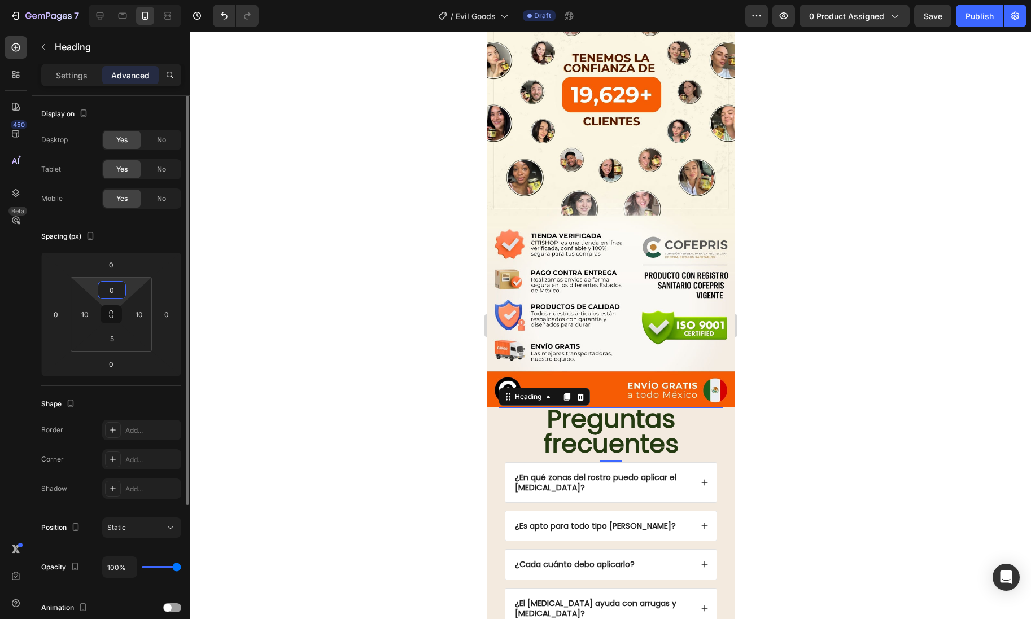
click at [119, 287] on input "0" at bounding box center [111, 290] width 23 height 17
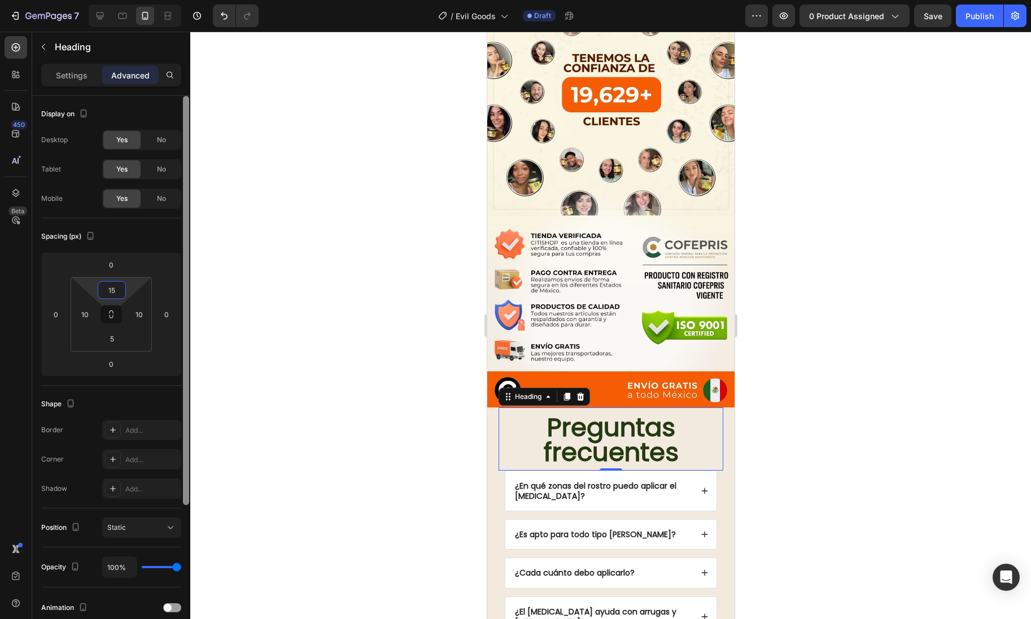
type input "15"
click at [183, 444] on div at bounding box center [186, 373] width 8 height 555
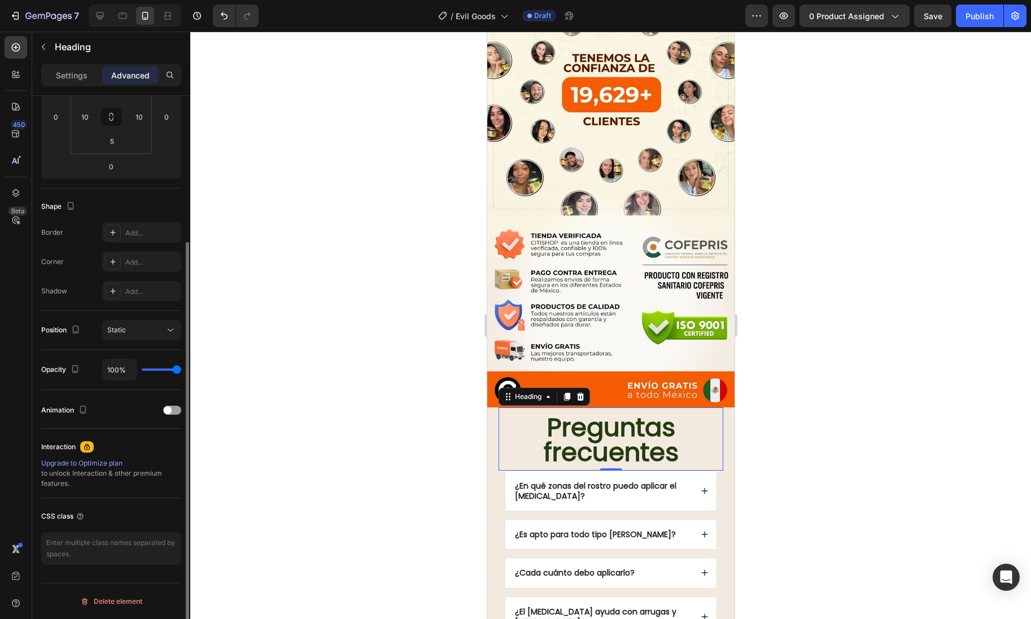
click at [285, 452] on div at bounding box center [610, 326] width 841 height 588
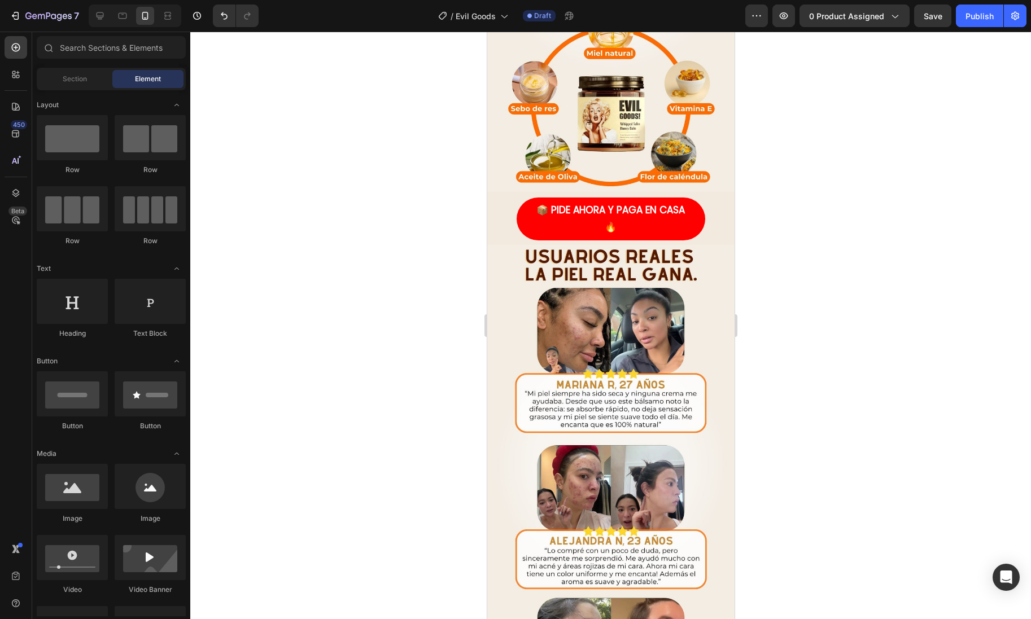
scroll to position [0, 0]
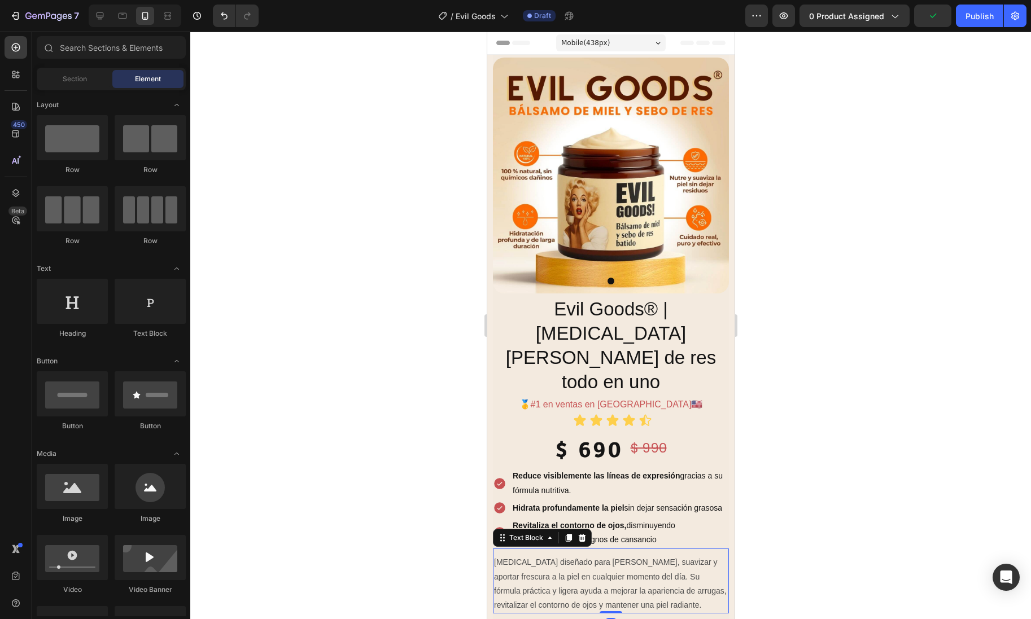
click at [545, 555] on p "[MEDICAL_DATA] diseñado para [PERSON_NAME], suavizar y aportar frescura a la pi…" at bounding box center [610, 583] width 234 height 57
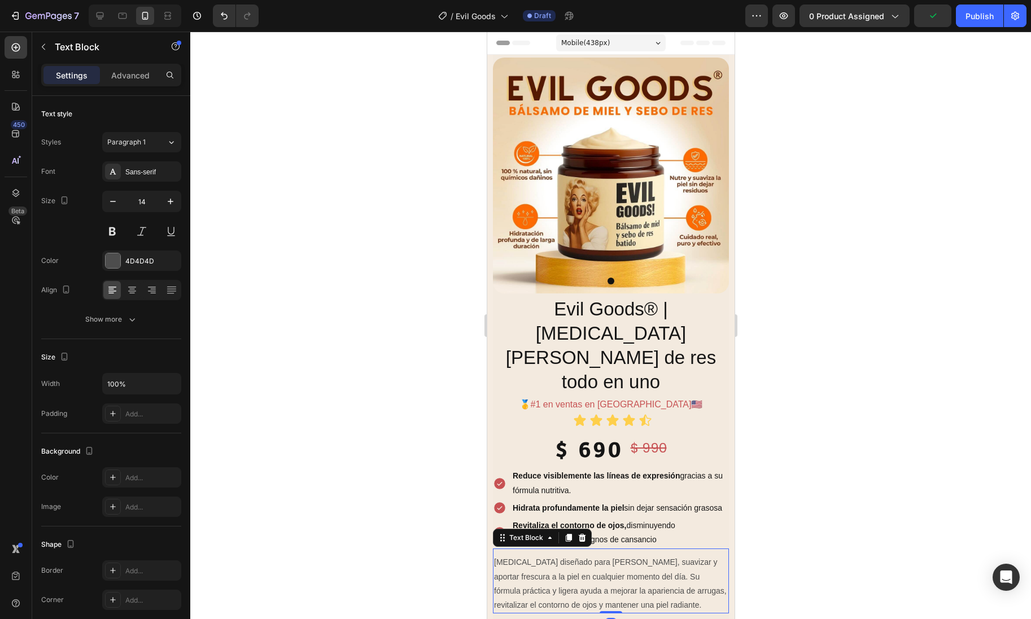
click at [545, 555] on p "[MEDICAL_DATA] diseñado para [PERSON_NAME], suavizar y aportar frescura a la pi…" at bounding box center [610, 583] width 234 height 57
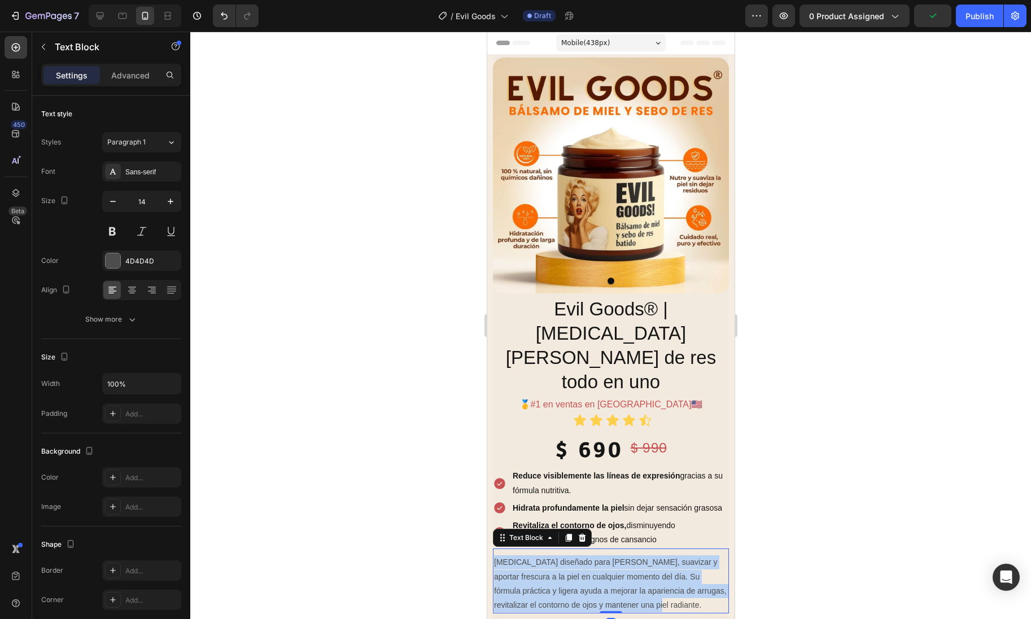
click at [545, 555] on p "[MEDICAL_DATA] diseñado para [PERSON_NAME], suavizar y aportar frescura a la pi…" at bounding box center [610, 583] width 234 height 57
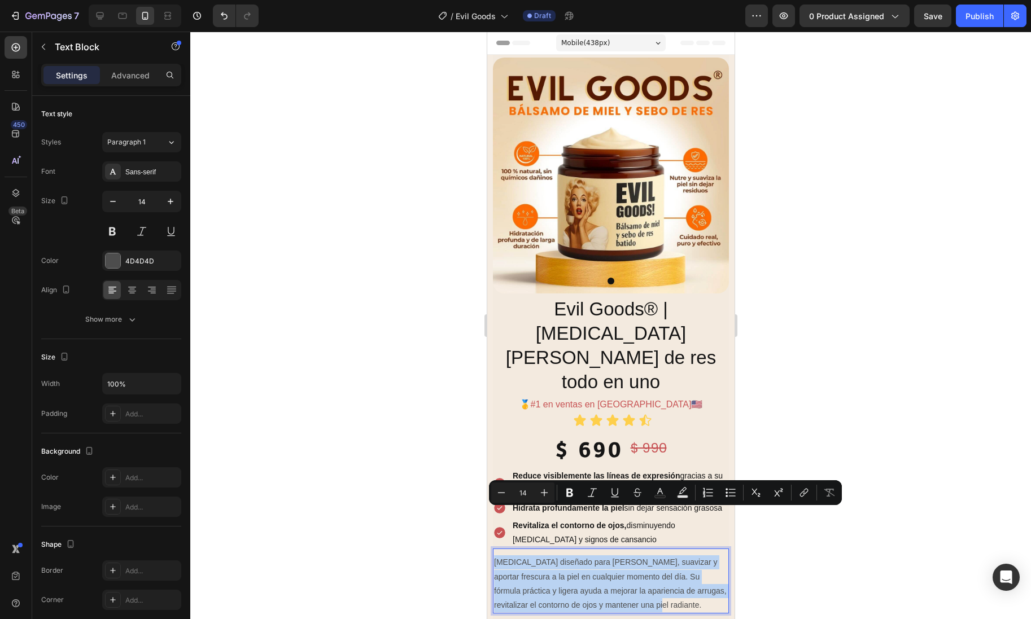
type input "18"
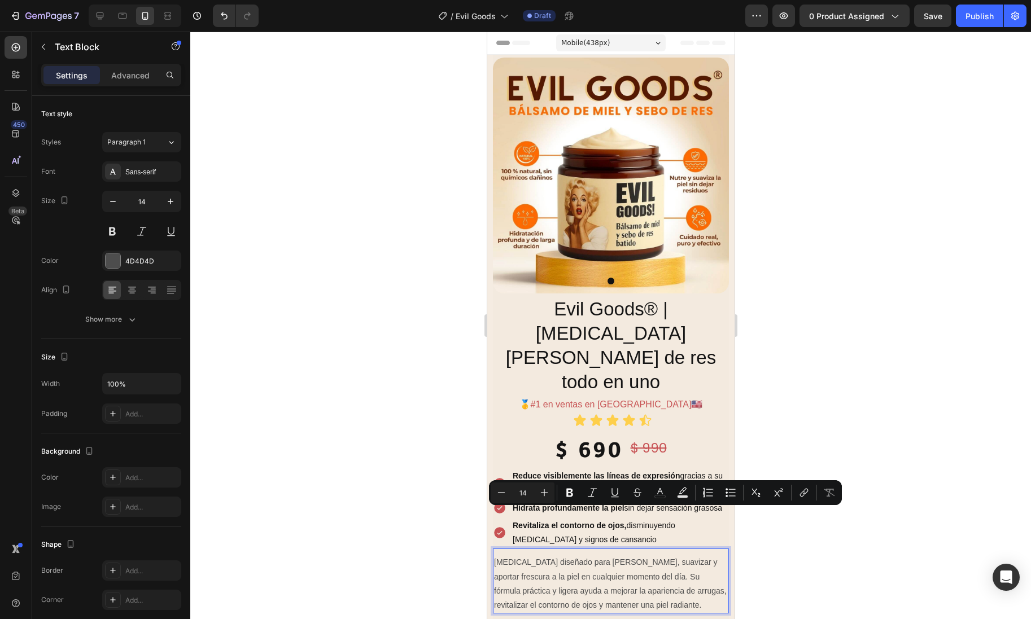
type input "18"
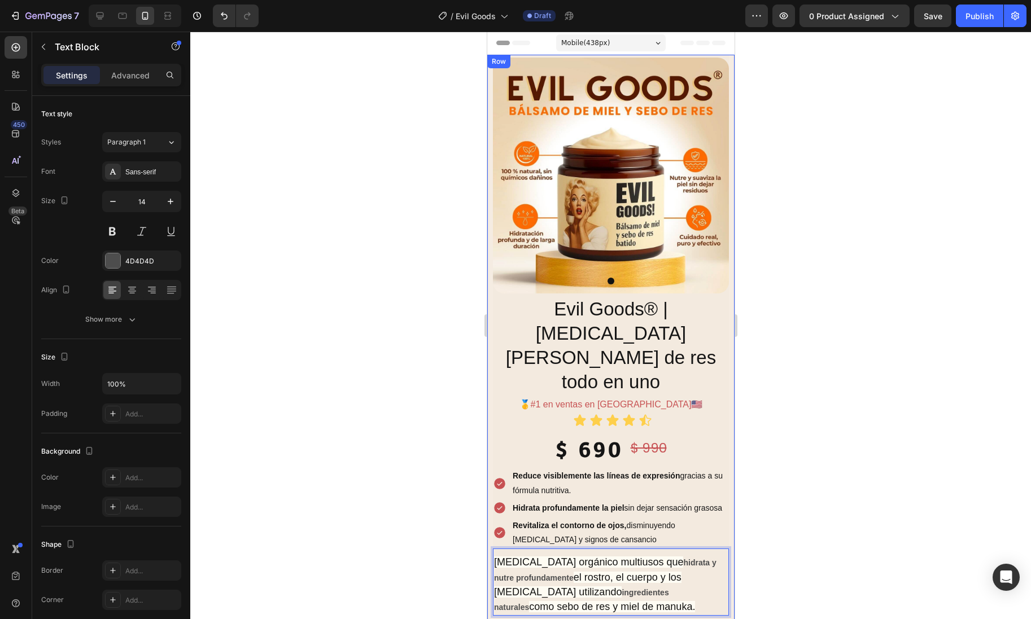
drag, startPoint x: 592, startPoint y: 564, endPoint x: 486, endPoint y: 502, distance: 123.2
click at [487, 502] on div "Product Images Evil Goods® | [MEDICAL_DATA][PERSON_NAME] de res todo en uno Pro…" at bounding box center [610, 357] width 247 height 604
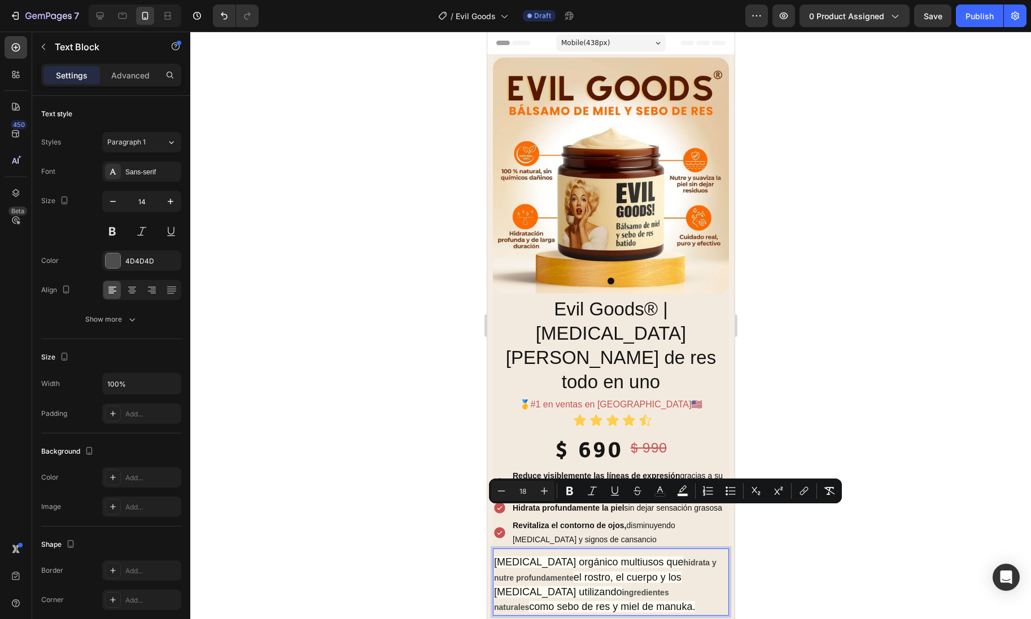
click at [292, 400] on div at bounding box center [610, 326] width 841 height 588
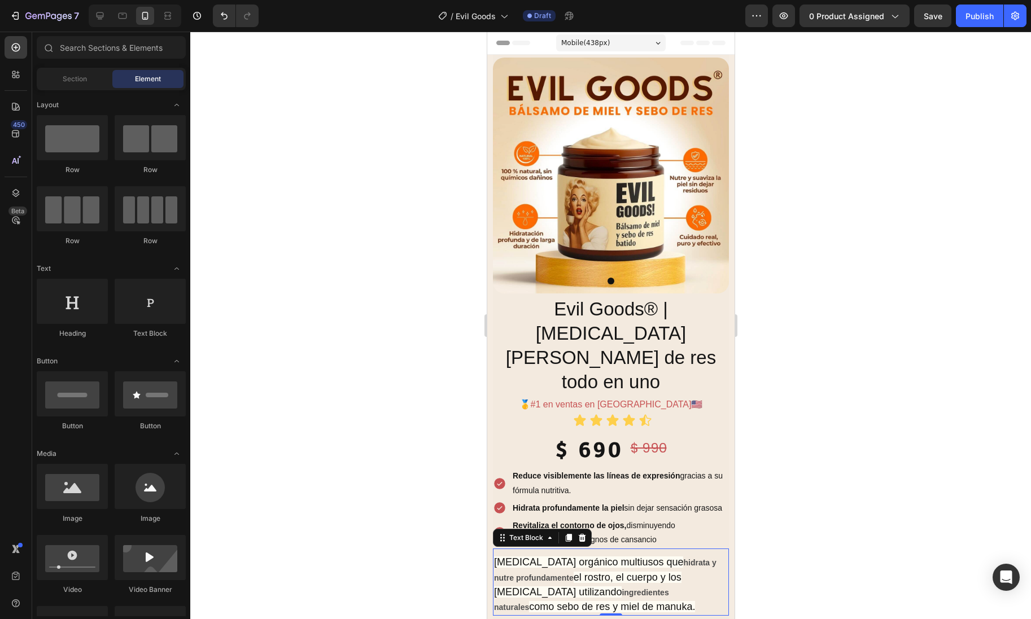
click at [531, 557] on span "[MEDICAL_DATA] orgánico multiusos que" at bounding box center [587, 562] width 189 height 11
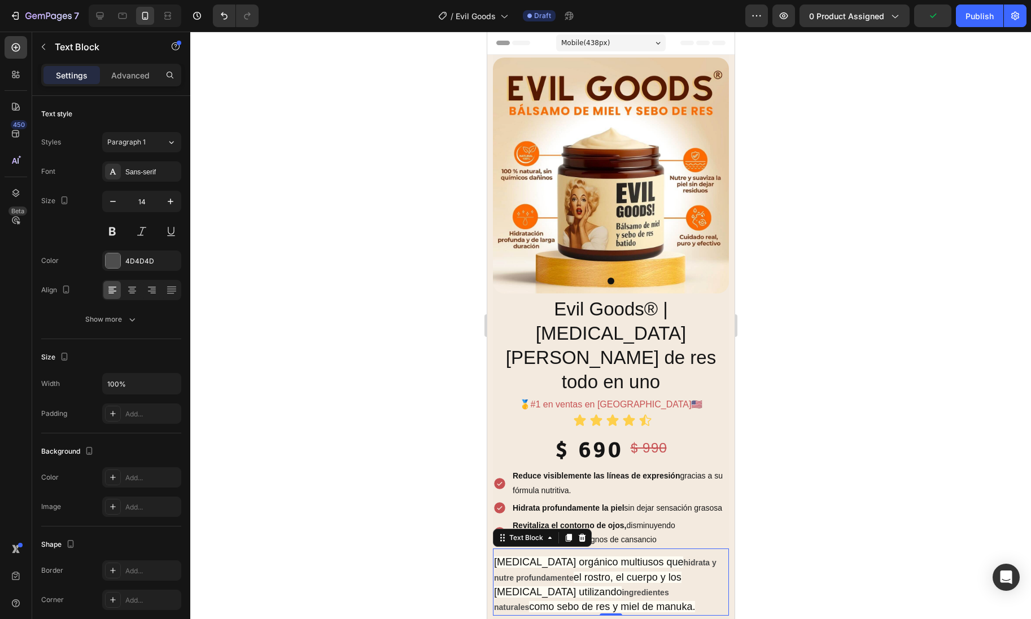
click at [531, 557] on span "[MEDICAL_DATA] orgánico multiusos que" at bounding box center [587, 562] width 189 height 11
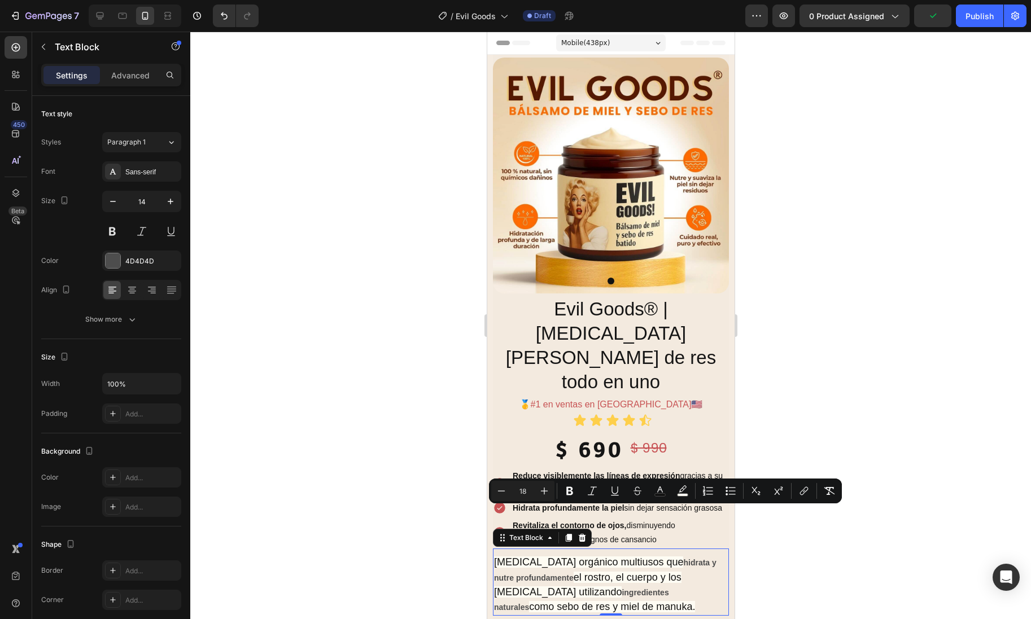
click at [531, 557] on span "[MEDICAL_DATA] orgánico multiusos que" at bounding box center [587, 562] width 189 height 11
click at [682, 494] on rect "Editor contextual toolbar" at bounding box center [682, 495] width 11 height 3
type input "FEFCF3"
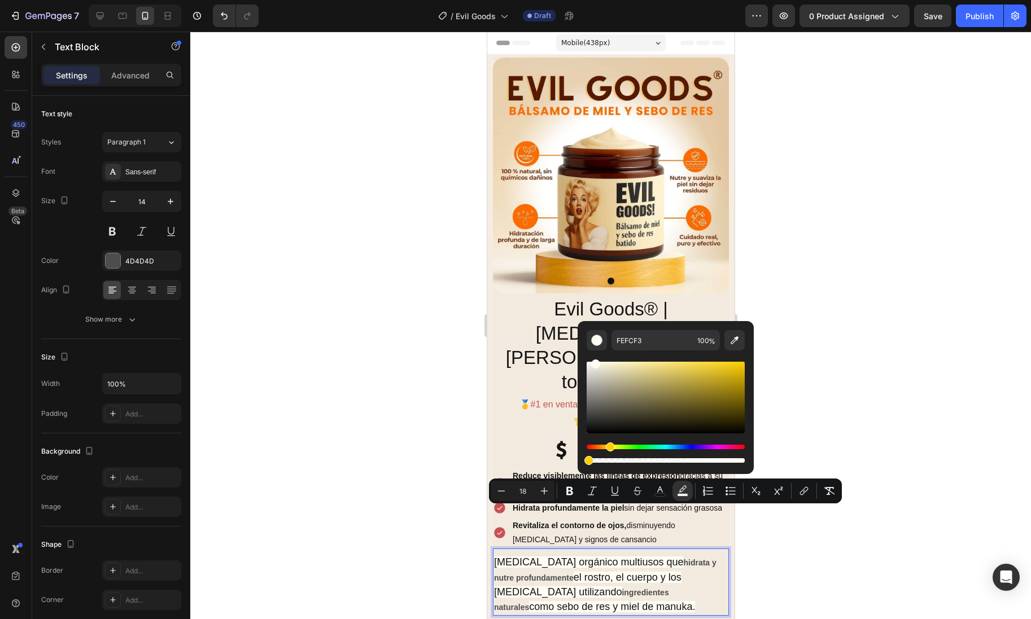
type input "0"
drag, startPoint x: 1113, startPoint y: 492, endPoint x: 531, endPoint y: 460, distance: 582.8
click at [519, 491] on input "18" at bounding box center [522, 491] width 23 height 14
click at [538, 492] on button "Plus" at bounding box center [544, 491] width 20 height 20
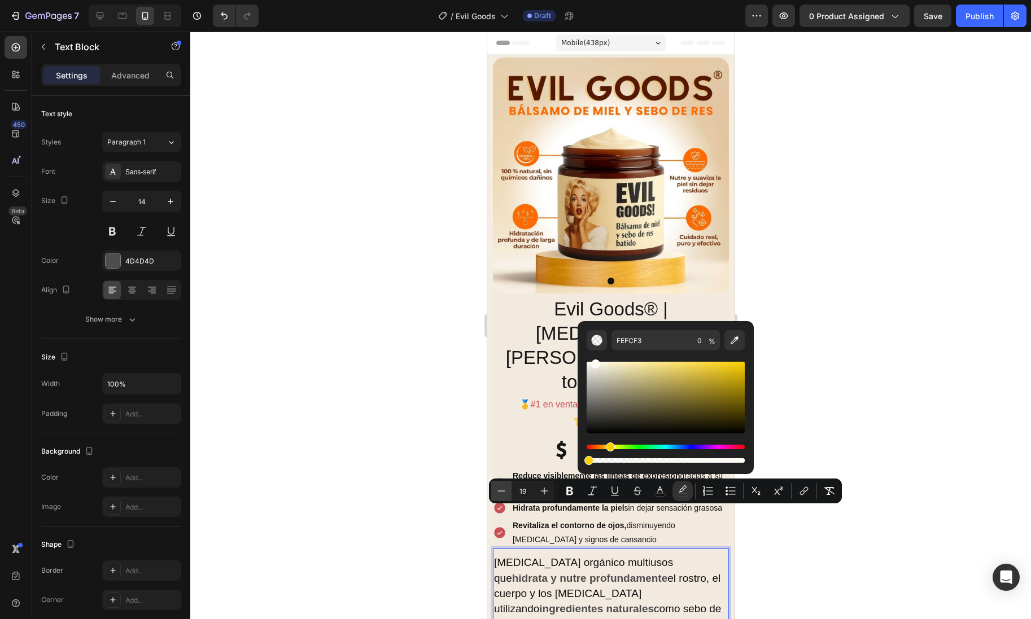
click at [494, 489] on button "Minus" at bounding box center [501, 491] width 20 height 20
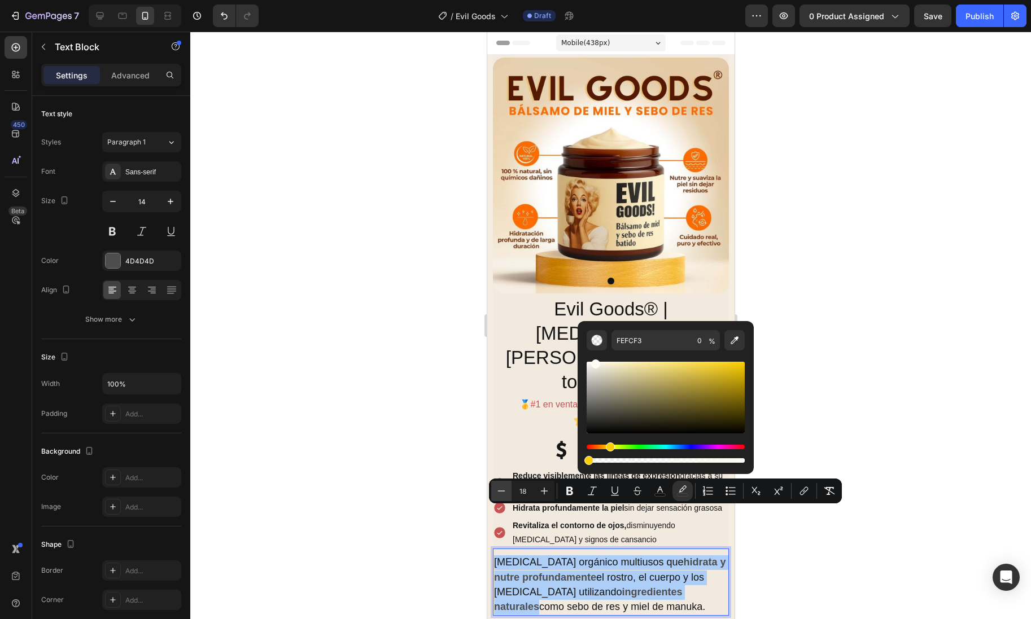
click at [496, 491] on icon "Editor contextual toolbar" at bounding box center [501, 490] width 11 height 11
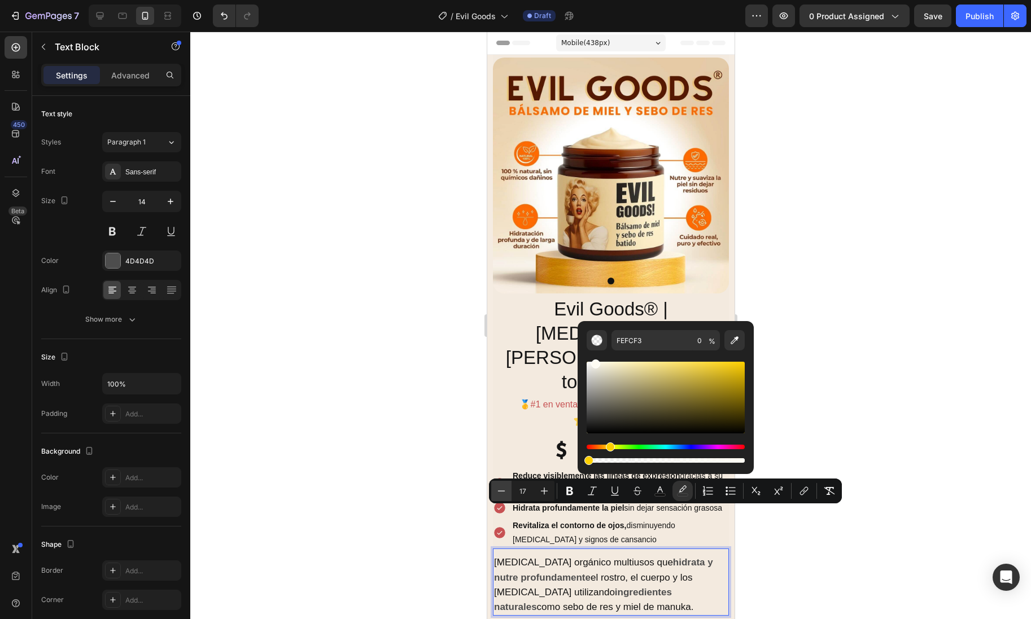
click at [496, 491] on icon "Editor contextual toolbar" at bounding box center [501, 490] width 11 height 11
type input "16"
click at [660, 491] on icon "Editor contextual toolbar" at bounding box center [659, 490] width 11 height 11
type input "121212"
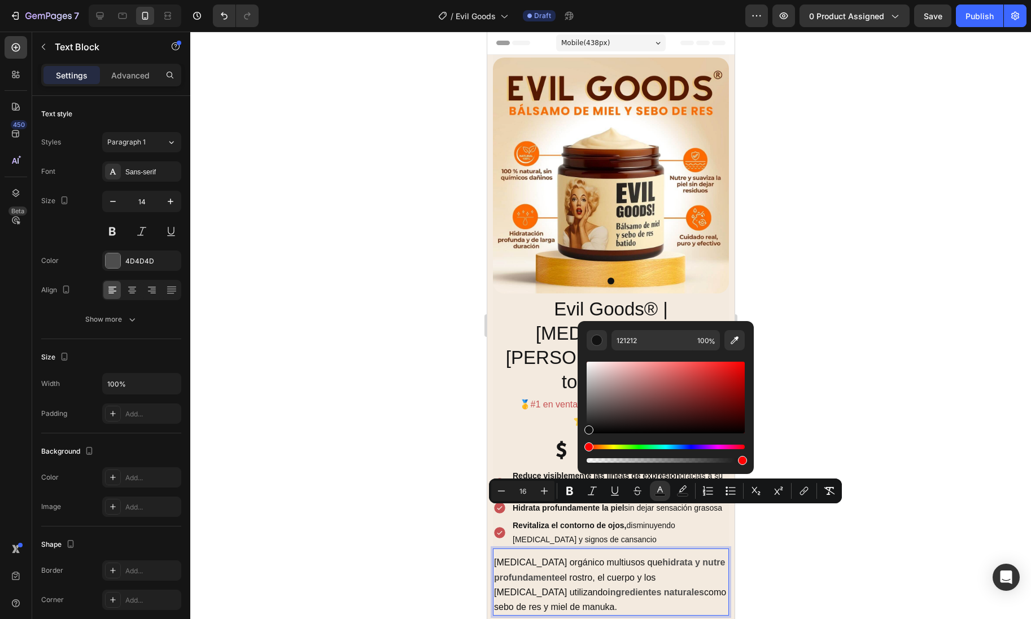
click at [776, 410] on div at bounding box center [610, 326] width 841 height 588
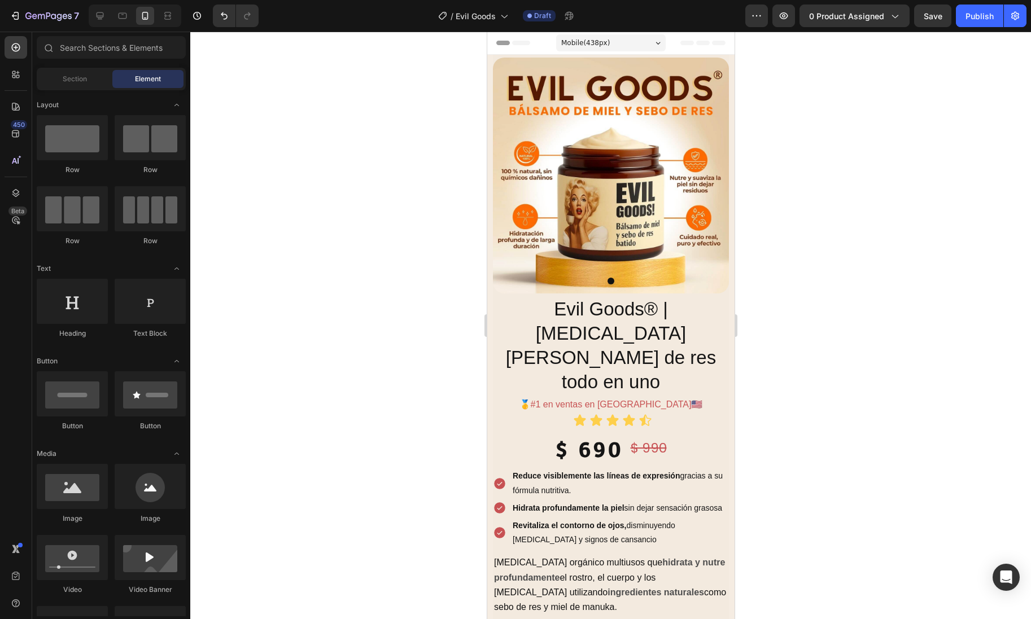
click at [776, 410] on div at bounding box center [610, 326] width 841 height 588
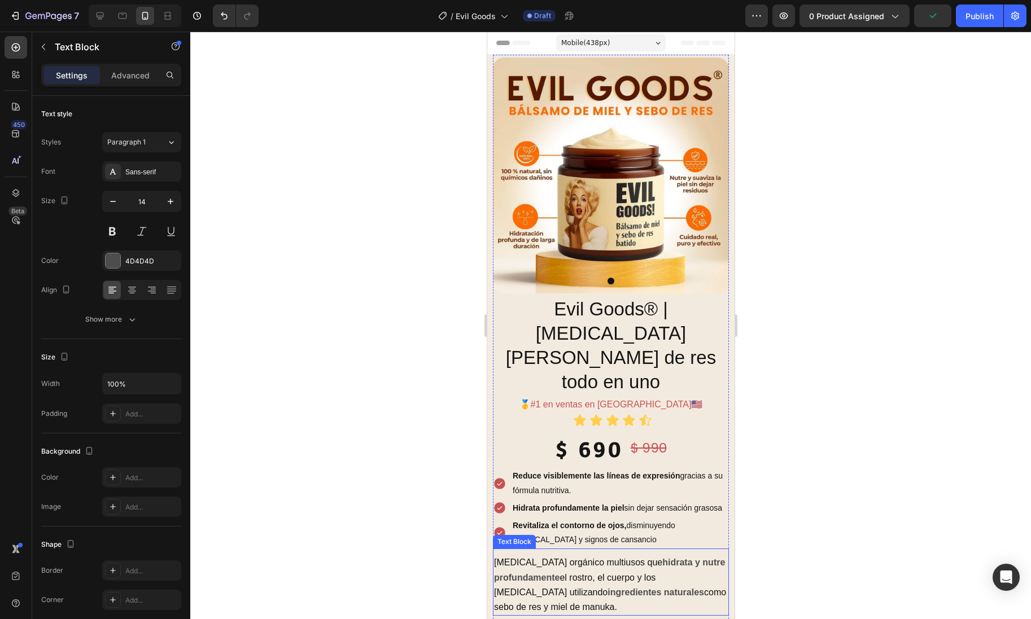
click at [649, 555] on p "[MEDICAL_DATA] orgánico multiusos que hidrata y nutre profundamente el rostro, …" at bounding box center [610, 584] width 234 height 59
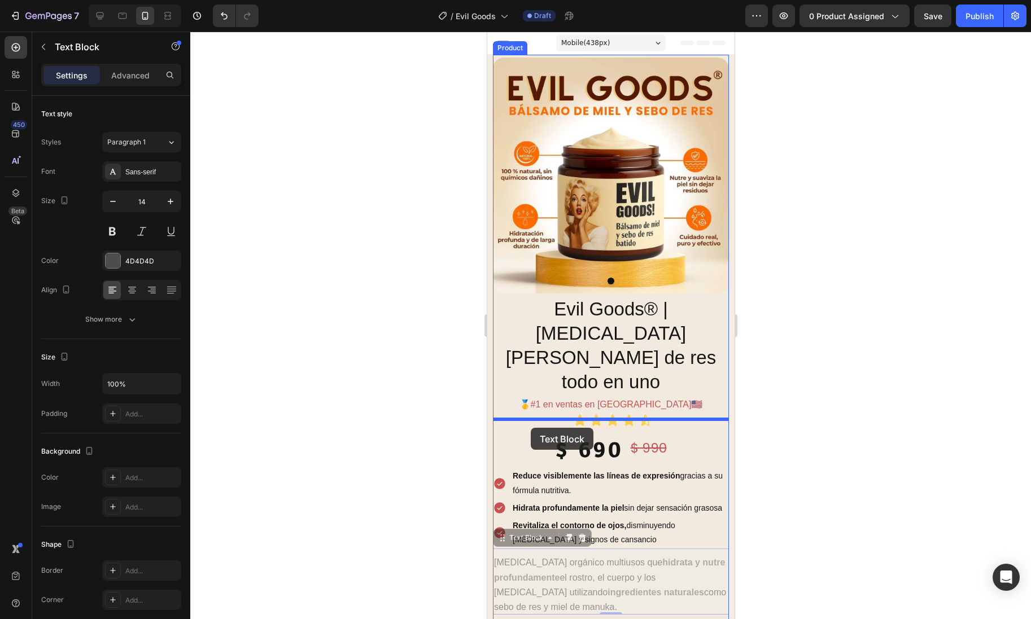
drag, startPoint x: 534, startPoint y: 494, endPoint x: 530, endPoint y: 428, distance: 66.7
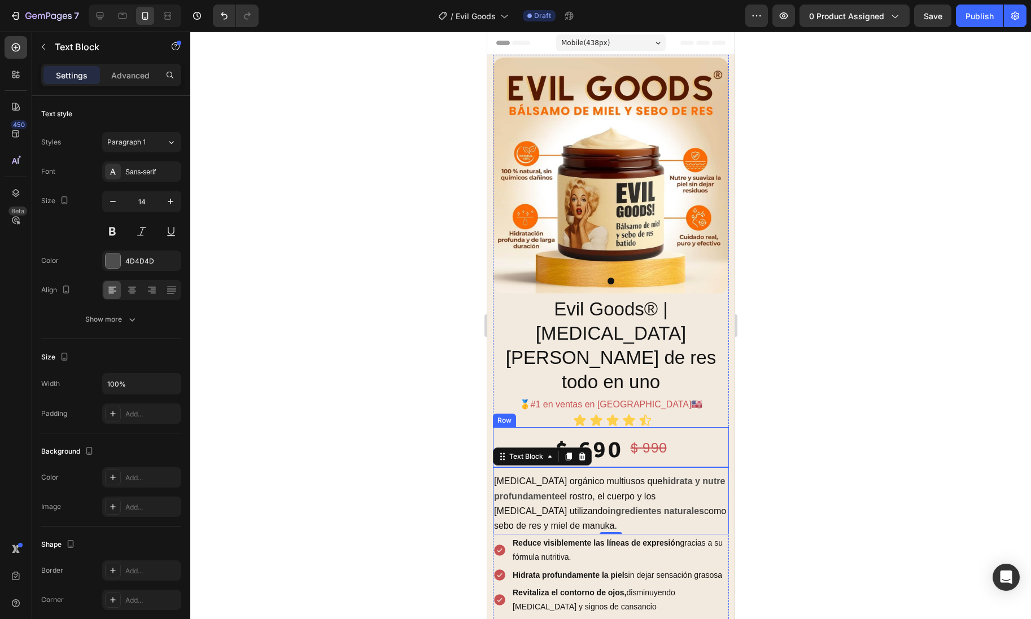
click at [815, 428] on div at bounding box center [610, 326] width 841 height 588
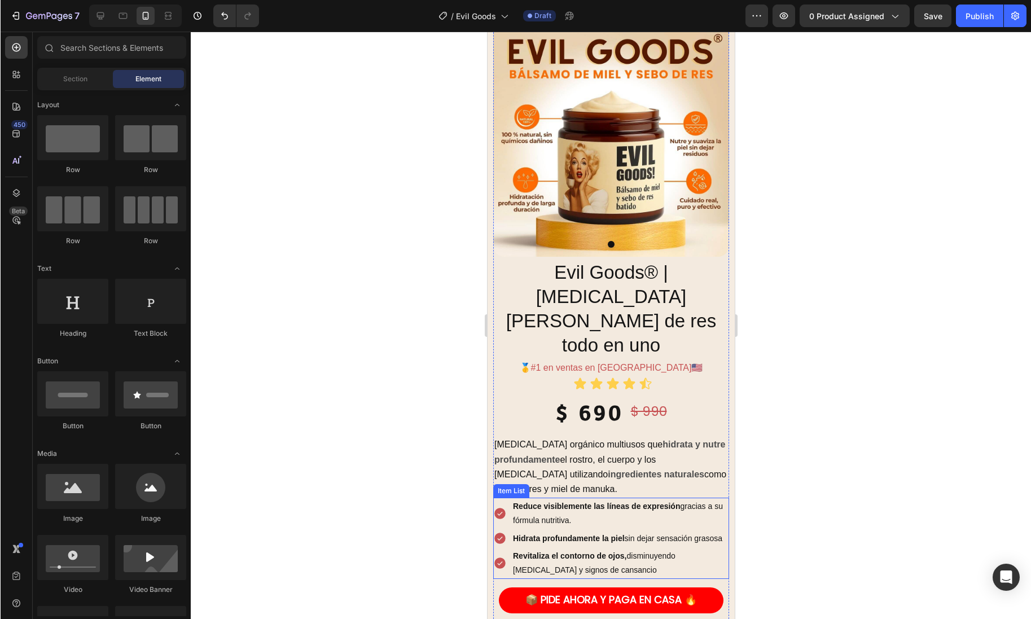
scroll to position [46, 0]
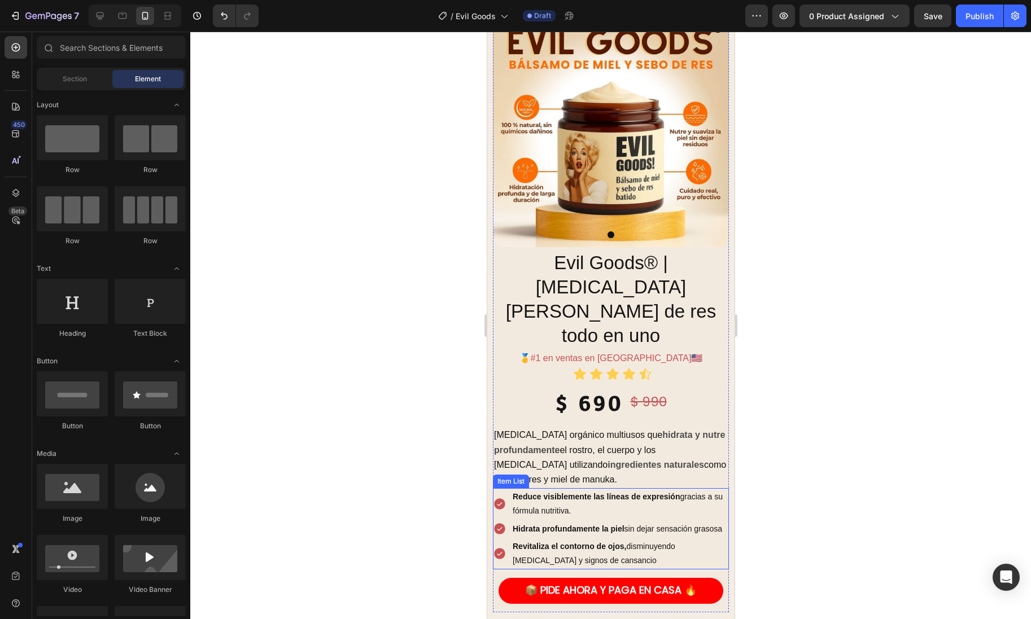
click at [541, 490] on p "Reduce visiblemente las líneas de expresión gracias a su fórmula nutritiva." at bounding box center [619, 504] width 215 height 28
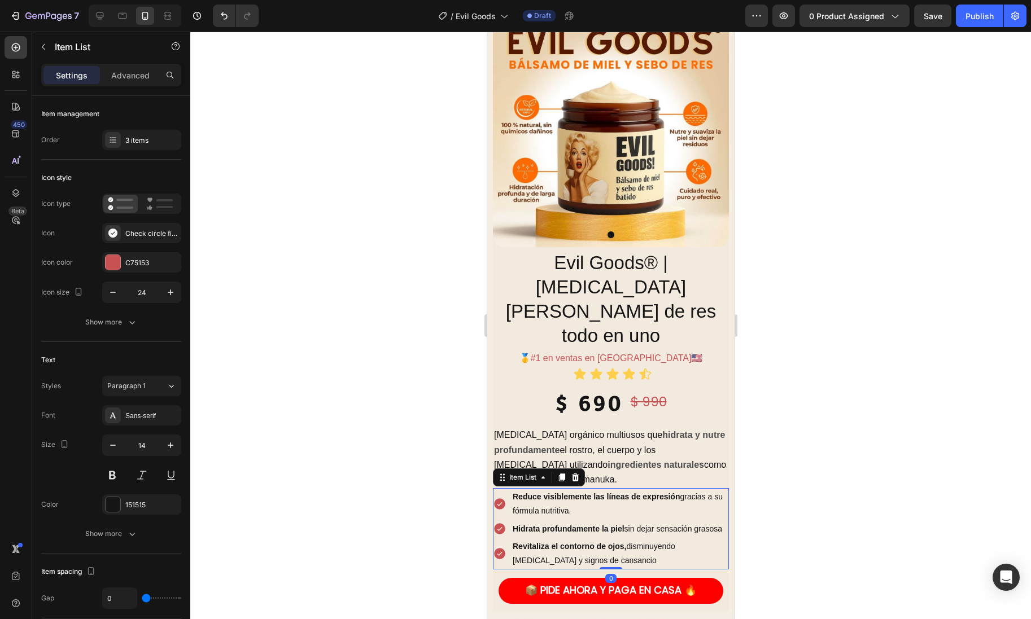
click at [541, 490] on p "Reduce visiblemente las líneas de expresión gracias a su fórmula nutritiva." at bounding box center [619, 504] width 215 height 28
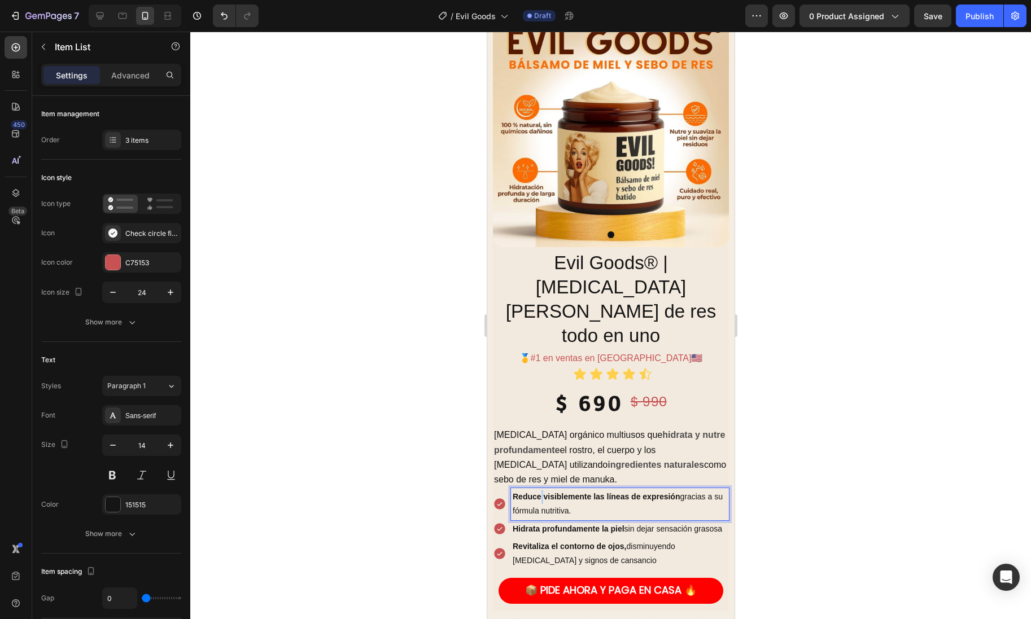
click at [541, 490] on p "Reduce visiblemente las líneas de expresión gracias a su fórmula nutritiva." at bounding box center [619, 504] width 215 height 28
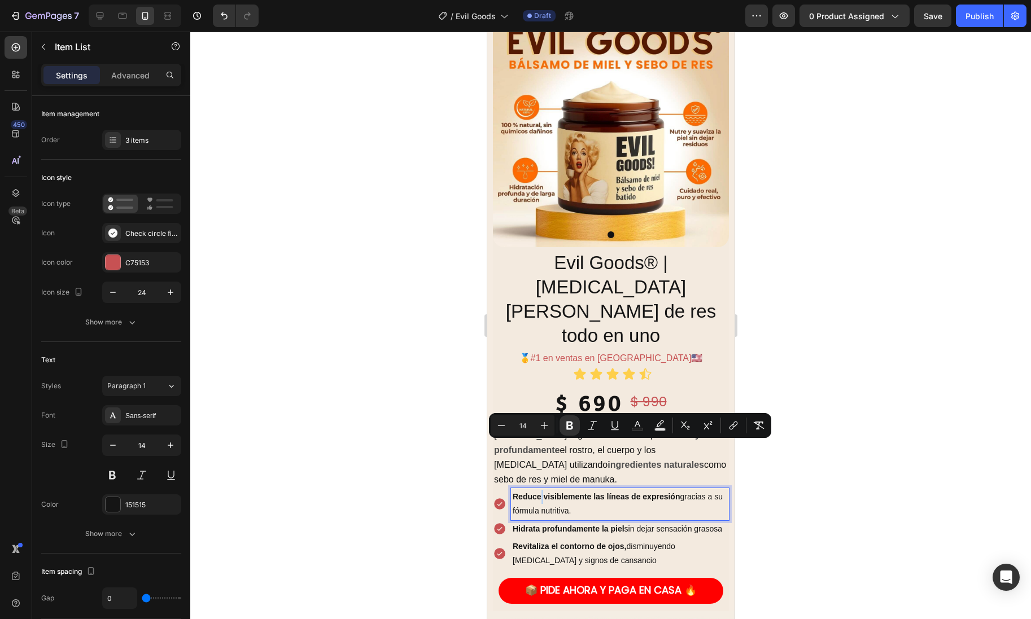
type input "16"
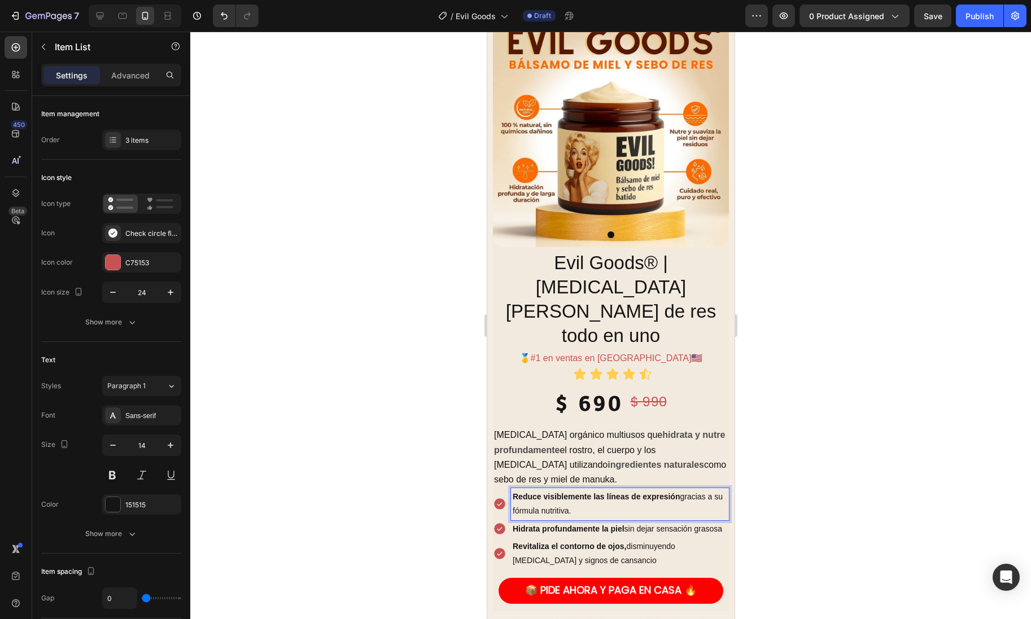
click at [548, 490] on p "Reduce visiblemente las líneas de expresión gracias a su fórmula nutritiva." at bounding box center [619, 504] width 215 height 28
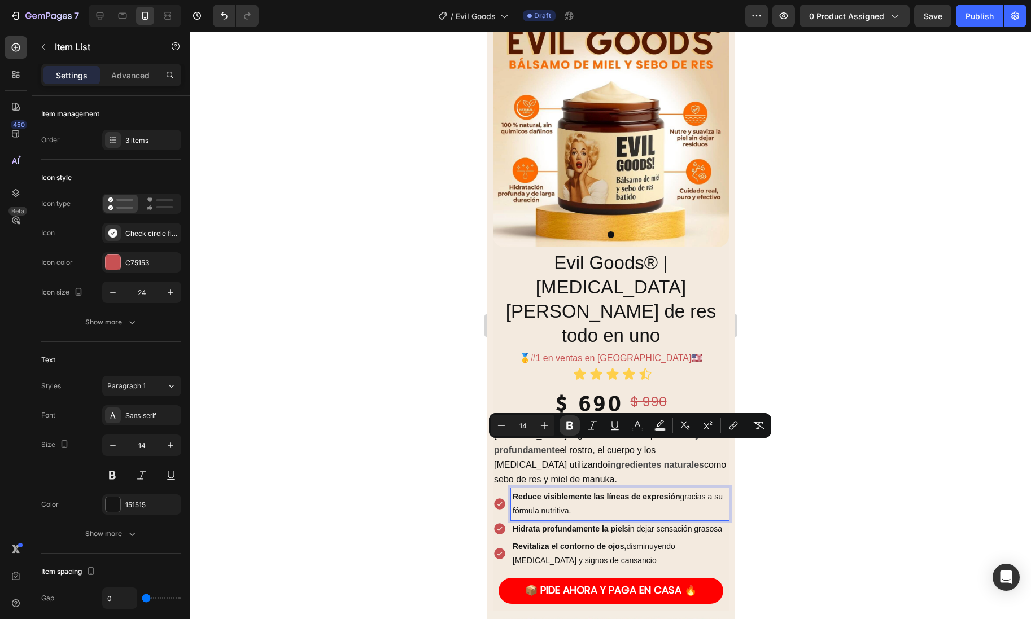
click at [548, 490] on p "Reduce visiblemente las líneas de expresión gracias a su fórmula nutritiva." at bounding box center [619, 504] width 215 height 28
drag, startPoint x: 564, startPoint y: 460, endPoint x: 503, endPoint y: 442, distance: 63.6
click at [503, 488] on div "Rico en vitaminas A, D, E y K para una piel firme y suave." at bounding box center [610, 504] width 236 height 32
click at [570, 425] on icon "Editor contextual toolbar" at bounding box center [569, 426] width 7 height 8
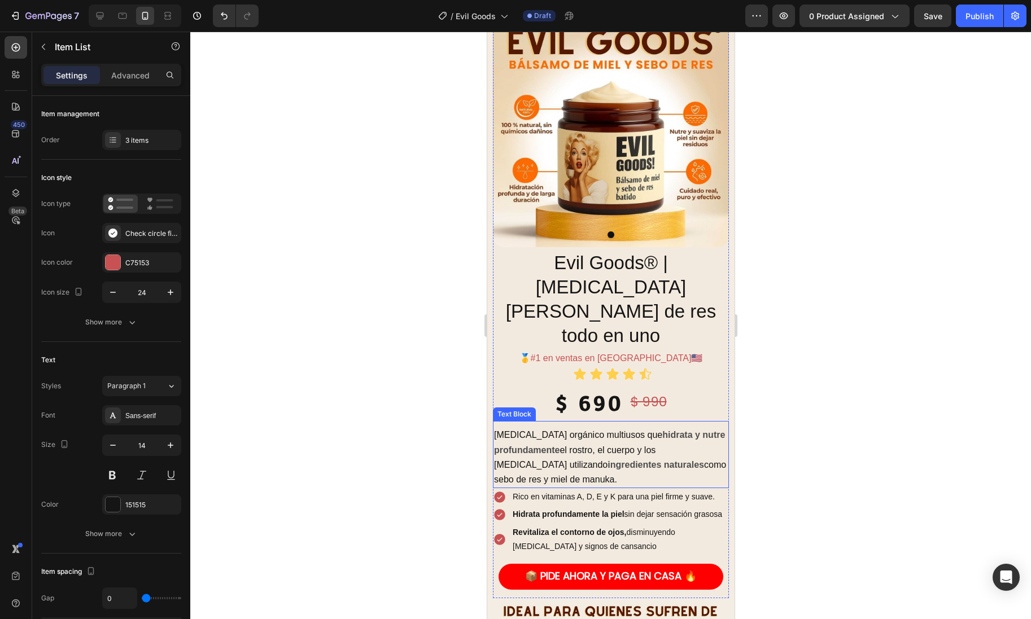
drag, startPoint x: 236, startPoint y: 405, endPoint x: 777, endPoint y: 440, distance: 542.5
click at [777, 440] on div at bounding box center [610, 326] width 841 height 588
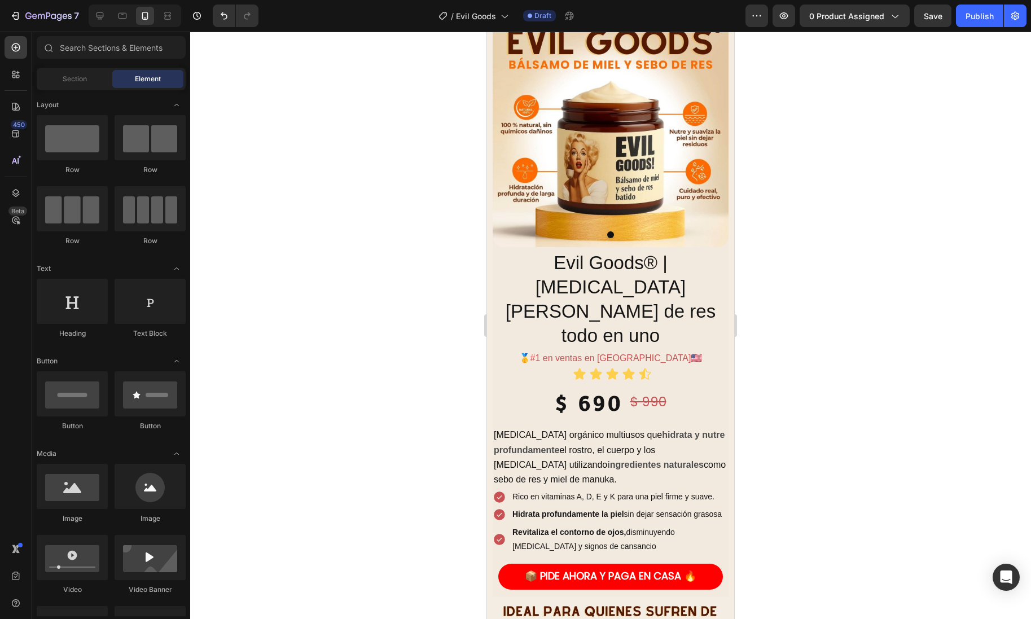
click at [619, 510] on strong "Hidrata profundamente la piel" at bounding box center [569, 514] width 112 height 9
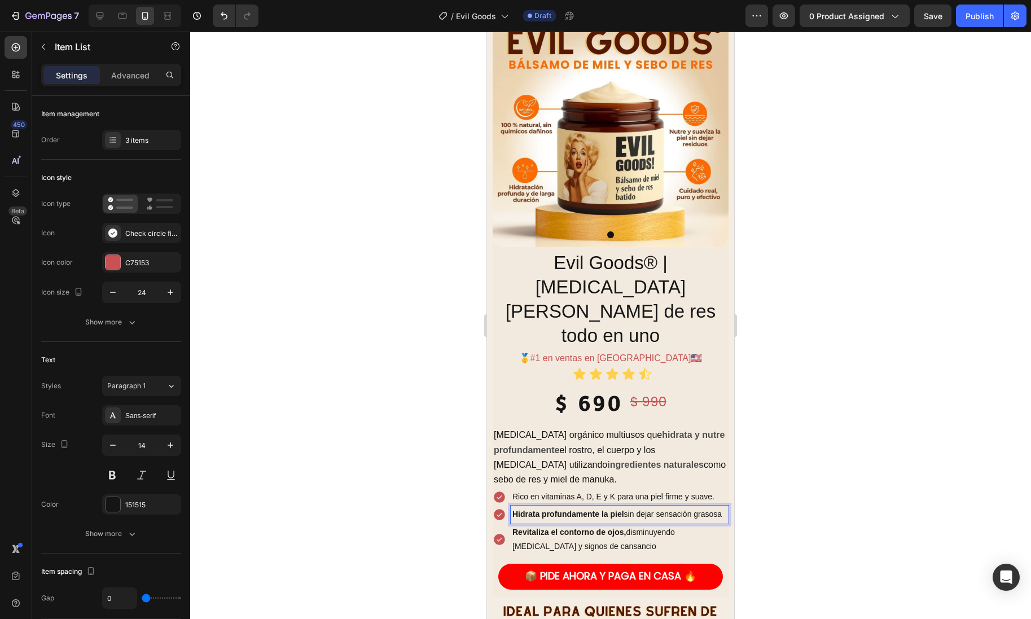
click at [620, 510] on strong "Hidrata profundamente la piel" at bounding box center [569, 514] width 112 height 9
click at [644, 510] on strong "Fabricado éticamente en lotes pequeños y sin rellenos." at bounding box center [617, 514] width 208 height 9
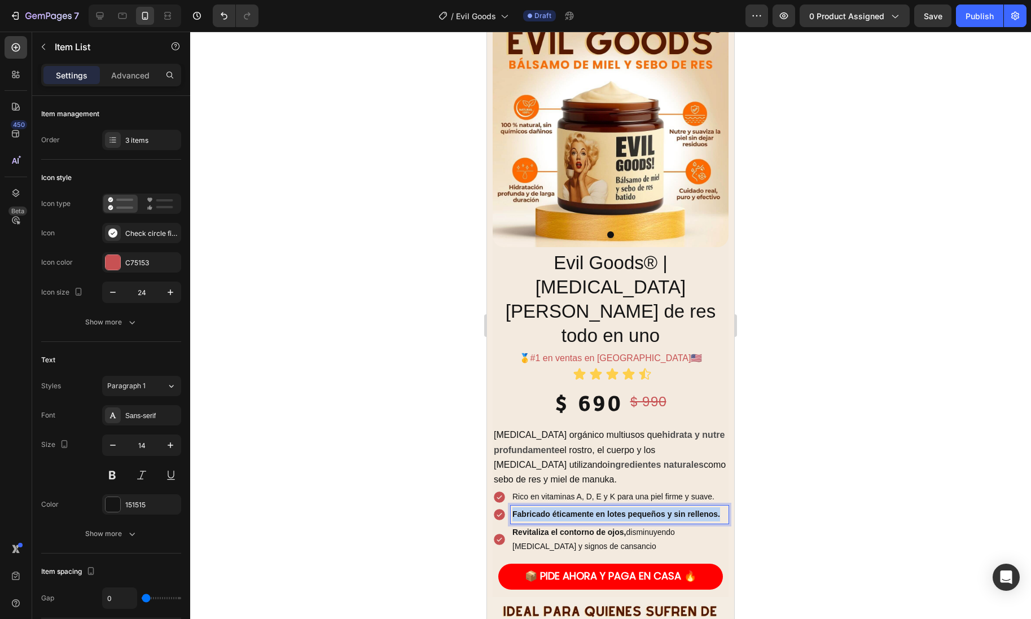
click at [644, 510] on strong "Fabricado éticamente en lotes pequeños y sin rellenos." at bounding box center [617, 514] width 208 height 9
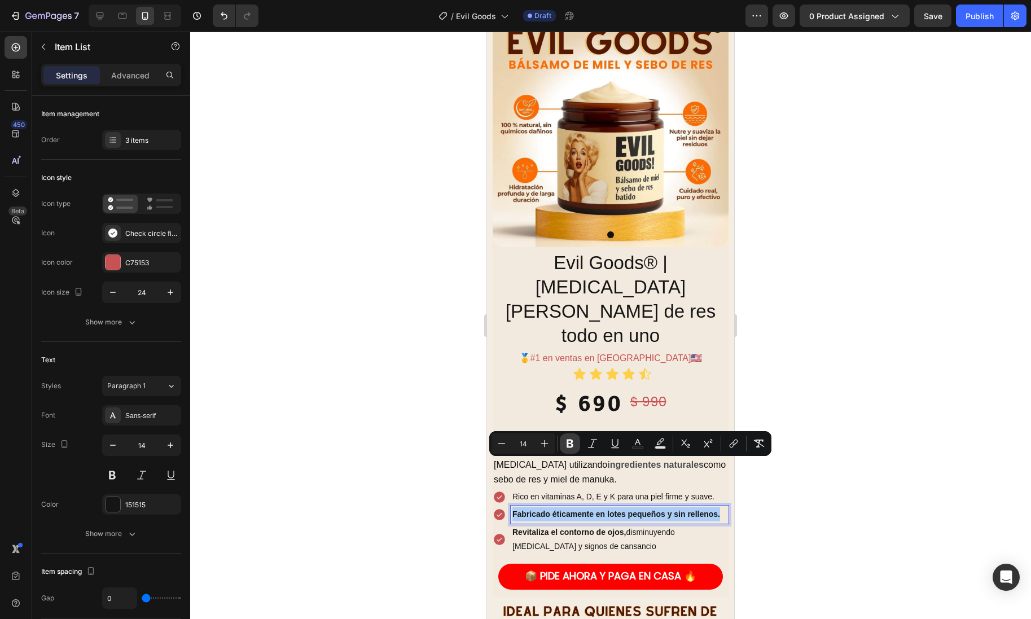
click at [572, 439] on icon "Editor contextual toolbar" at bounding box center [569, 443] width 11 height 11
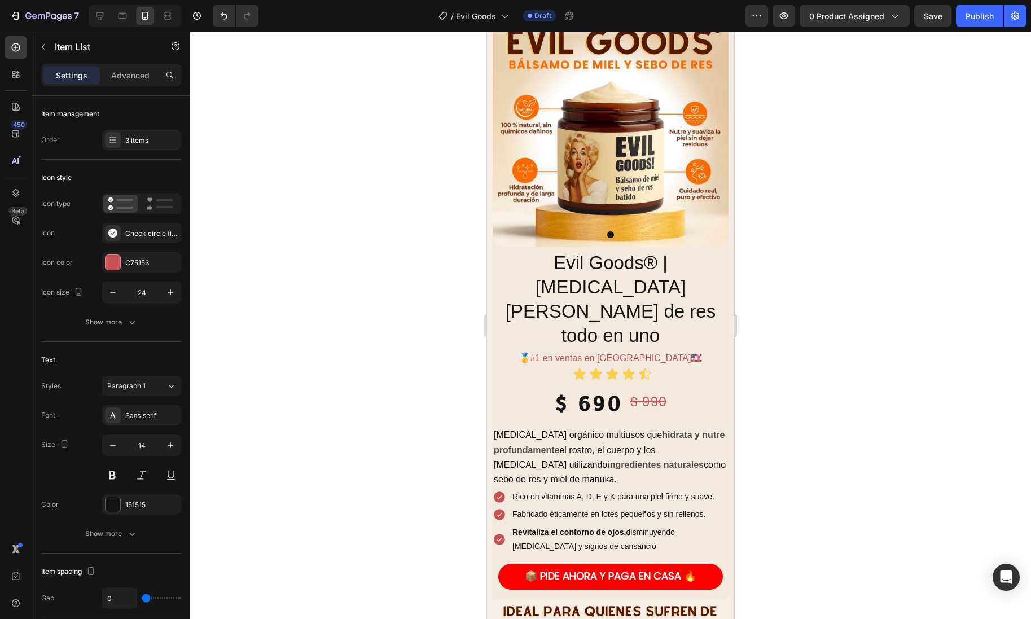
click at [541, 526] on p "Revitaliza el contorno de ojos, disminuyendo [MEDICAL_DATA] y signos de cansanc…" at bounding box center [620, 540] width 215 height 28
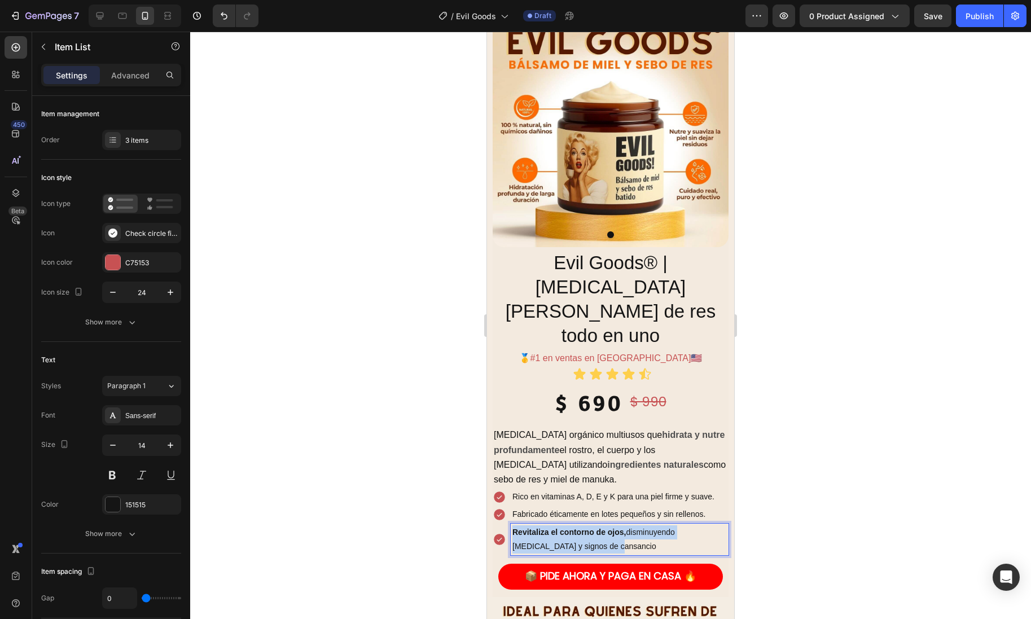
click at [541, 526] on p "Revitaliza el contorno de ojos, disminuyendo [MEDICAL_DATA] y signos de cansanc…" at bounding box center [620, 540] width 215 height 28
click at [541, 526] on p "Hidrata, suaviza y protege como los aceites naturales de tu piel." at bounding box center [620, 540] width 215 height 28
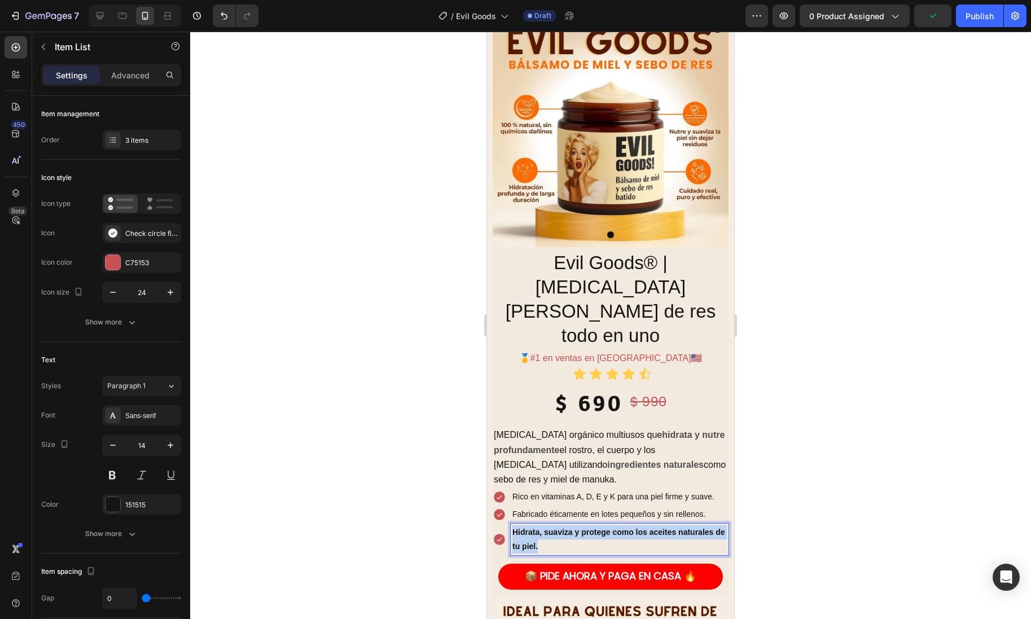
click at [541, 526] on p "Hidrata, suaviza y protege como los aceites naturales de tu piel." at bounding box center [620, 540] width 215 height 28
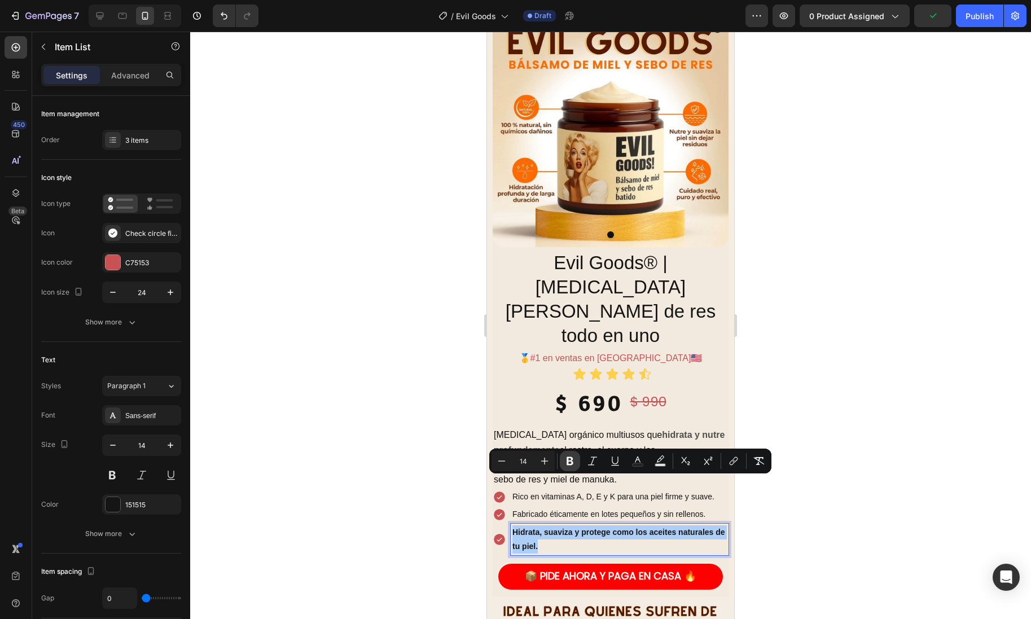
click at [571, 461] on icon "Editor contextual toolbar" at bounding box center [570, 461] width 7 height 8
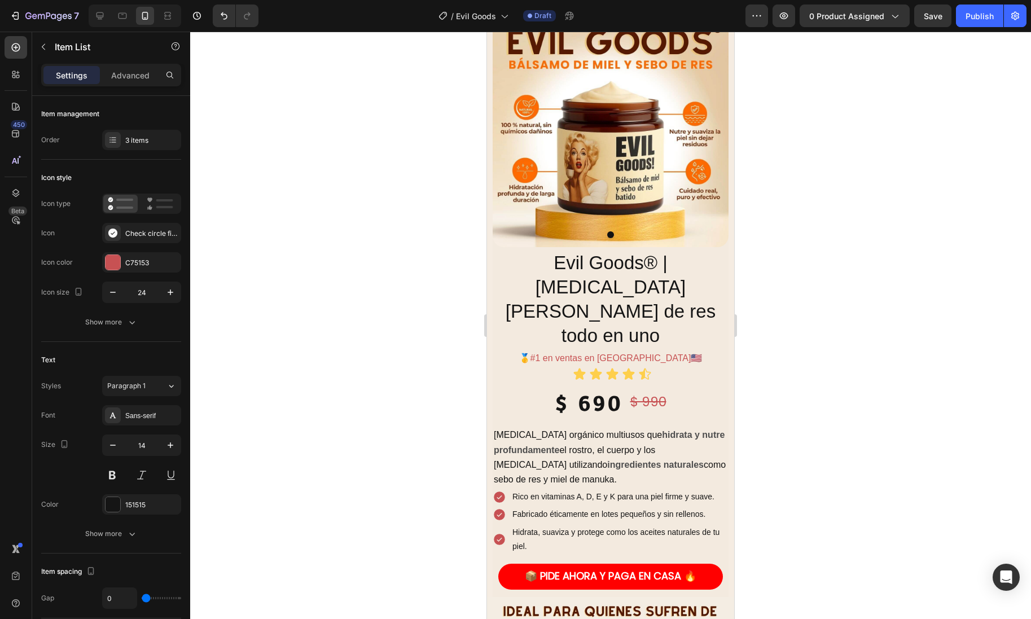
click at [782, 440] on div at bounding box center [610, 326] width 841 height 588
